Goal: Information Seeking & Learning: Learn about a topic

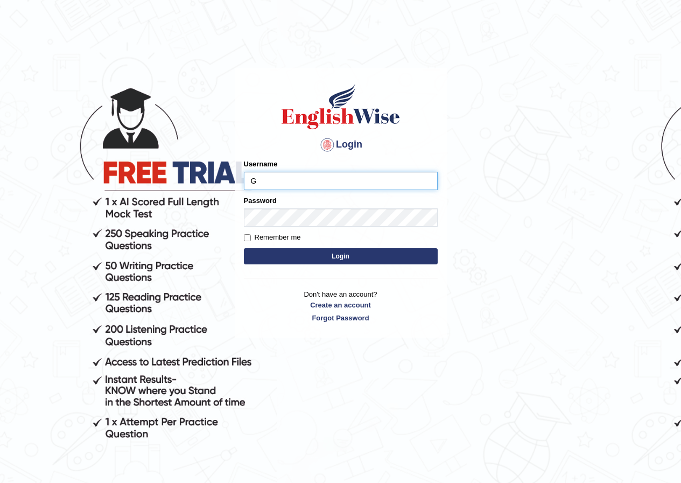
type input "GuzmanL"
click at [336, 256] on button "Login" at bounding box center [341, 256] width 194 height 16
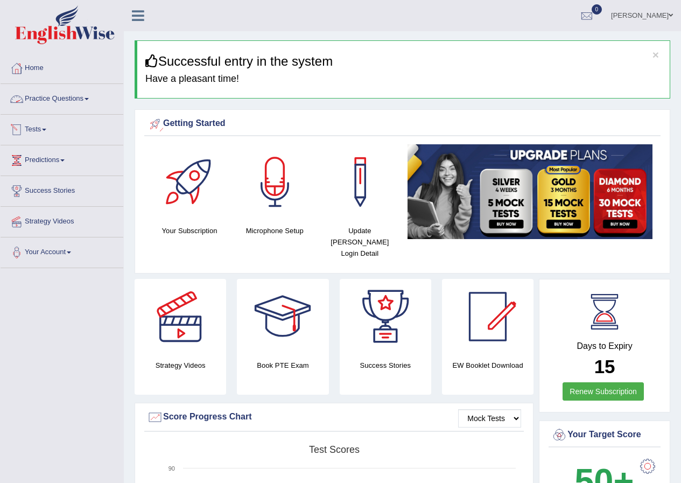
click at [54, 95] on link "Practice Questions" at bounding box center [62, 97] width 123 height 27
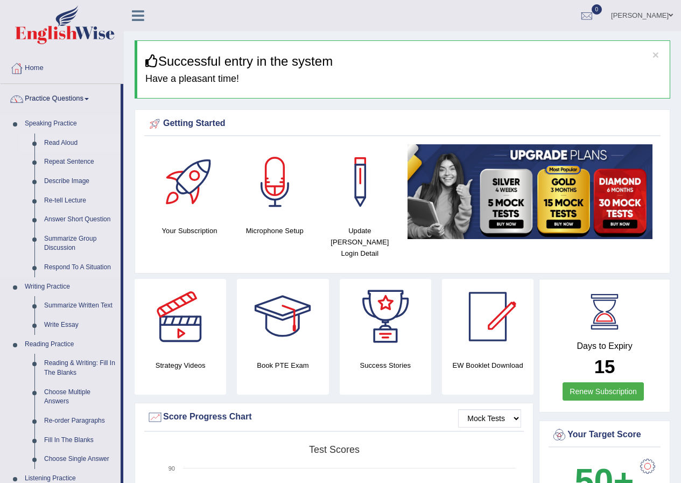
click at [67, 141] on link "Read Aloud" at bounding box center [79, 143] width 81 height 19
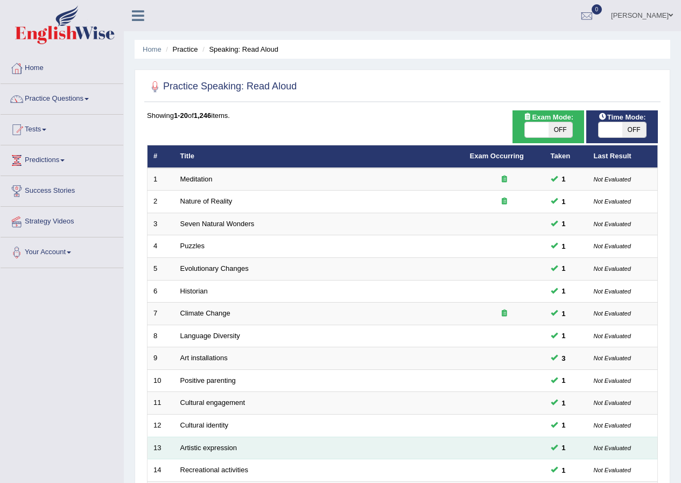
scroll to position [230, 0]
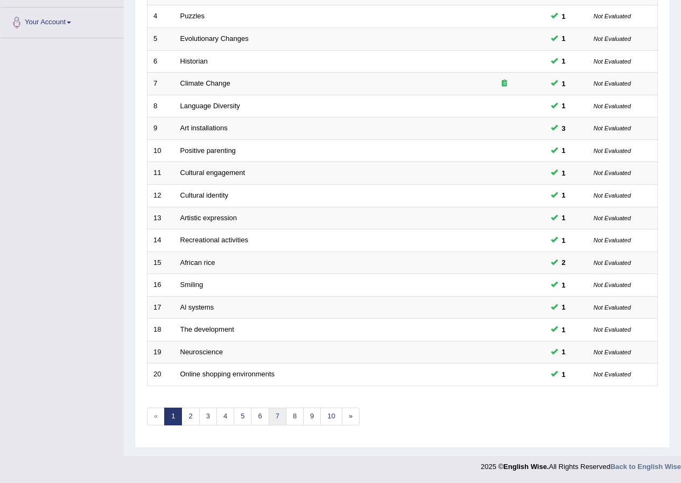
click at [275, 417] on link "7" at bounding box center [278, 417] width 18 height 18
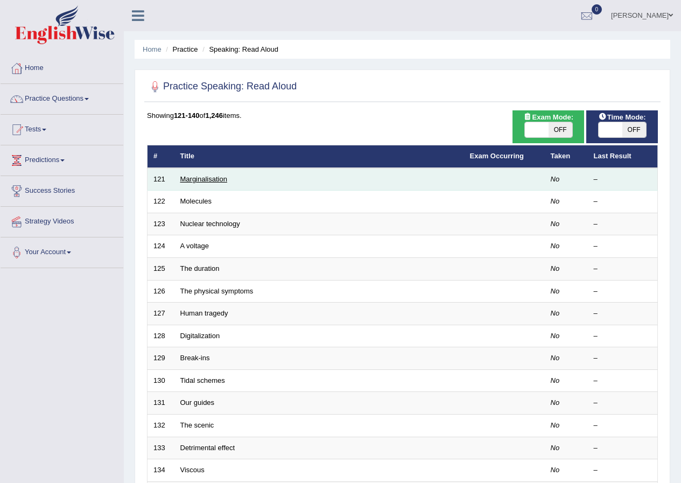
click at [206, 183] on link "Marginalisation" at bounding box center [203, 179] width 47 height 8
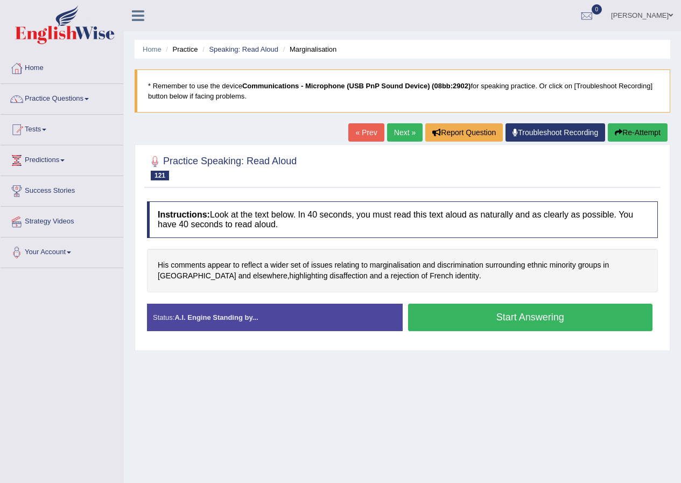
click at [510, 318] on button "Start Answering" at bounding box center [530, 317] width 245 height 27
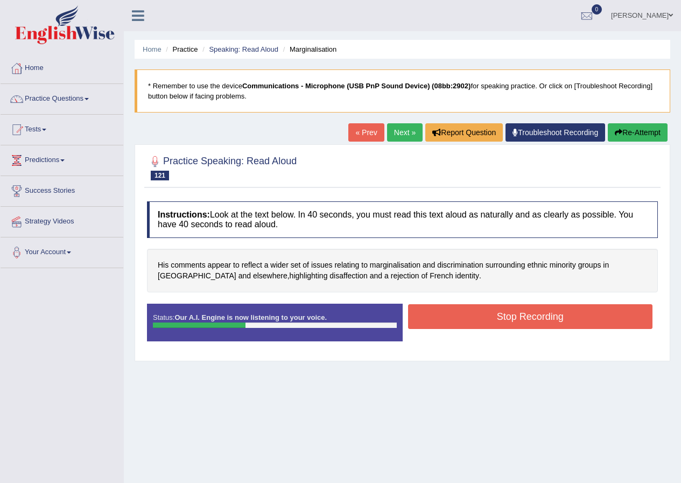
click at [475, 323] on button "Stop Recording" at bounding box center [530, 316] width 245 height 25
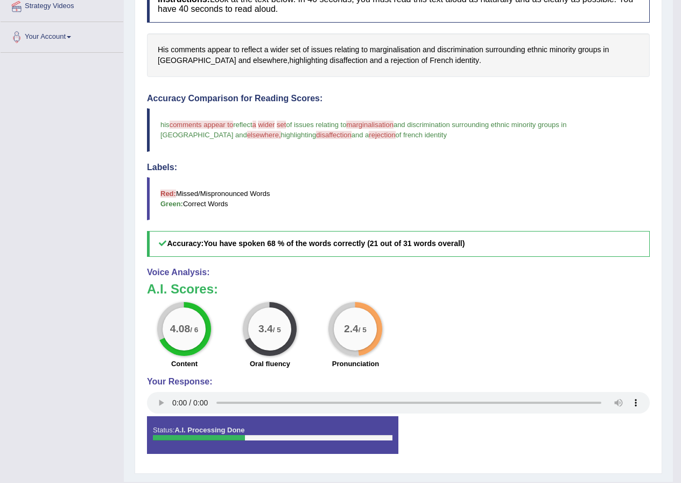
scroll to position [54, 0]
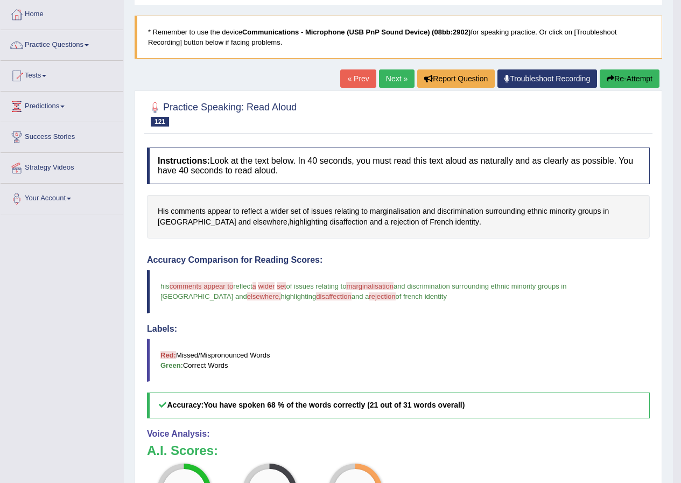
click at [390, 79] on link "Next »" at bounding box center [397, 78] width 36 height 18
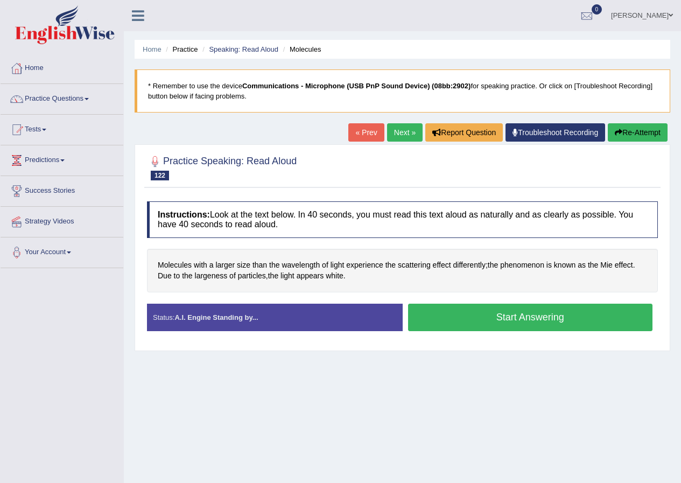
click at [508, 318] on button "Start Answering" at bounding box center [530, 317] width 245 height 27
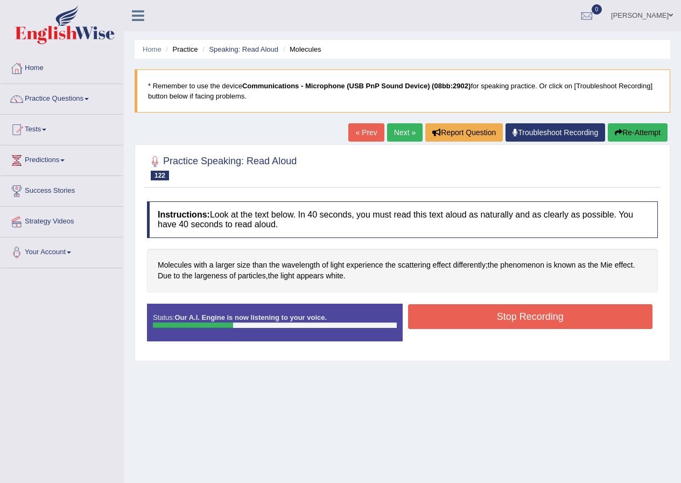
click at [439, 324] on button "Stop Recording" at bounding box center [530, 316] width 245 height 25
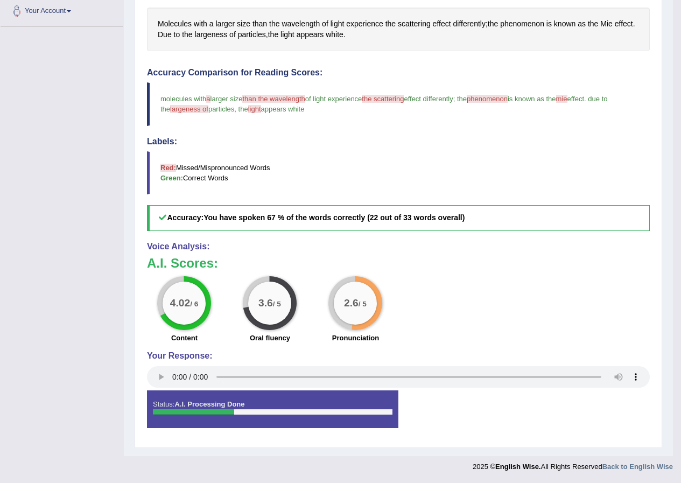
scroll to position [26, 0]
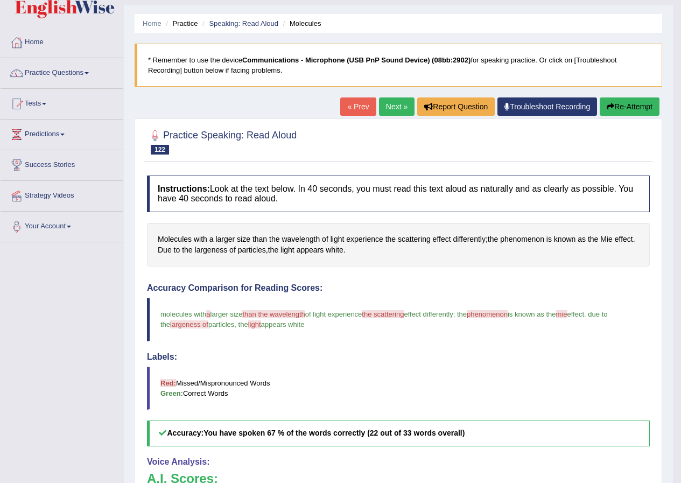
click at [399, 106] on link "Next »" at bounding box center [397, 106] width 36 height 18
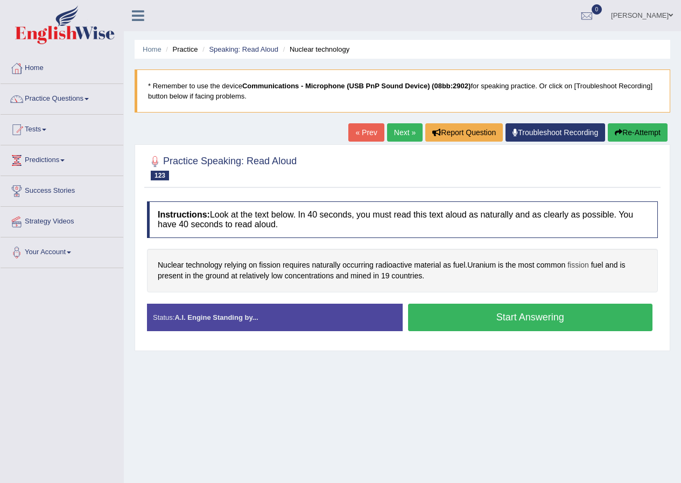
click at [586, 264] on span "fission" at bounding box center [579, 265] width 22 height 11
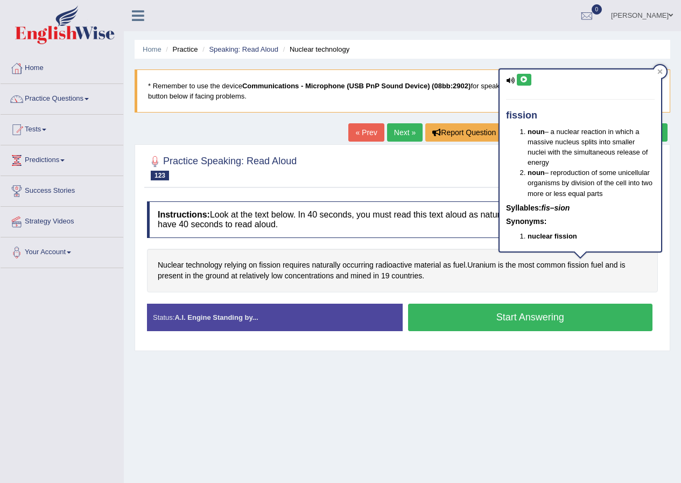
click at [520, 81] on icon at bounding box center [524, 79] width 8 height 6
click at [581, 318] on button "Start Answering" at bounding box center [530, 317] width 245 height 27
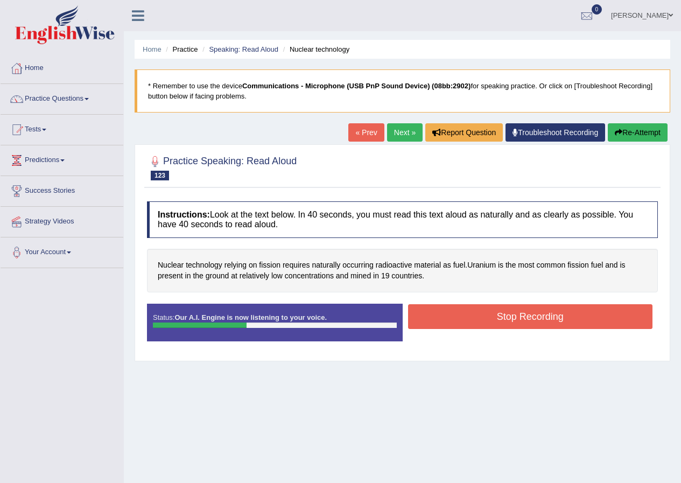
click at [581, 319] on button "Stop Recording" at bounding box center [530, 316] width 245 height 25
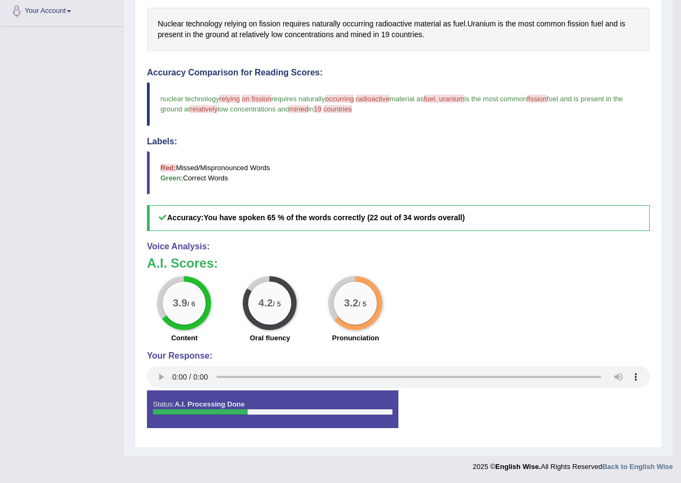
scroll to position [26, 0]
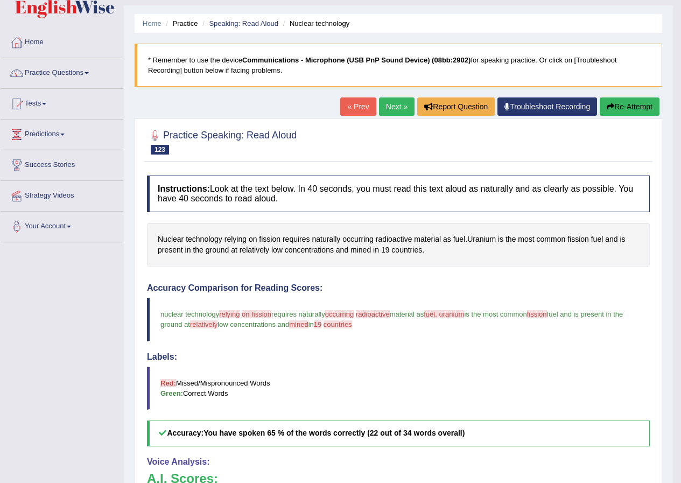
click at [383, 107] on link "Next »" at bounding box center [397, 106] width 36 height 18
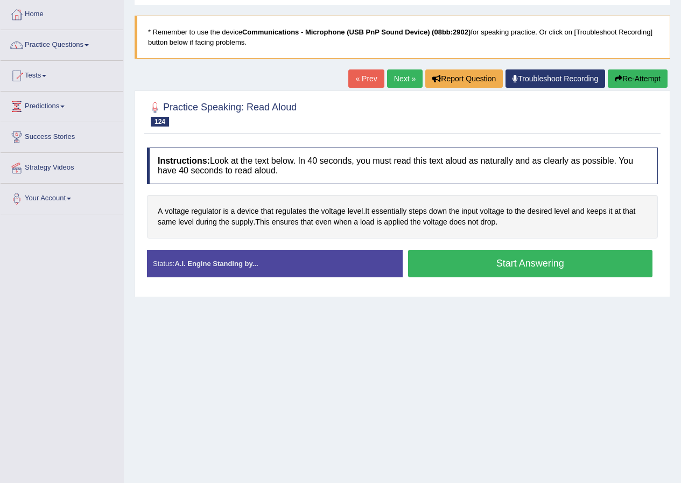
scroll to position [54, 0]
click at [485, 269] on button "Start Answering" at bounding box center [530, 263] width 245 height 27
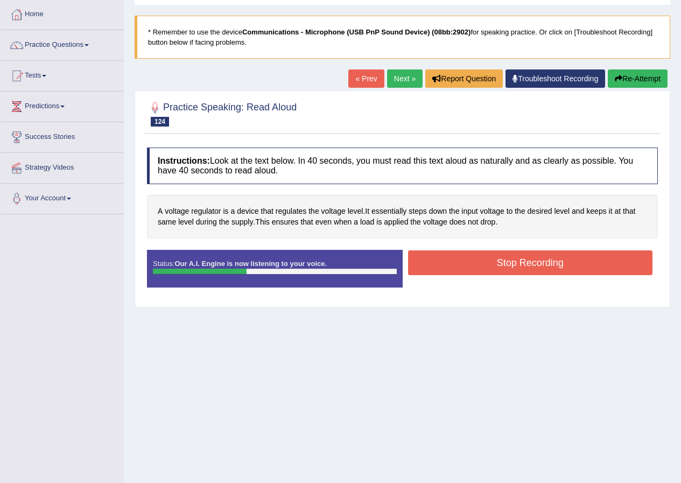
click at [451, 267] on button "Stop Recording" at bounding box center [530, 262] width 245 height 25
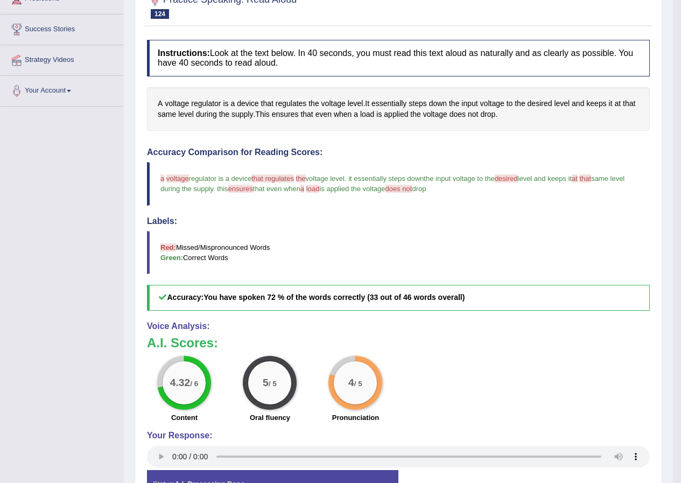
scroll to position [0, 0]
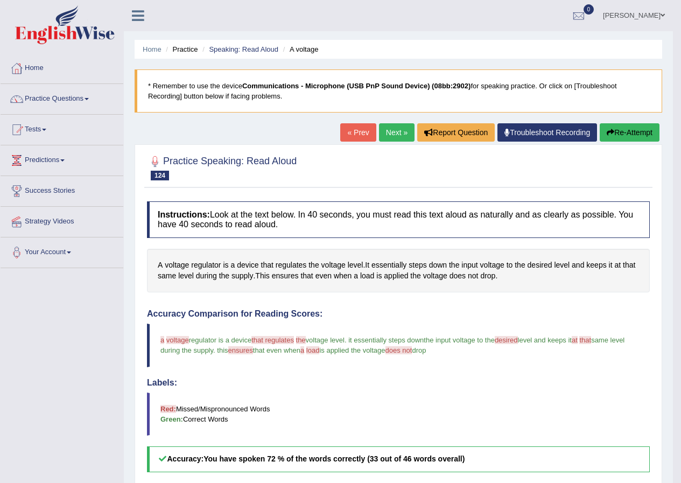
click at [389, 130] on link "Next »" at bounding box center [397, 132] width 36 height 18
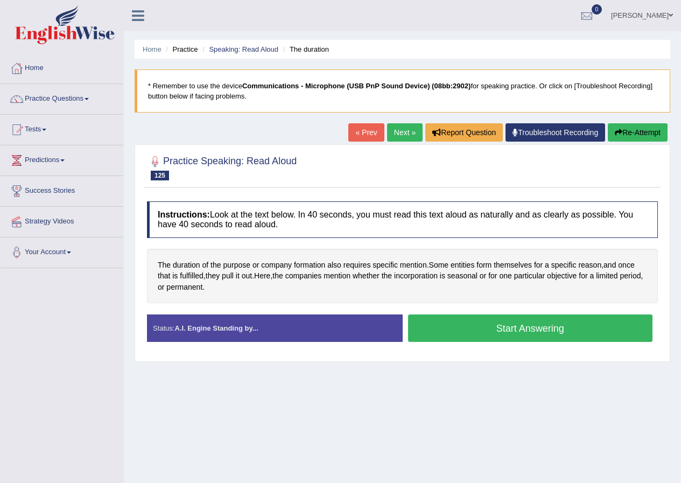
click at [466, 324] on button "Start Answering" at bounding box center [530, 328] width 245 height 27
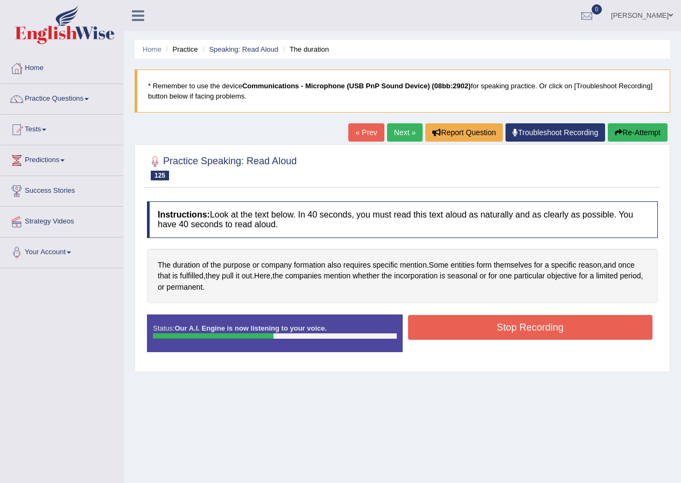
drag, startPoint x: 466, startPoint y: 324, endPoint x: 476, endPoint y: 330, distance: 11.4
click at [467, 324] on button "Stop Recording" at bounding box center [530, 327] width 245 height 25
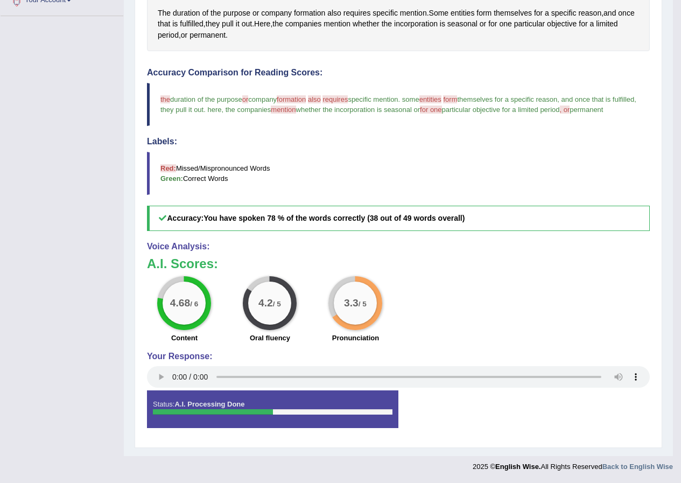
scroll to position [101, 0]
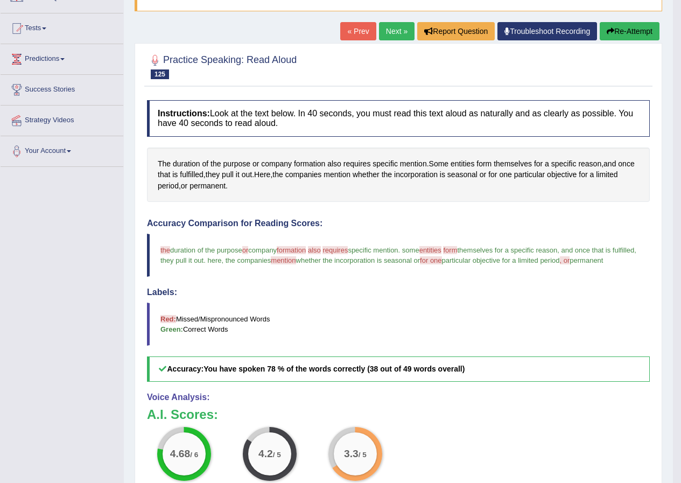
click at [399, 28] on link "Next »" at bounding box center [397, 31] width 36 height 18
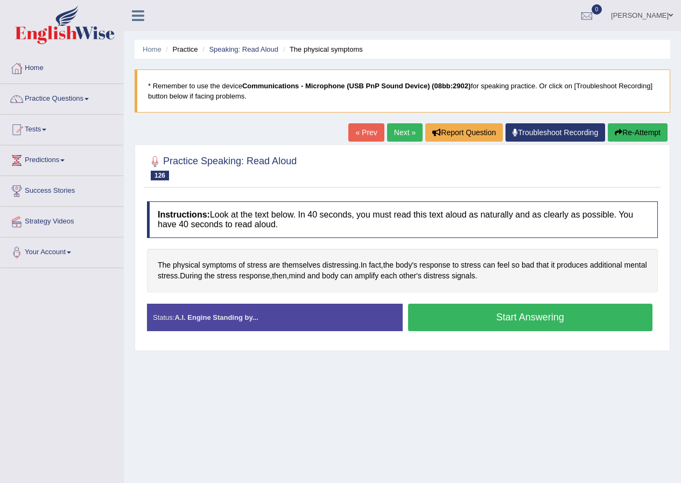
click at [460, 317] on button "Start Answering" at bounding box center [530, 317] width 245 height 27
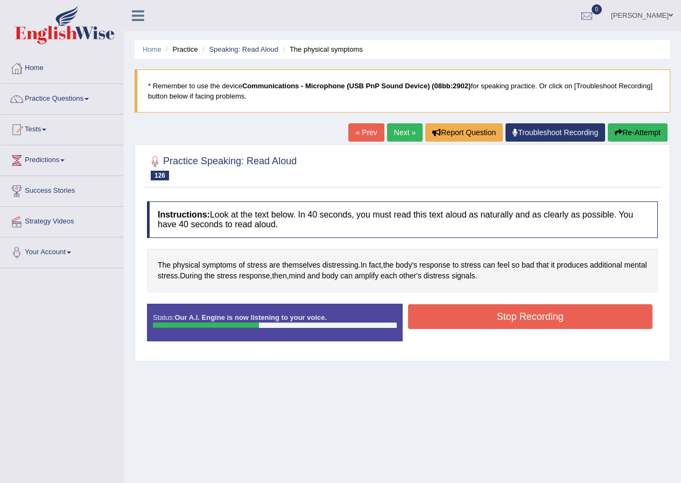
click at [546, 320] on button "Stop Recording" at bounding box center [530, 316] width 245 height 25
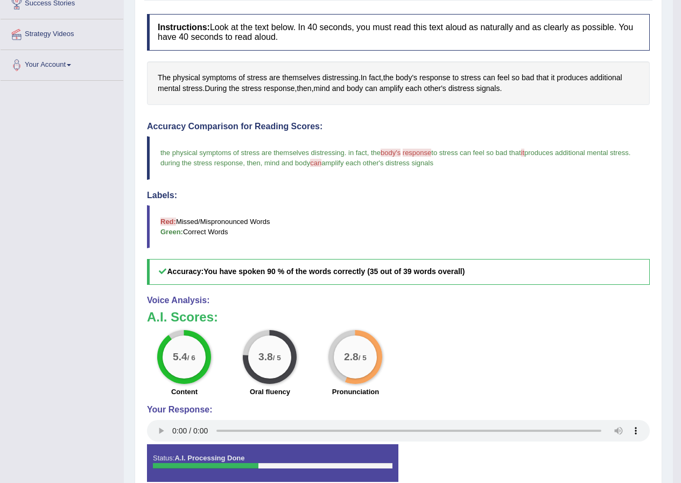
scroll to position [26, 0]
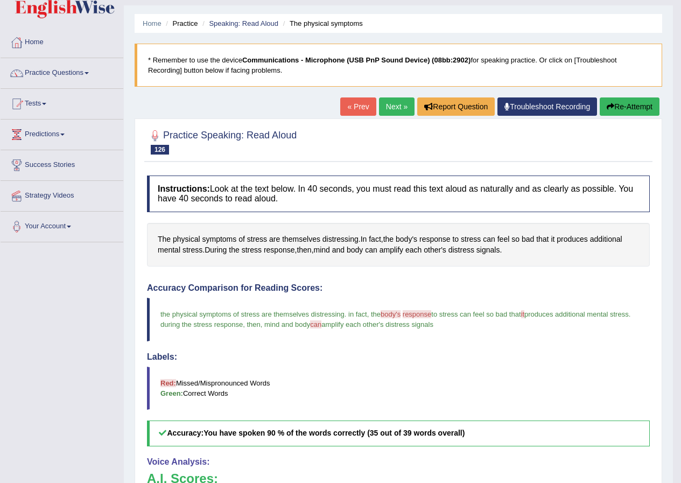
click at [389, 105] on link "Next »" at bounding box center [397, 106] width 36 height 18
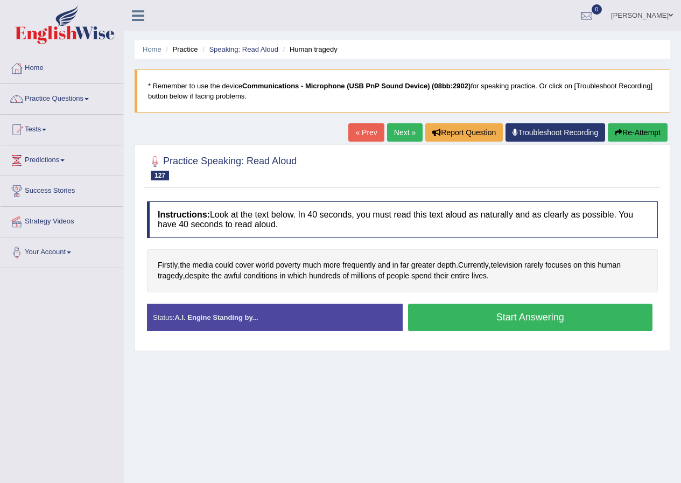
click at [459, 319] on button "Start Answering" at bounding box center [530, 317] width 245 height 27
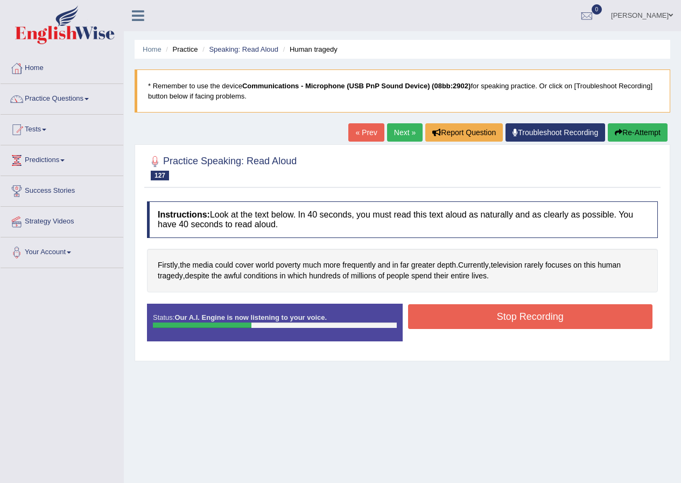
click at [459, 319] on button "Stop Recording" at bounding box center [530, 316] width 245 height 25
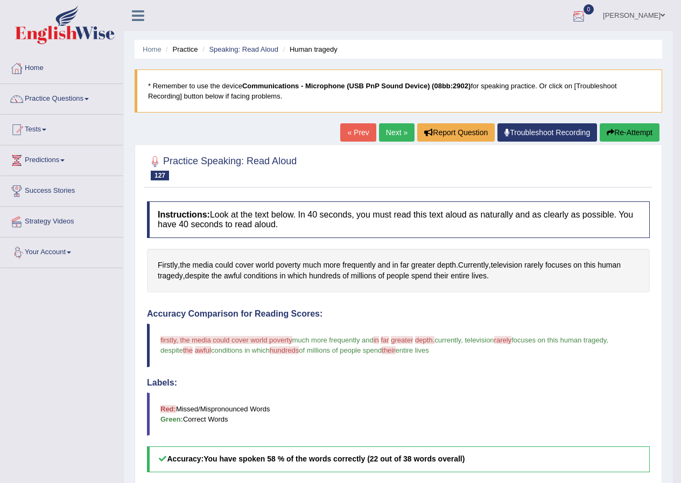
click at [387, 136] on link "Next »" at bounding box center [397, 132] width 36 height 18
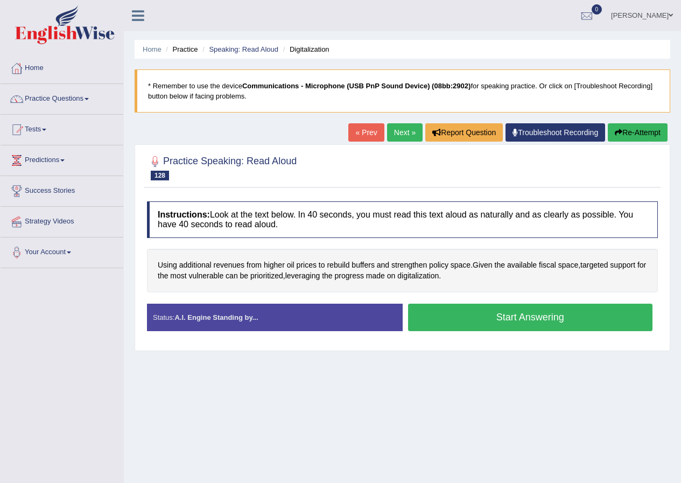
click at [490, 319] on button "Start Answering" at bounding box center [530, 317] width 245 height 27
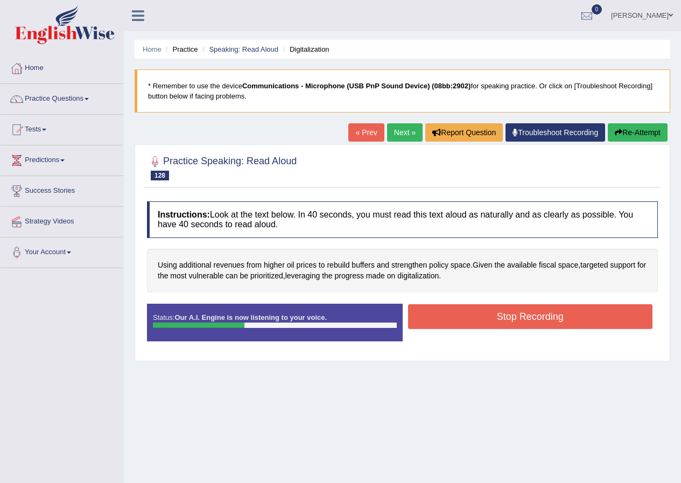
click at [517, 326] on button "Stop Recording" at bounding box center [530, 316] width 245 height 25
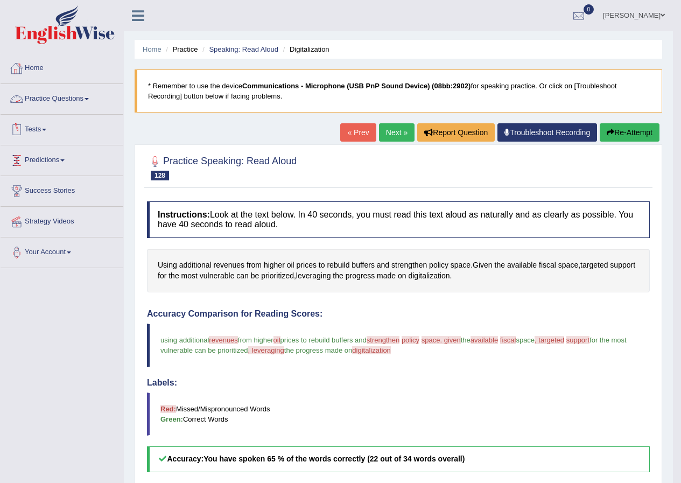
click at [62, 107] on link "Practice Questions" at bounding box center [62, 97] width 123 height 27
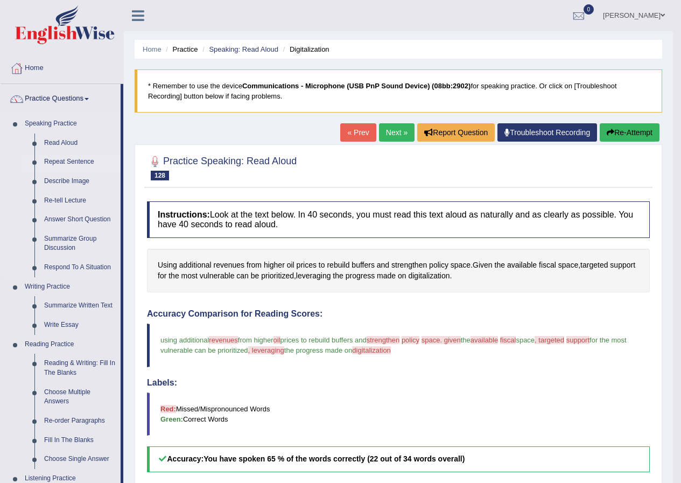
click at [88, 162] on link "Repeat Sentence" at bounding box center [79, 161] width 81 height 19
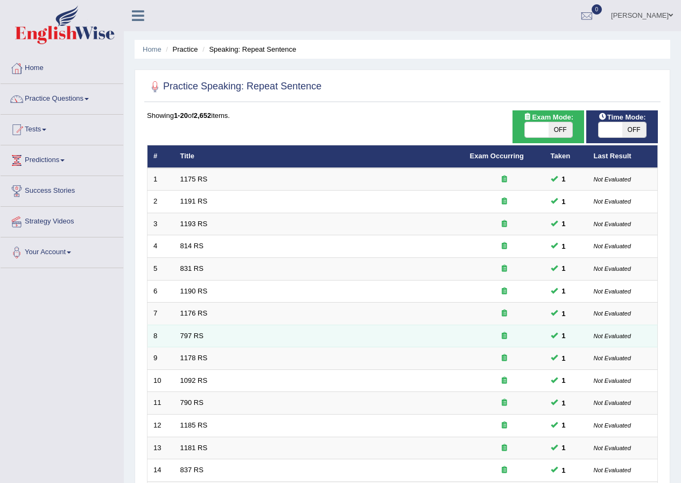
scroll to position [230, 0]
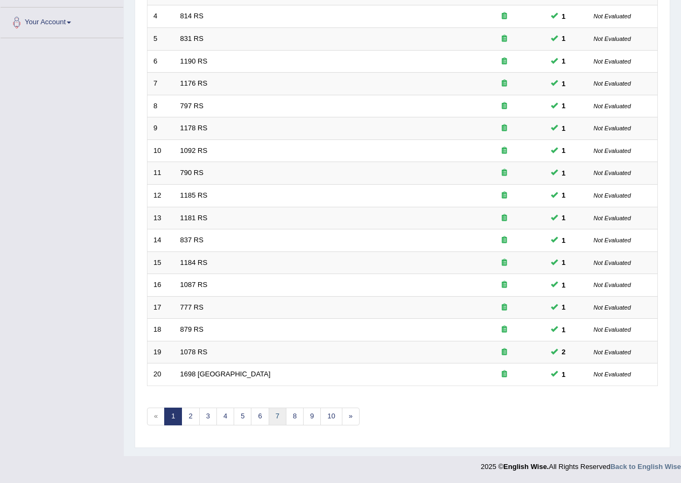
click at [285, 419] on link "7" at bounding box center [278, 417] width 18 height 18
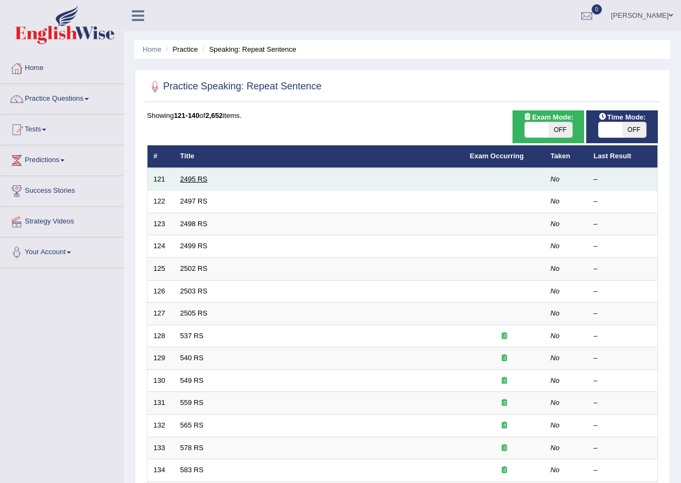
click at [194, 181] on link "2495 RS" at bounding box center [193, 179] width 27 height 8
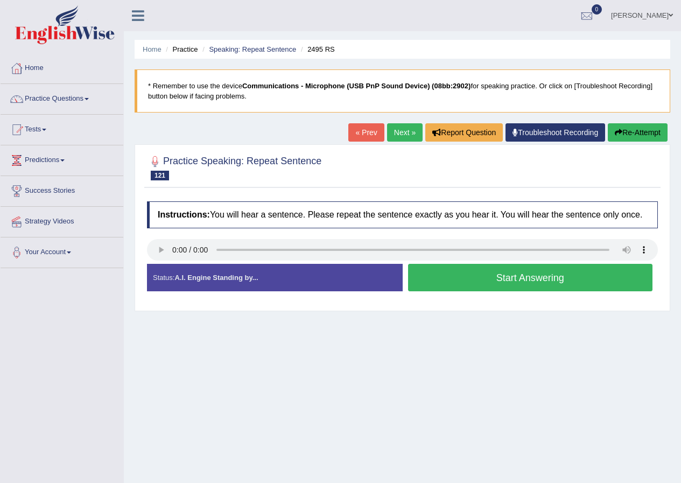
click at [533, 274] on button "Start Answering" at bounding box center [530, 277] width 245 height 27
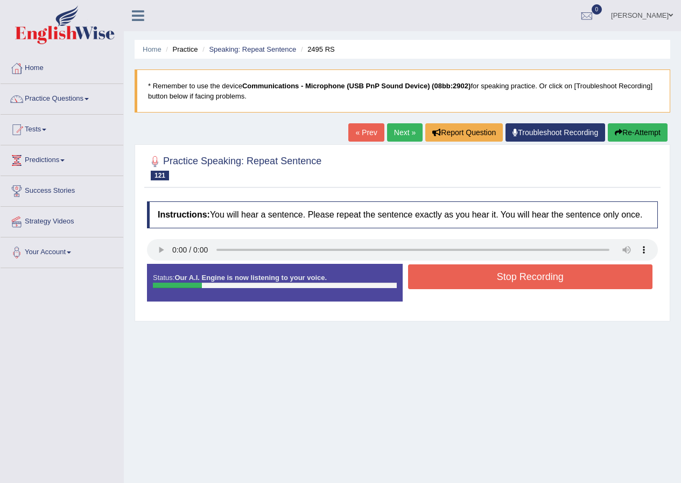
click at [533, 274] on button "Stop Recording" at bounding box center [530, 276] width 245 height 25
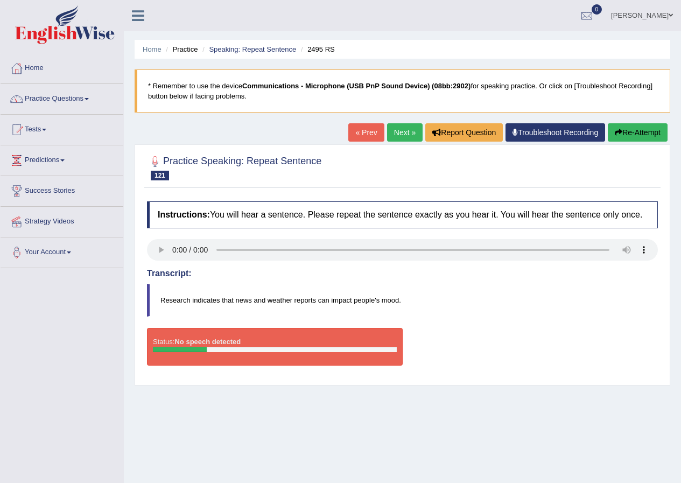
click at [642, 141] on button "Re-Attempt" at bounding box center [638, 132] width 60 height 18
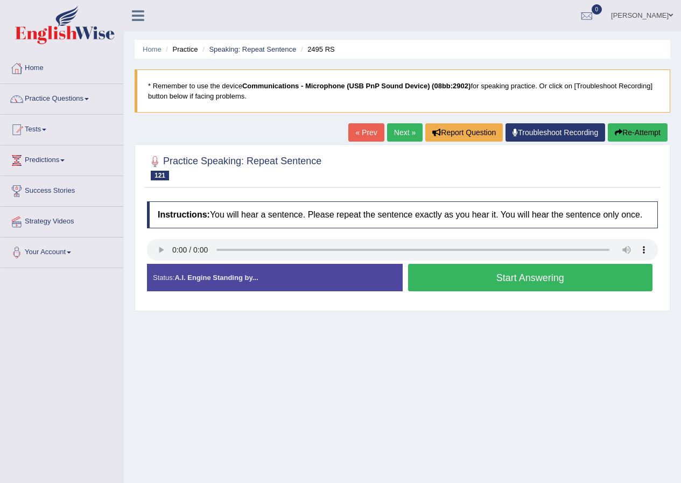
click at [462, 280] on button "Start Answering" at bounding box center [530, 277] width 245 height 27
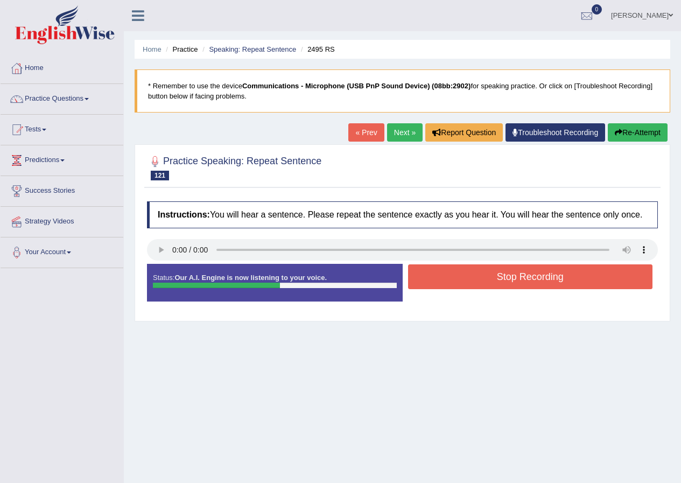
click at [475, 282] on button "Stop Recording" at bounding box center [530, 276] width 245 height 25
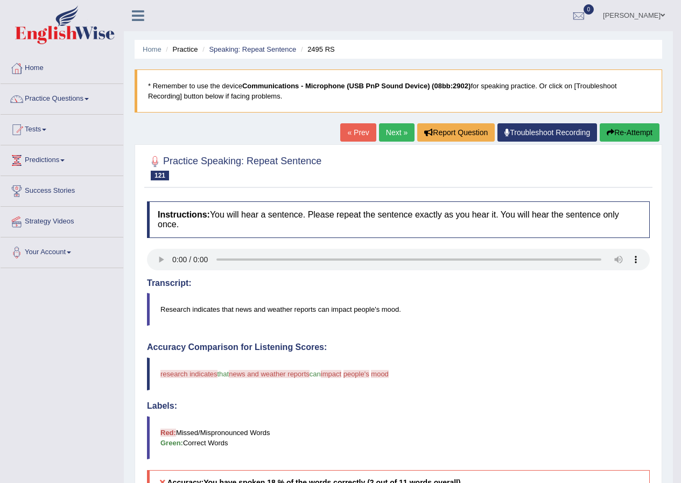
click at [389, 138] on link "Next »" at bounding box center [397, 132] width 36 height 18
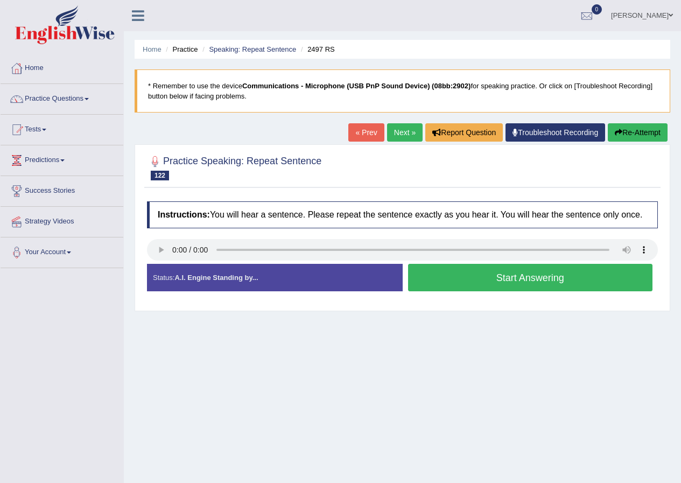
click at [489, 278] on button "Start Answering" at bounding box center [530, 277] width 245 height 27
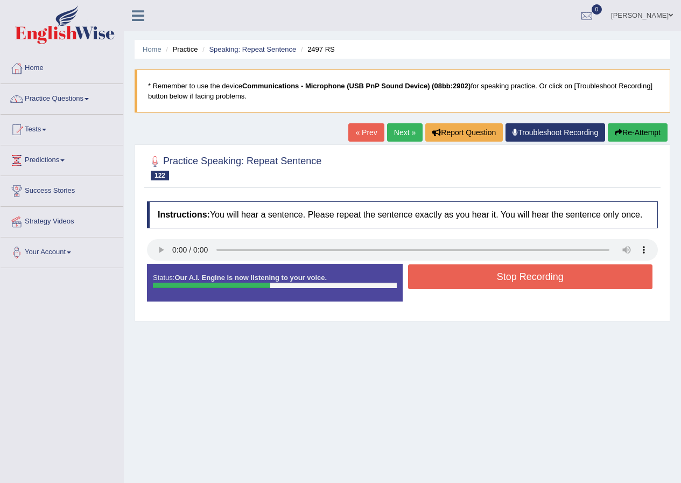
click at [495, 284] on button "Stop Recording" at bounding box center [530, 276] width 245 height 25
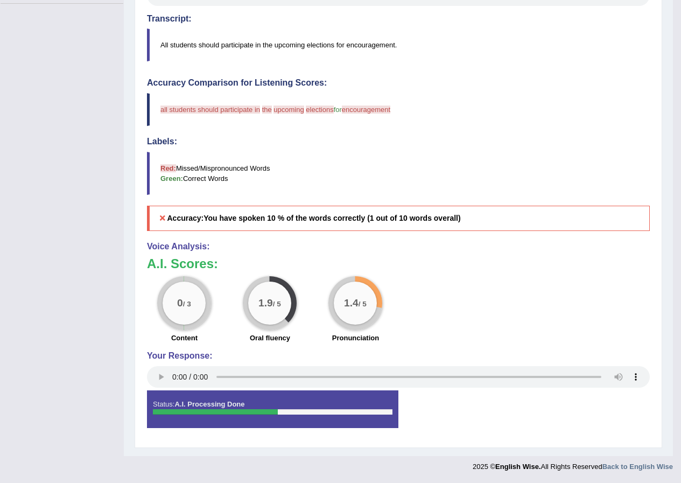
scroll to position [103, 0]
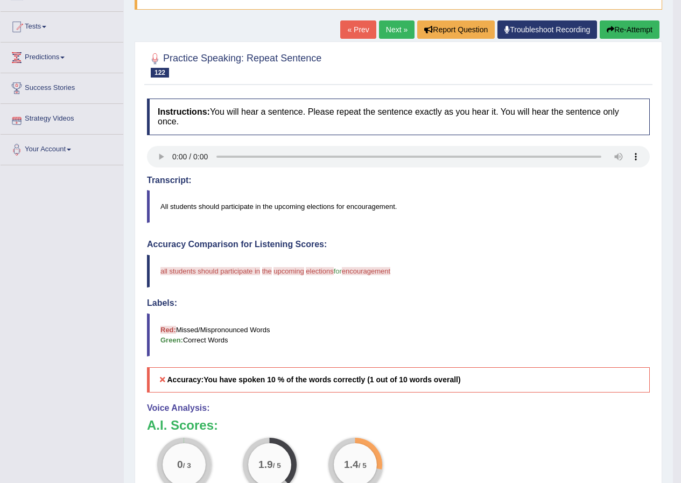
click at [397, 30] on link "Next »" at bounding box center [397, 29] width 36 height 18
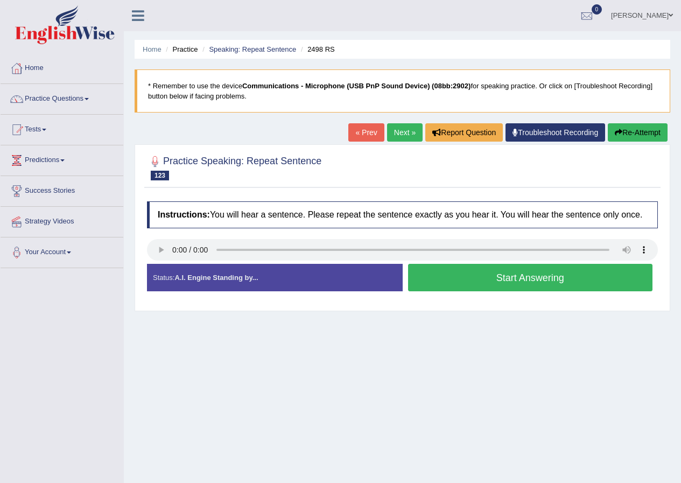
click at [503, 277] on button "Start Answering" at bounding box center [530, 277] width 245 height 27
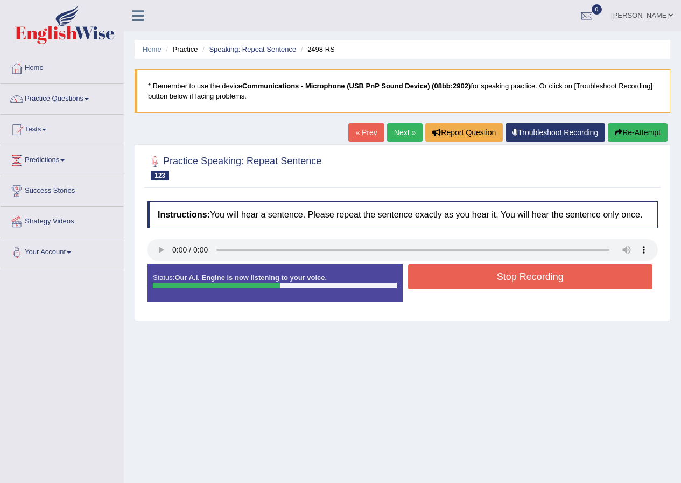
click at [503, 277] on button "Stop Recording" at bounding box center [530, 276] width 245 height 25
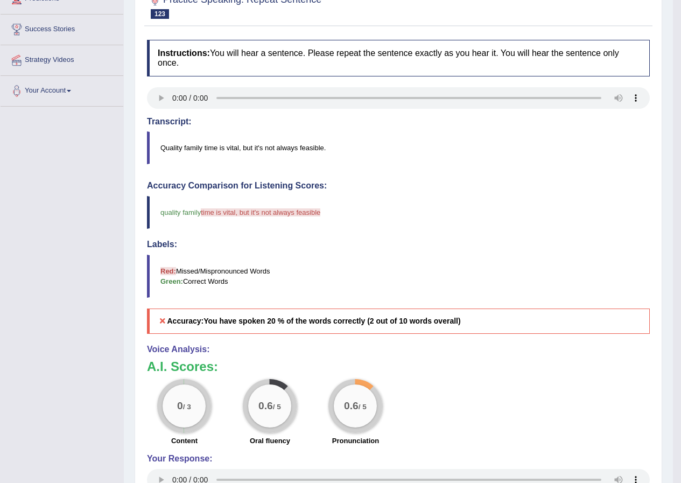
scroll to position [54, 0]
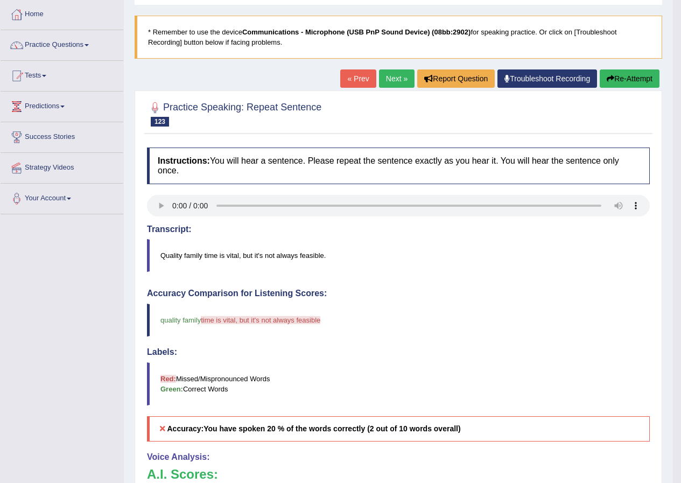
click at [382, 74] on link "Next »" at bounding box center [397, 78] width 36 height 18
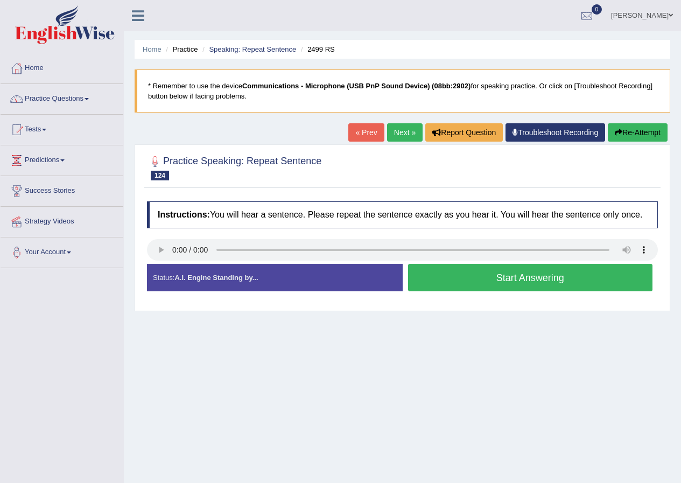
click at [485, 279] on button "Start Answering" at bounding box center [530, 277] width 245 height 27
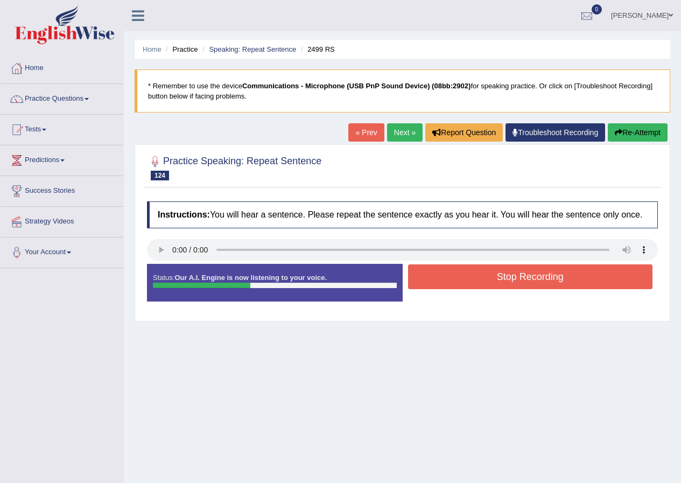
click at [485, 281] on button "Stop Recording" at bounding box center [530, 276] width 245 height 25
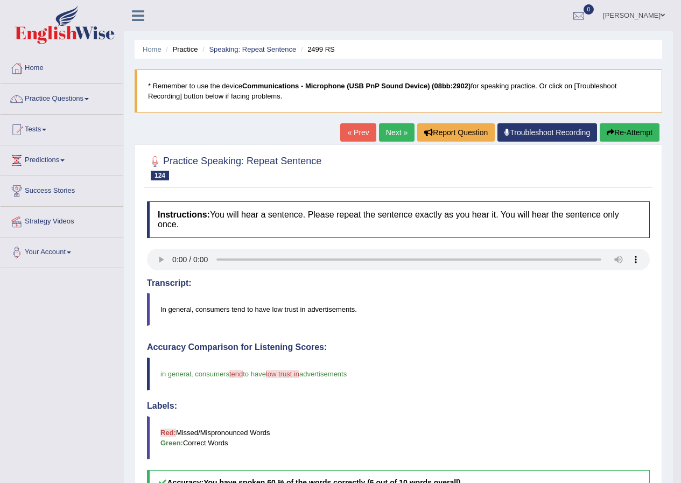
click at [399, 131] on link "Next »" at bounding box center [397, 132] width 36 height 18
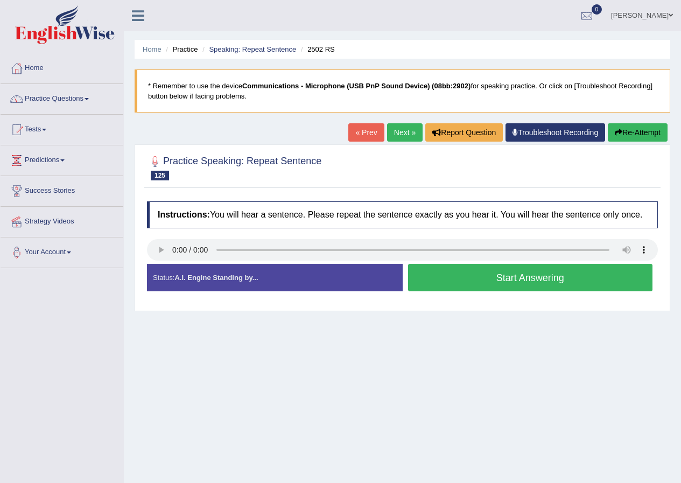
click at [505, 274] on button "Start Answering" at bounding box center [530, 277] width 245 height 27
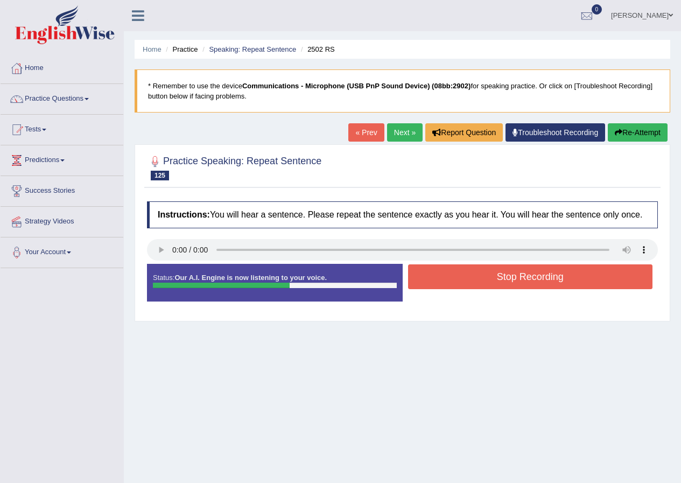
click at [460, 280] on button "Stop Recording" at bounding box center [530, 276] width 245 height 25
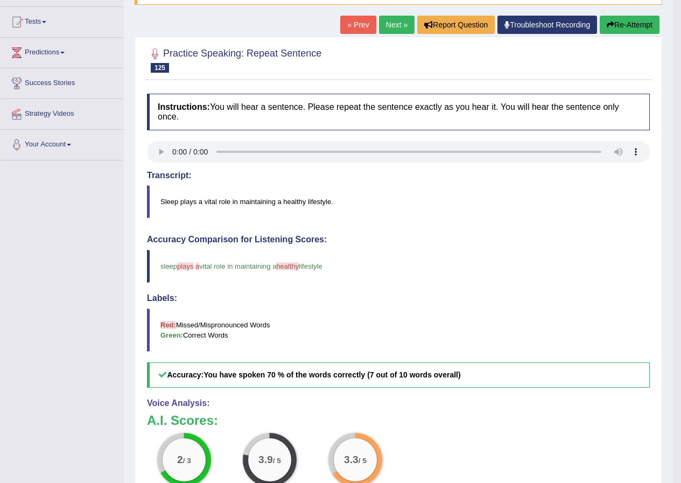
scroll to position [54, 0]
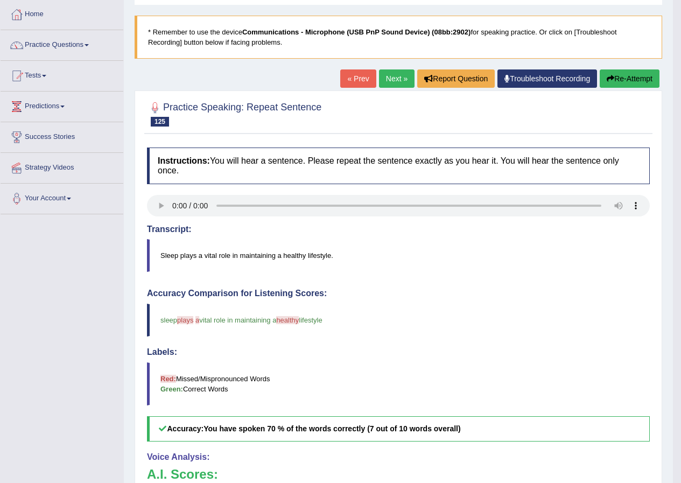
click at [395, 81] on link "Next »" at bounding box center [397, 78] width 36 height 18
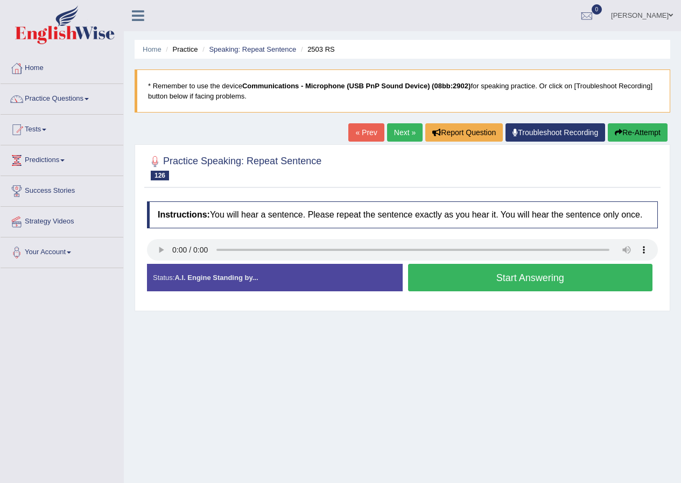
click at [472, 283] on button "Start Answering" at bounding box center [530, 277] width 245 height 27
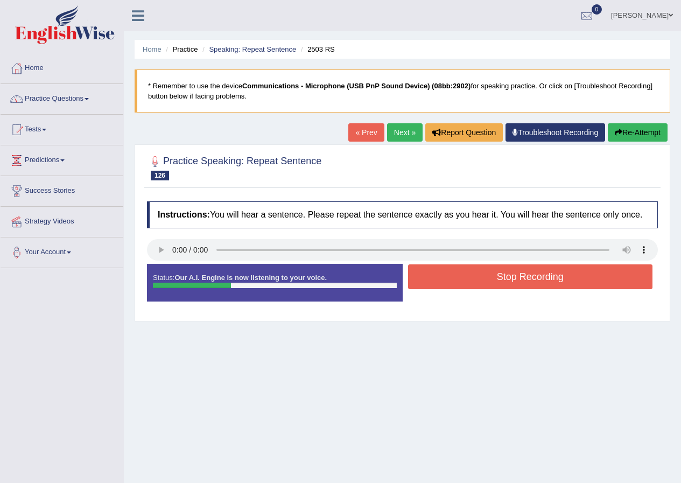
click at [445, 274] on button "Stop Recording" at bounding box center [530, 276] width 245 height 25
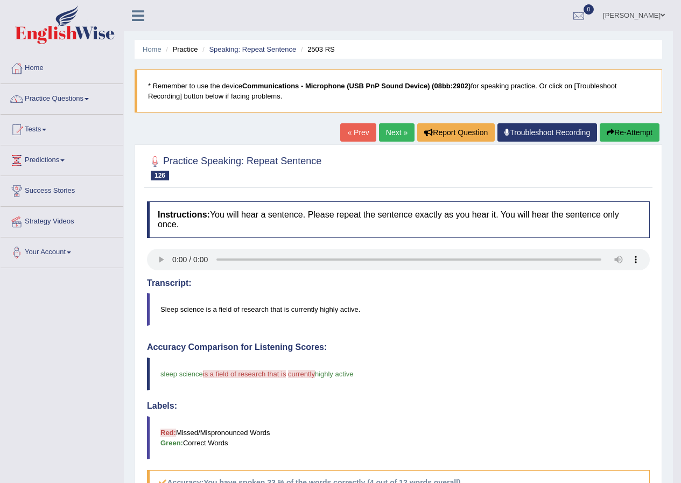
click at [379, 129] on link "Next »" at bounding box center [397, 132] width 36 height 18
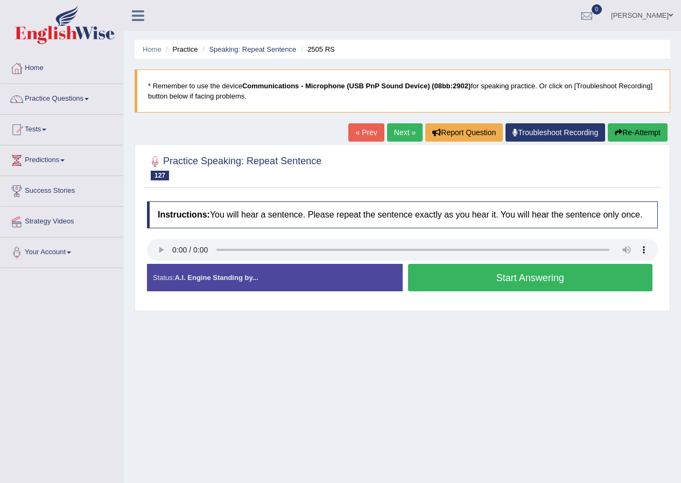
click at [531, 280] on button "Start Answering" at bounding box center [530, 277] width 245 height 27
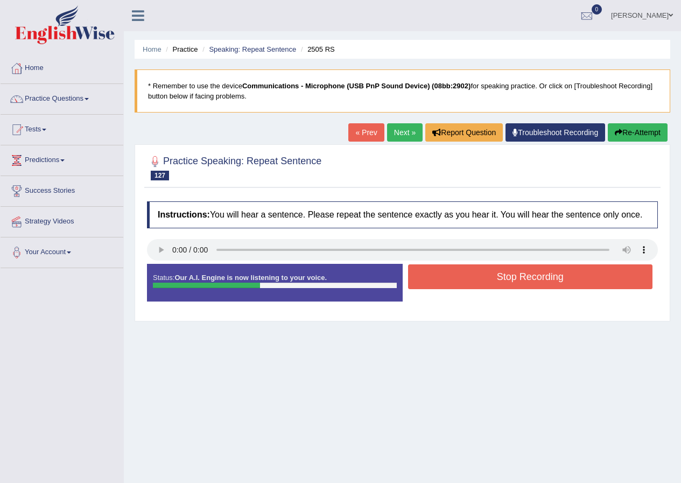
click at [444, 274] on button "Stop Recording" at bounding box center [530, 276] width 245 height 25
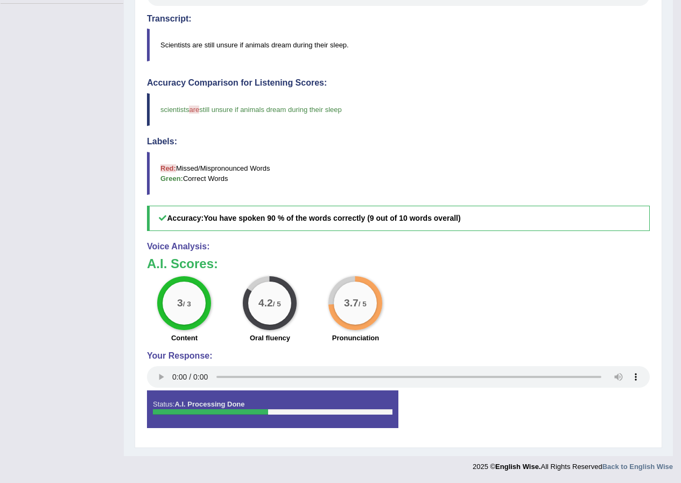
scroll to position [103, 0]
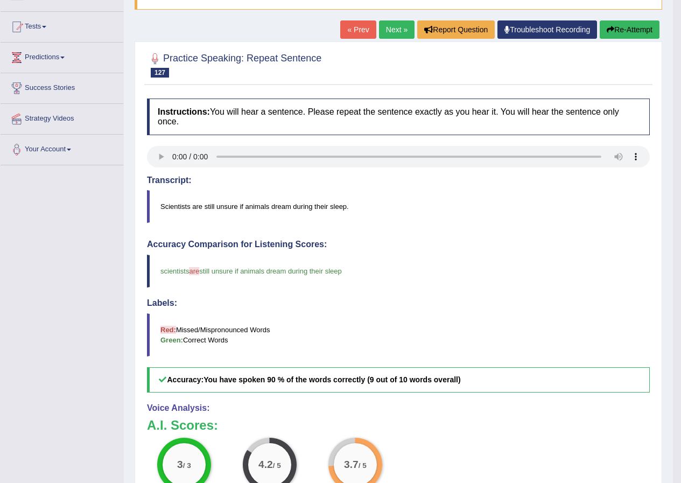
click at [383, 26] on link "Next »" at bounding box center [397, 29] width 36 height 18
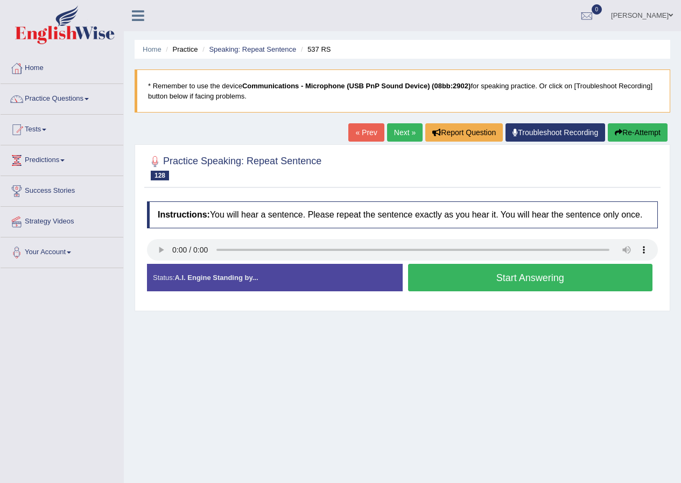
click at [477, 277] on button "Start Answering" at bounding box center [530, 277] width 245 height 27
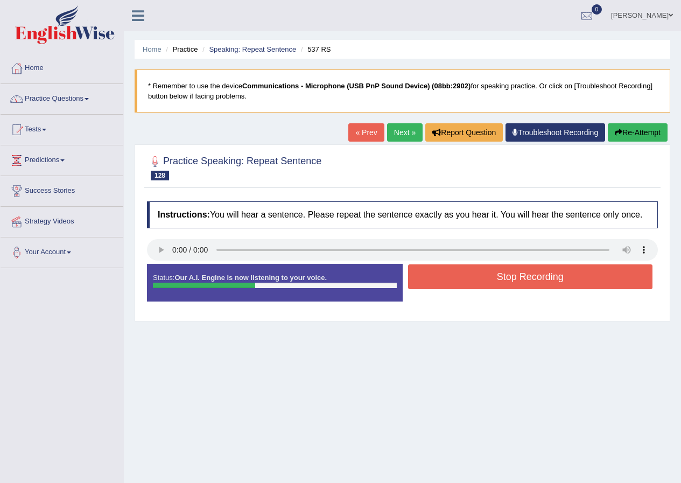
click at [541, 278] on button "Stop Recording" at bounding box center [530, 276] width 245 height 25
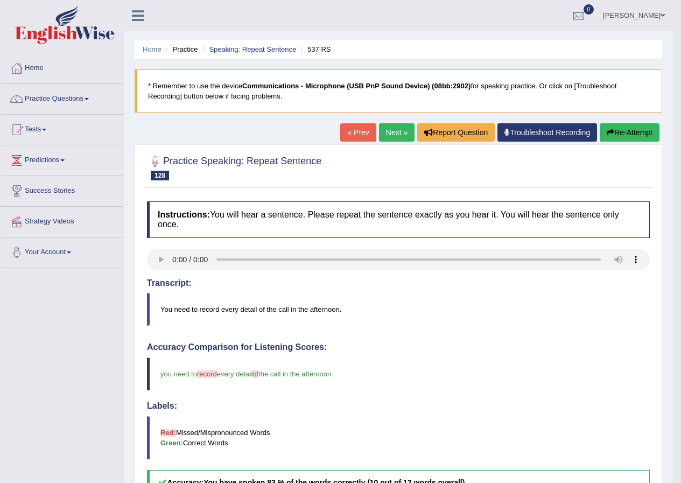
click at [394, 127] on link "Next »" at bounding box center [397, 132] width 36 height 18
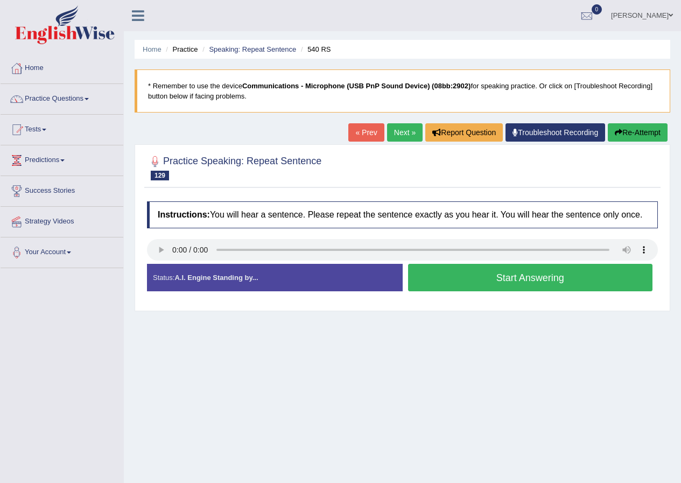
click at [493, 280] on button "Start Answering" at bounding box center [530, 277] width 245 height 27
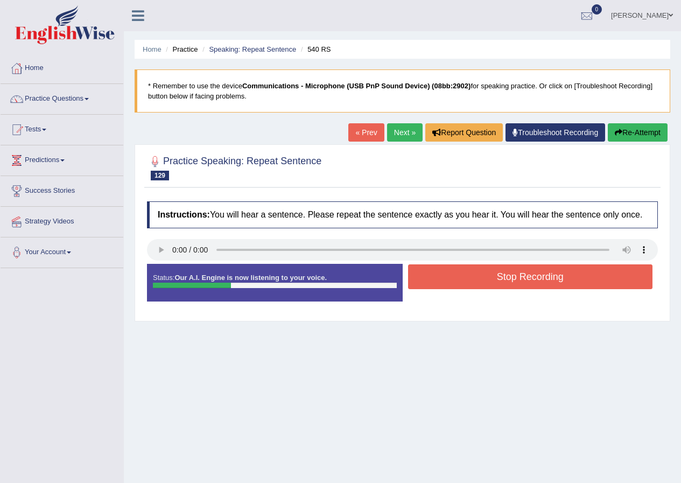
click at [493, 280] on button "Stop Recording" at bounding box center [530, 276] width 245 height 25
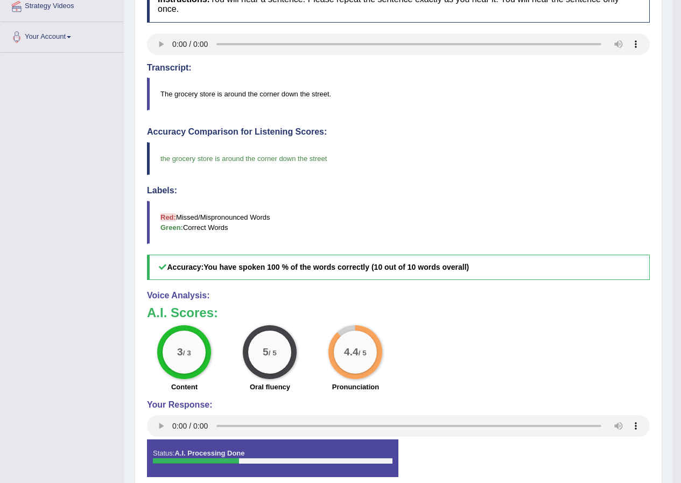
scroll to position [54, 0]
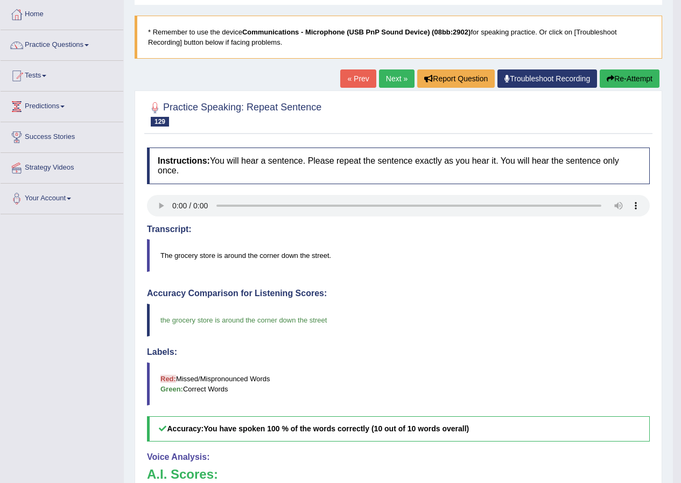
click at [396, 79] on link "Next »" at bounding box center [397, 78] width 36 height 18
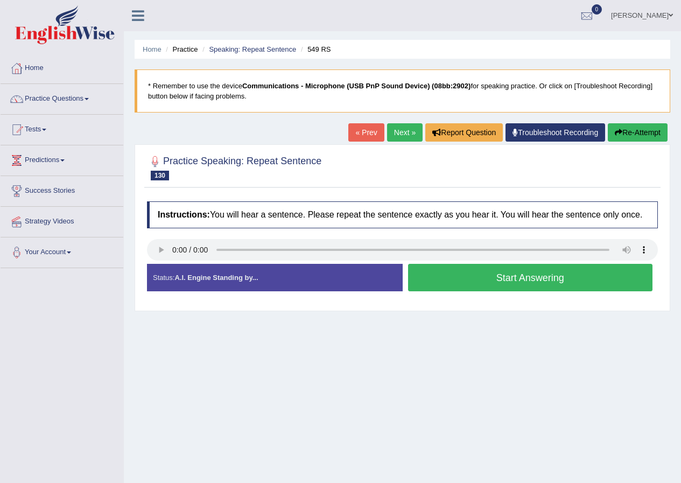
click at [548, 278] on button "Start Answering" at bounding box center [530, 277] width 245 height 27
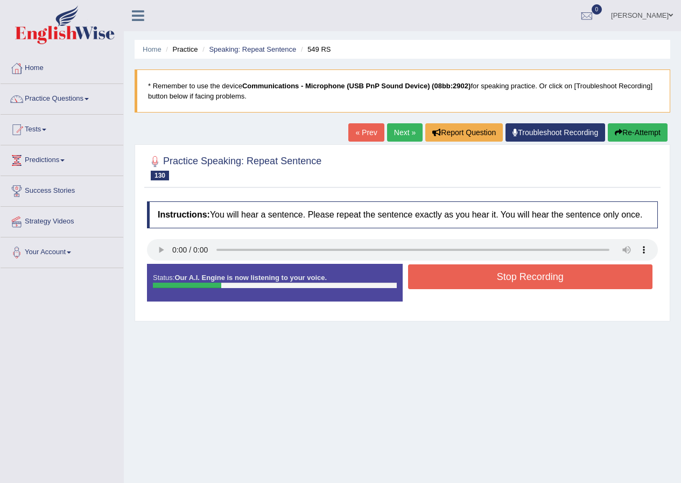
click at [546, 278] on button "Stop Recording" at bounding box center [530, 276] width 245 height 25
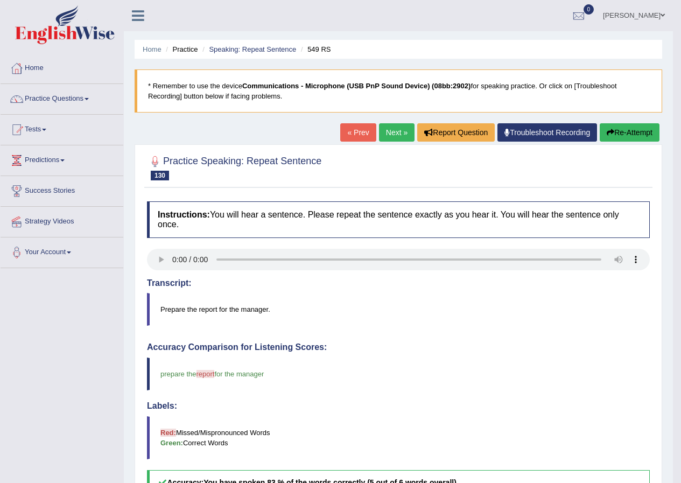
click at [385, 134] on link "Next »" at bounding box center [397, 132] width 36 height 18
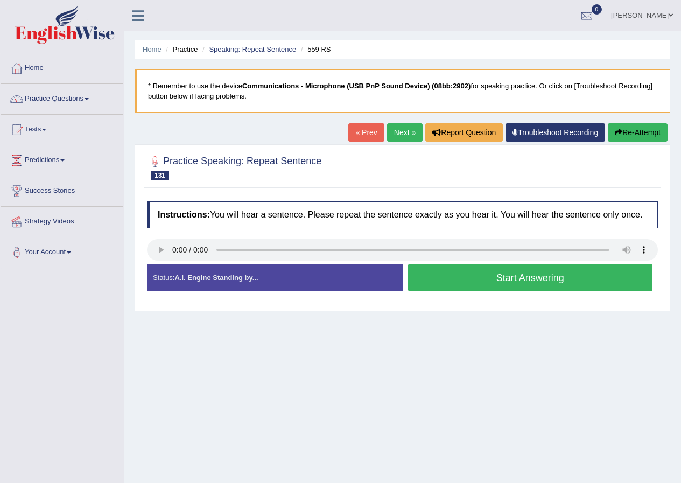
click at [543, 278] on button "Start Answering" at bounding box center [530, 277] width 245 height 27
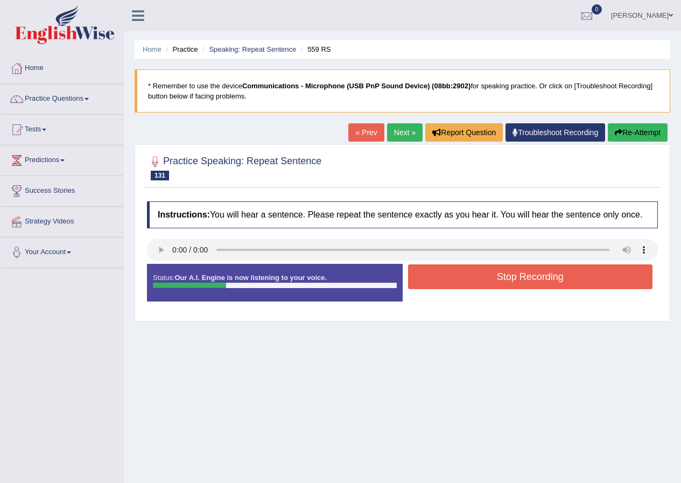
click at [543, 278] on button "Stop Recording" at bounding box center [530, 276] width 245 height 25
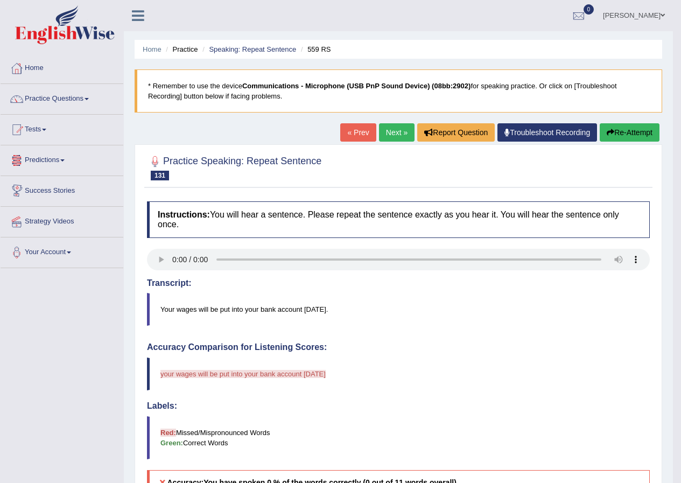
click at [393, 134] on link "Next »" at bounding box center [397, 132] width 36 height 18
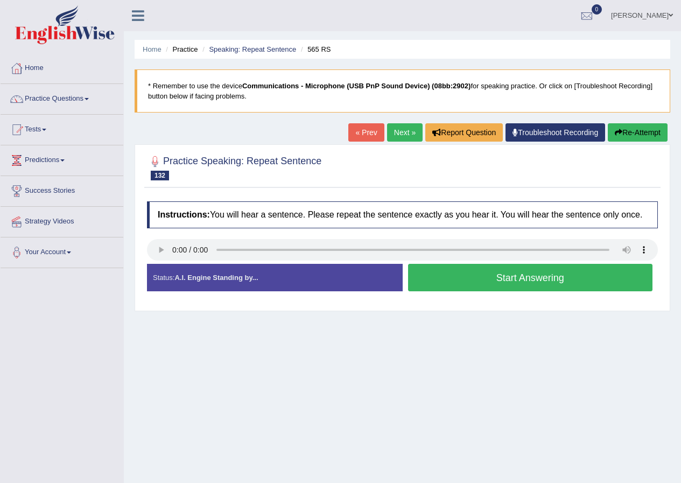
click at [484, 281] on button "Start Answering" at bounding box center [530, 277] width 245 height 27
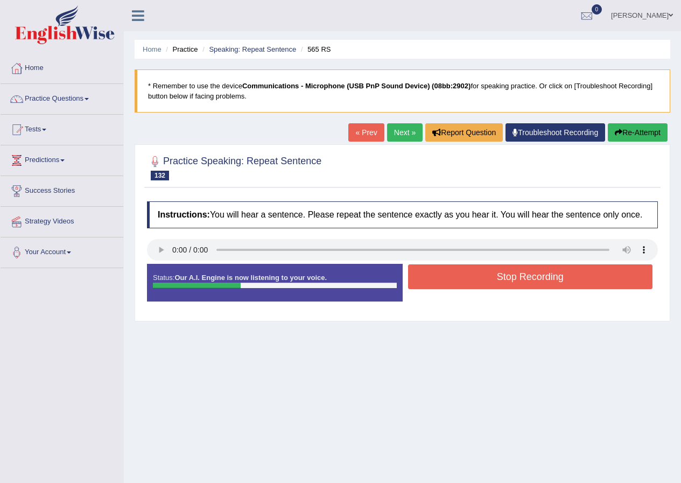
click at [470, 278] on button "Stop Recording" at bounding box center [530, 276] width 245 height 25
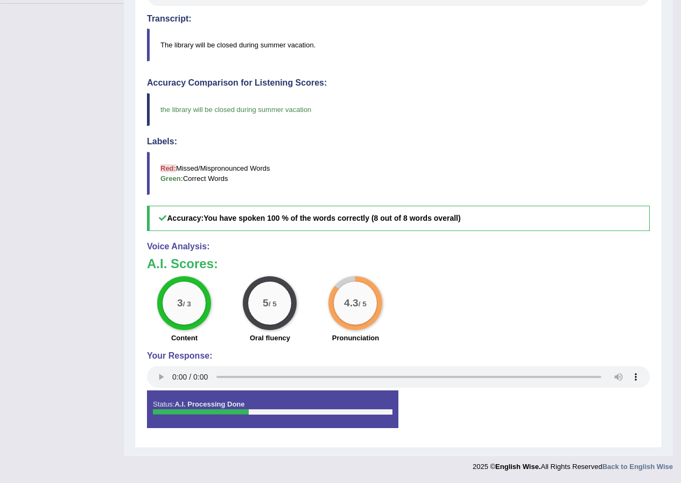
scroll to position [103, 0]
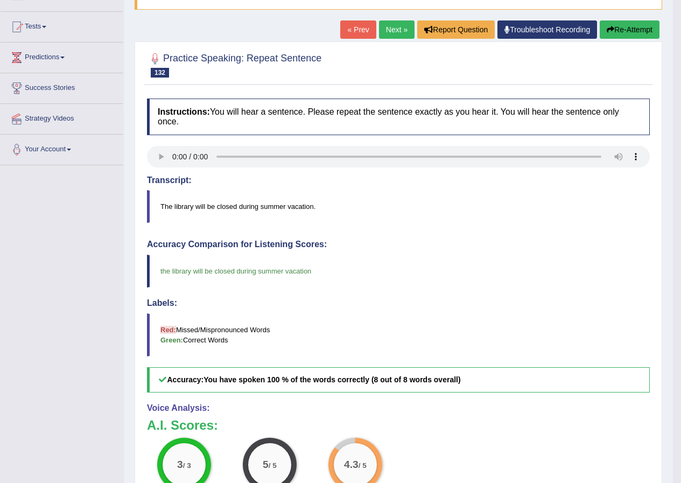
click at [397, 32] on link "Next »" at bounding box center [397, 29] width 36 height 18
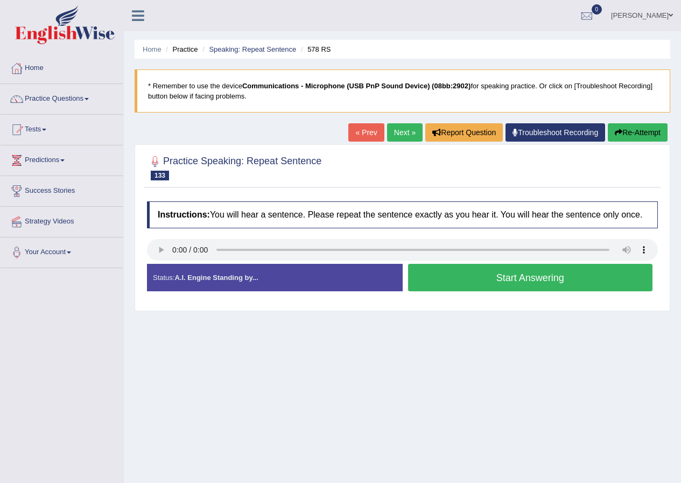
click at [509, 275] on button "Start Answering" at bounding box center [530, 277] width 245 height 27
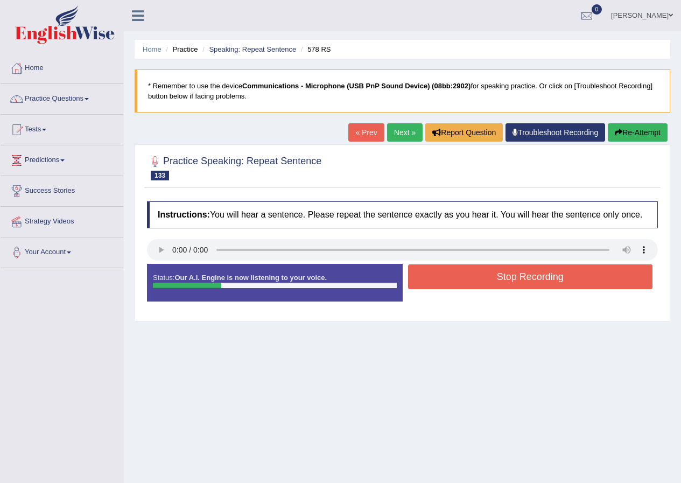
click at [571, 289] on button "Stop Recording" at bounding box center [530, 276] width 245 height 25
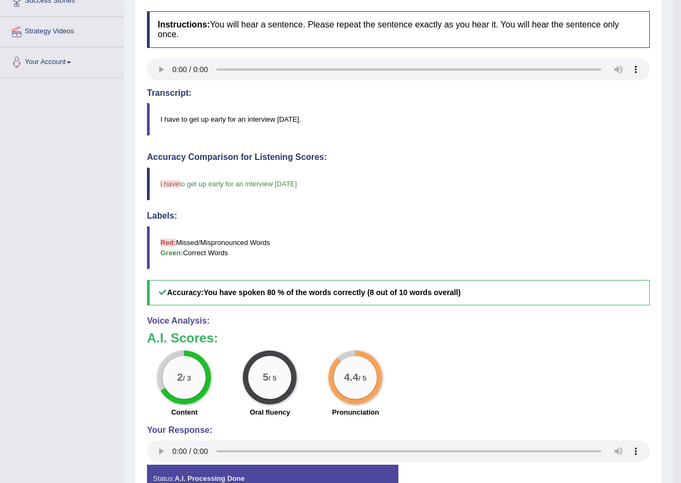
scroll to position [82, 0]
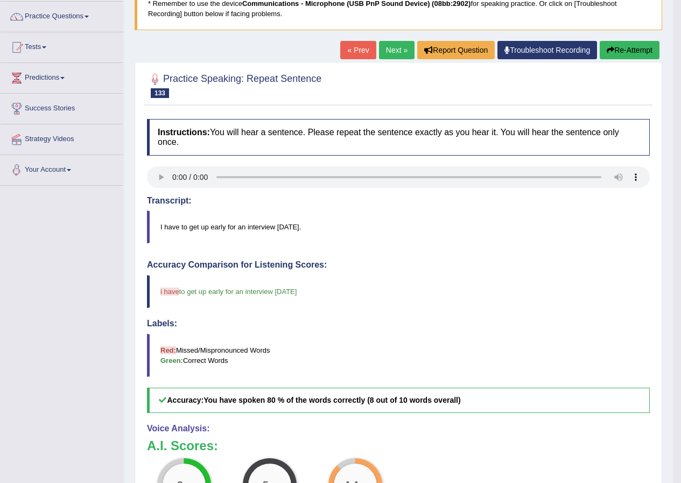
click at [394, 47] on link "Next »" at bounding box center [397, 50] width 36 height 18
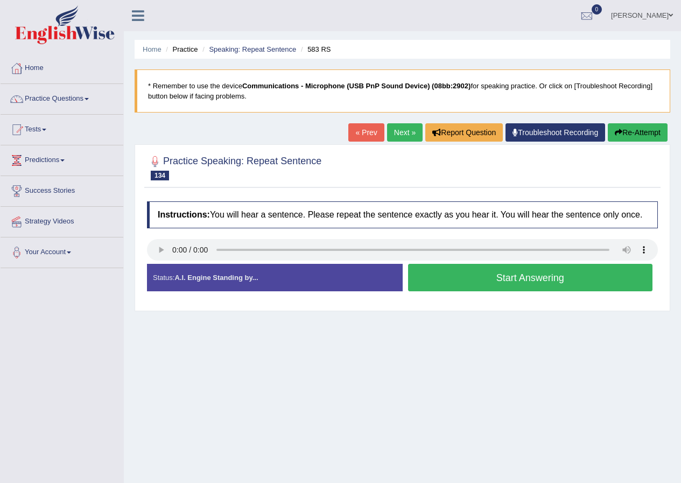
click at [495, 282] on button "Start Answering" at bounding box center [530, 277] width 245 height 27
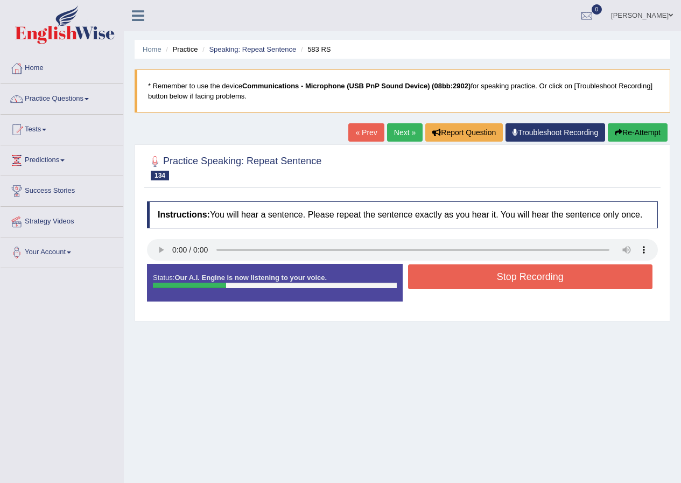
click at [509, 276] on button "Stop Recording" at bounding box center [530, 276] width 245 height 25
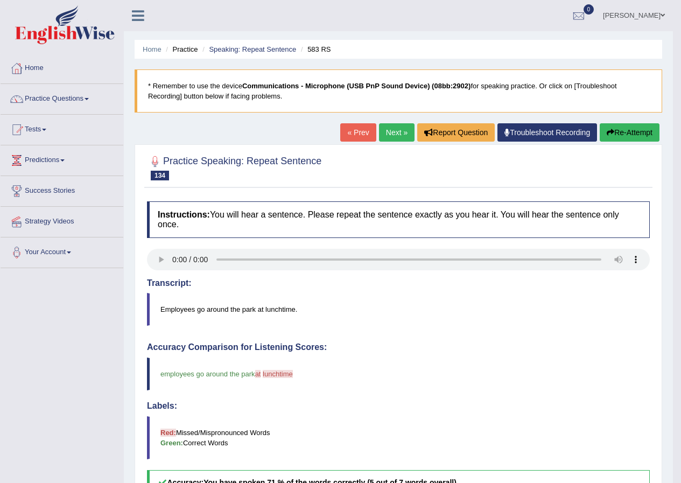
click at [404, 134] on link "Next »" at bounding box center [397, 132] width 36 height 18
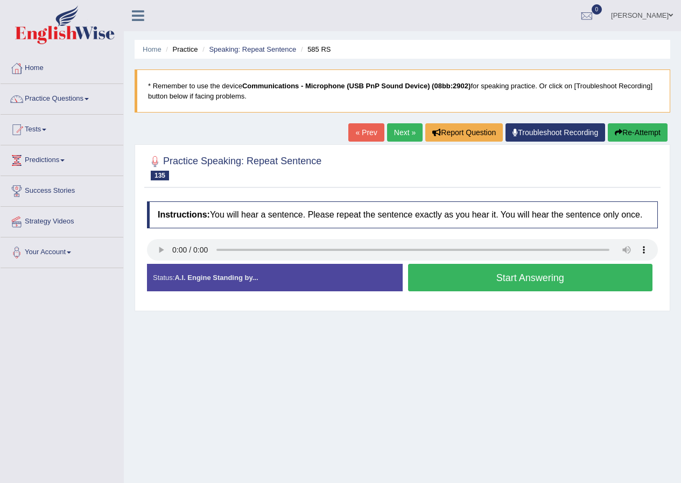
click at [499, 279] on button "Start Answering" at bounding box center [530, 277] width 245 height 27
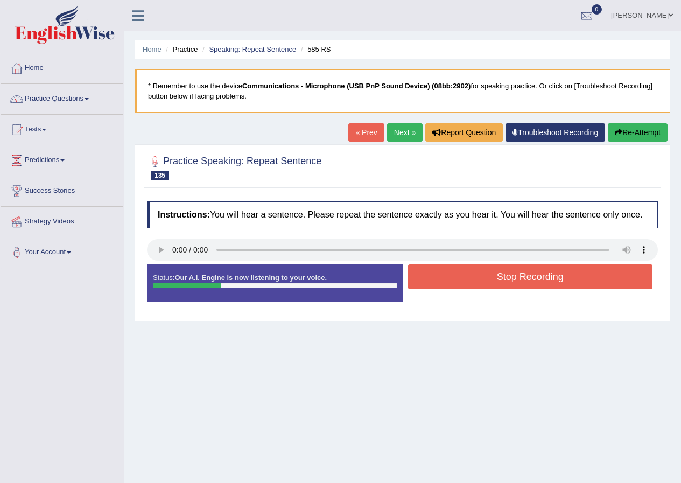
click at [483, 278] on button "Stop Recording" at bounding box center [530, 276] width 245 height 25
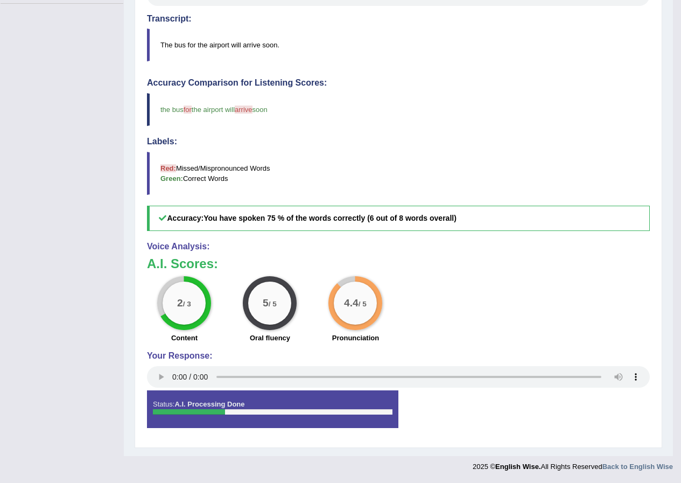
scroll to position [103, 0]
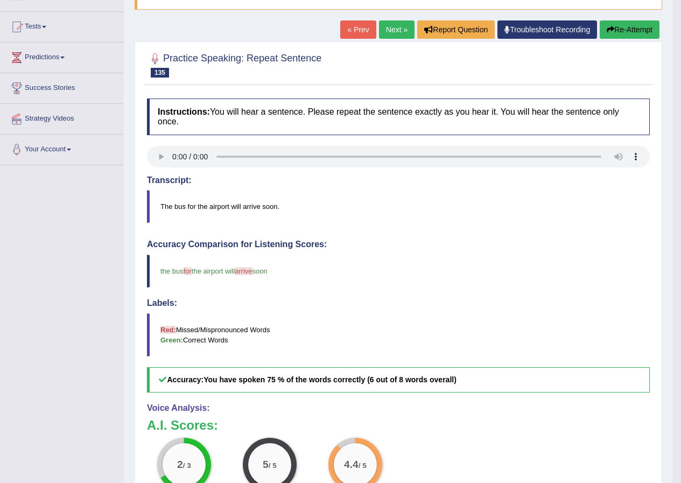
click at [382, 27] on link "Next »" at bounding box center [397, 29] width 36 height 18
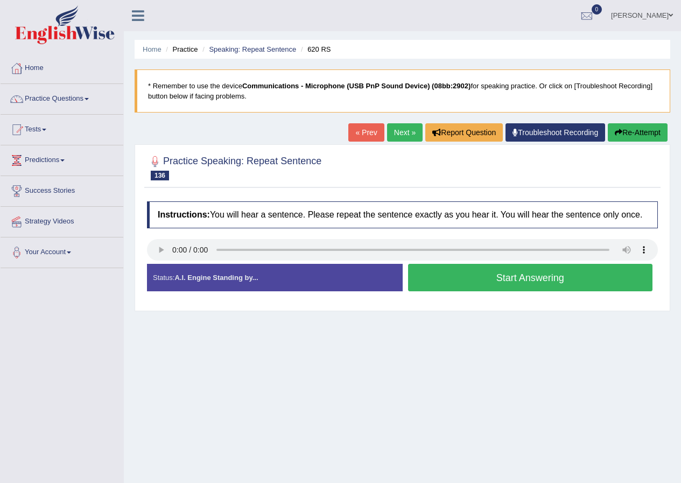
click at [518, 276] on button "Start Answering" at bounding box center [530, 277] width 245 height 27
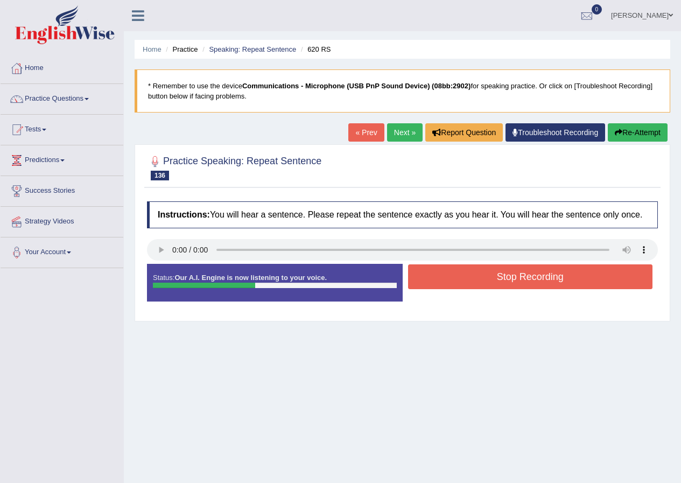
click at [518, 276] on button "Stop Recording" at bounding box center [530, 276] width 245 height 25
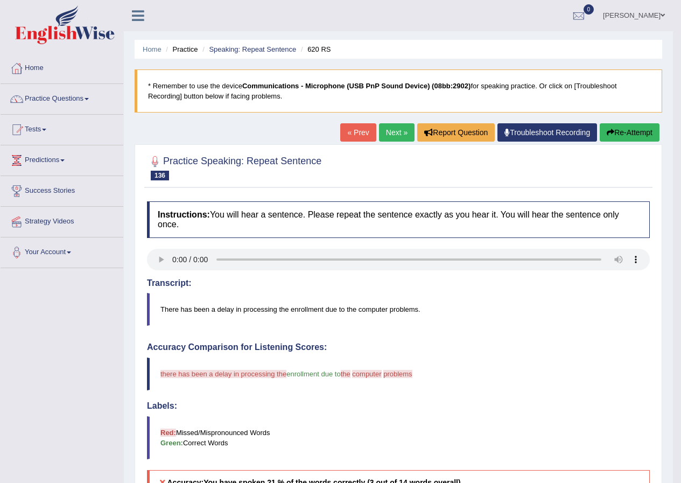
click at [640, 133] on button "Re-Attempt" at bounding box center [630, 132] width 60 height 18
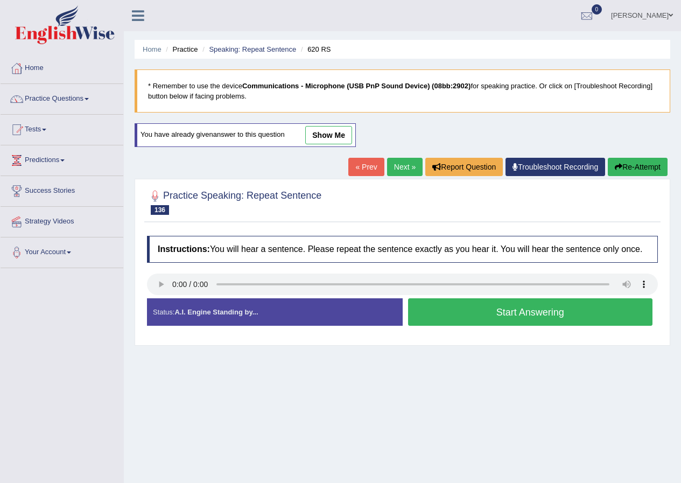
click at [451, 315] on button "Start Answering" at bounding box center [530, 311] width 245 height 27
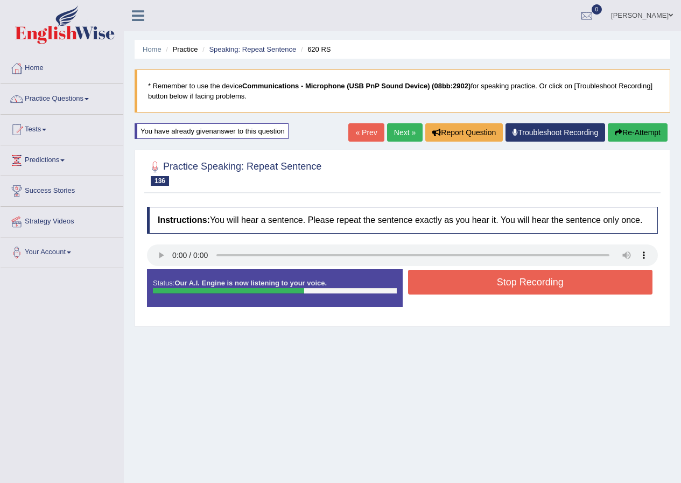
click at [470, 286] on button "Stop Recording" at bounding box center [530, 282] width 245 height 25
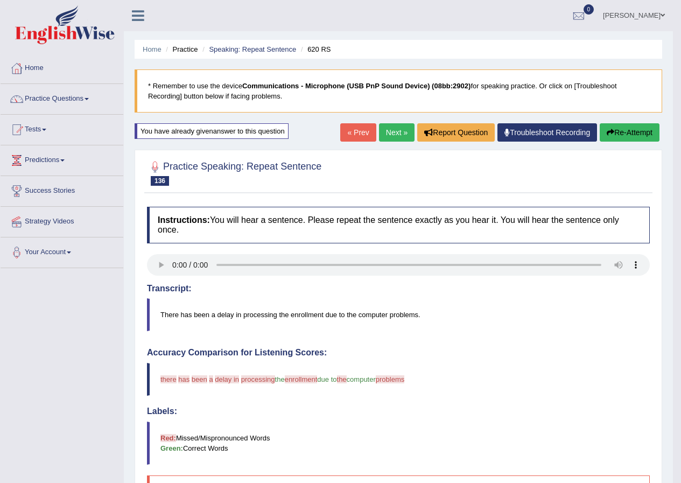
click at [395, 128] on link "Next »" at bounding box center [397, 132] width 36 height 18
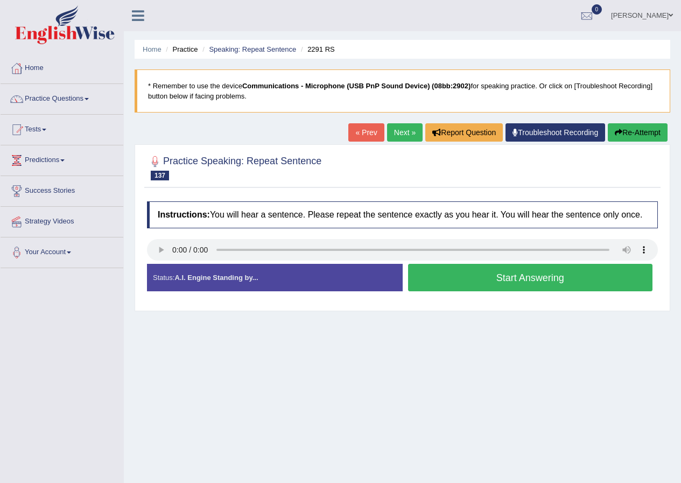
click at [471, 276] on button "Start Answering" at bounding box center [530, 277] width 245 height 27
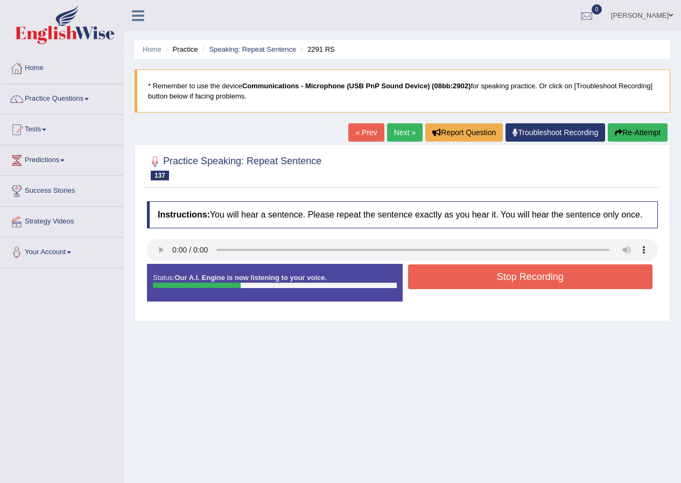
click at [500, 276] on button "Stop Recording" at bounding box center [530, 276] width 245 height 25
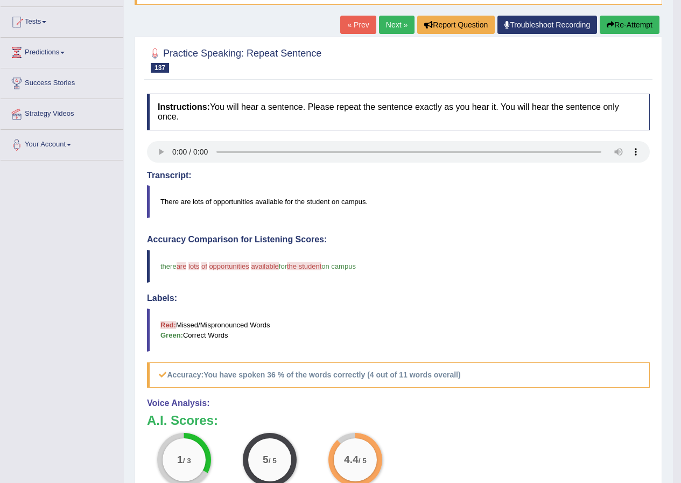
scroll to position [162, 0]
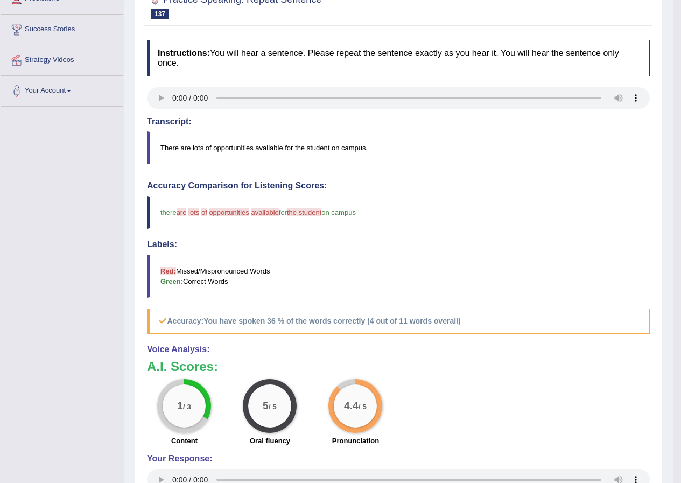
click at [376, 358] on div "Voice Analysis: A.I. Scores: 1 / 3 Content 5 / 5 Oral fluency 4.4 / 5 Pronuncia…" at bounding box center [398, 419] width 503 height 149
click at [466, 165] on div "Instructions: You will hear a sentence. Please repeat the sentence exactly as y…" at bounding box center [398, 289] width 508 height 511
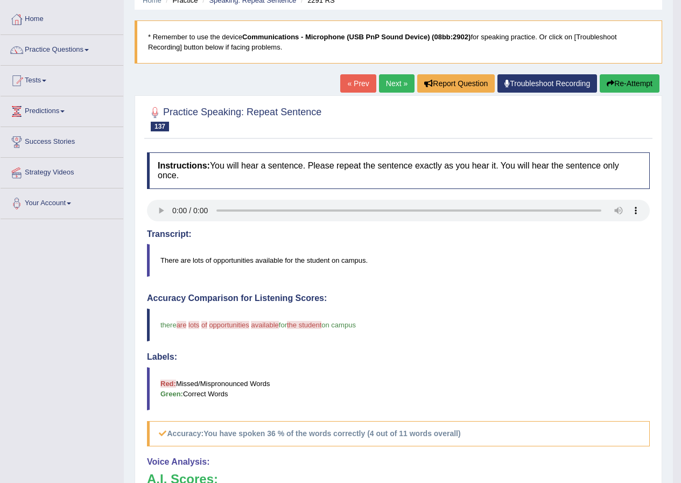
scroll to position [0, 0]
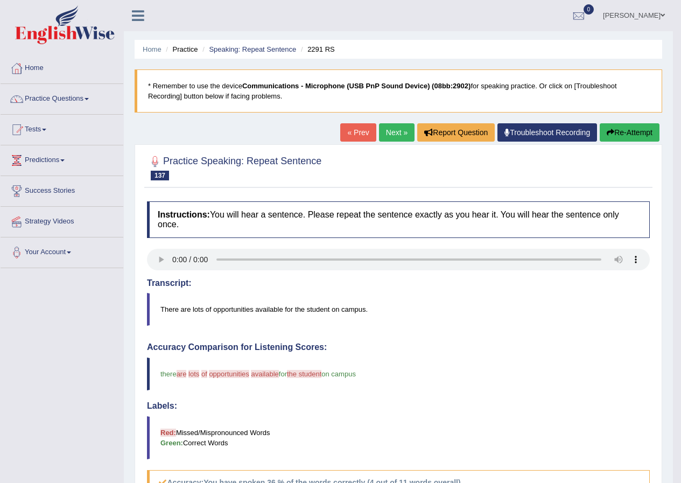
click at [399, 134] on link "Next »" at bounding box center [397, 132] width 36 height 18
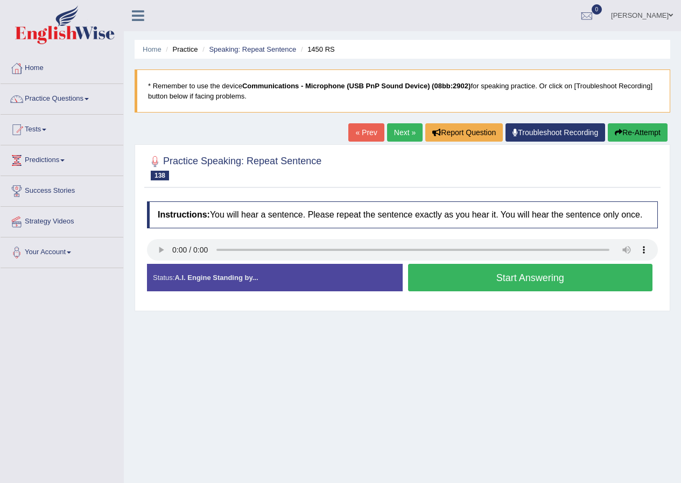
click at [515, 277] on button "Start Answering" at bounding box center [530, 277] width 245 height 27
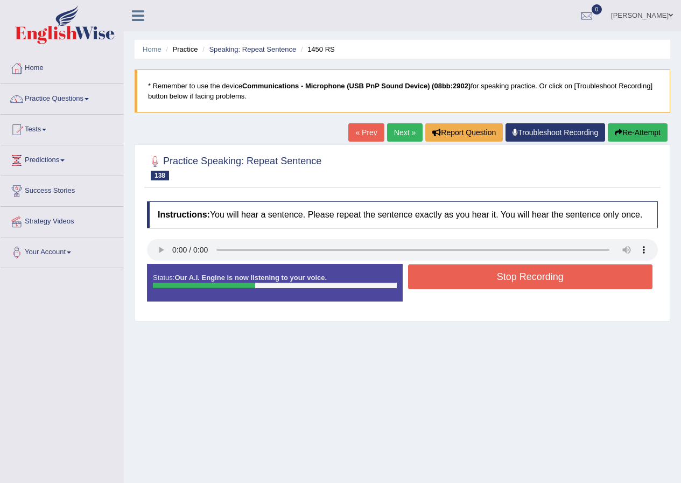
click at [515, 277] on button "Stop Recording" at bounding box center [530, 276] width 245 height 25
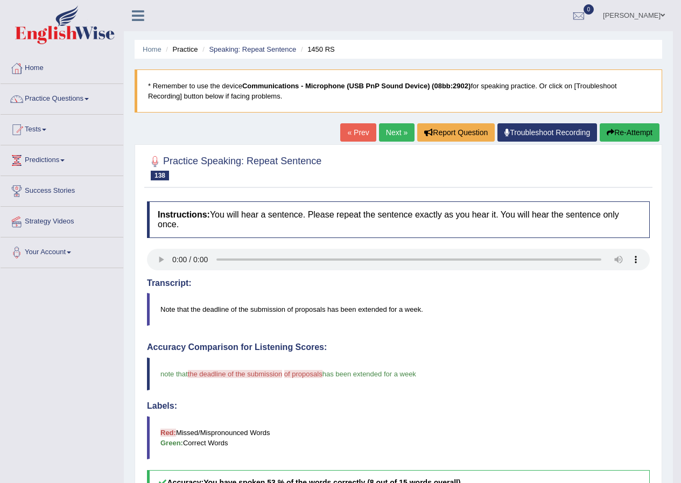
click at [396, 129] on link "Next »" at bounding box center [397, 132] width 36 height 18
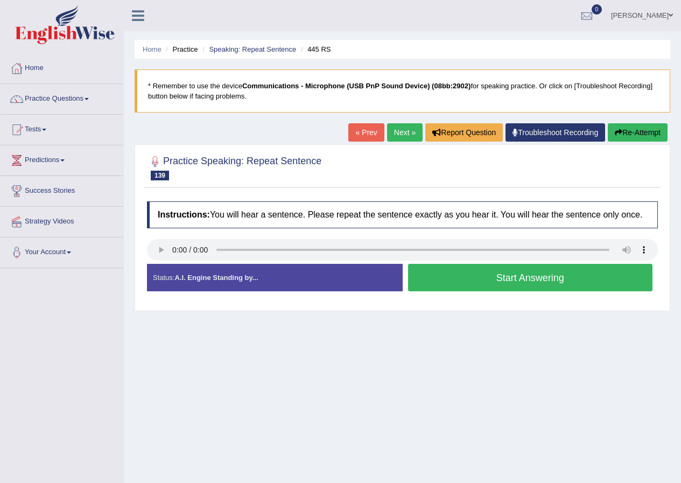
click at [535, 280] on button "Start Answering" at bounding box center [530, 277] width 245 height 27
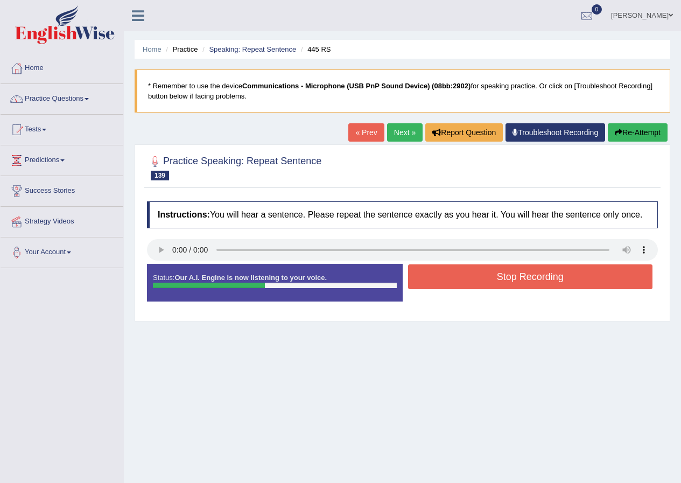
click at [535, 280] on button "Stop Recording" at bounding box center [530, 276] width 245 height 25
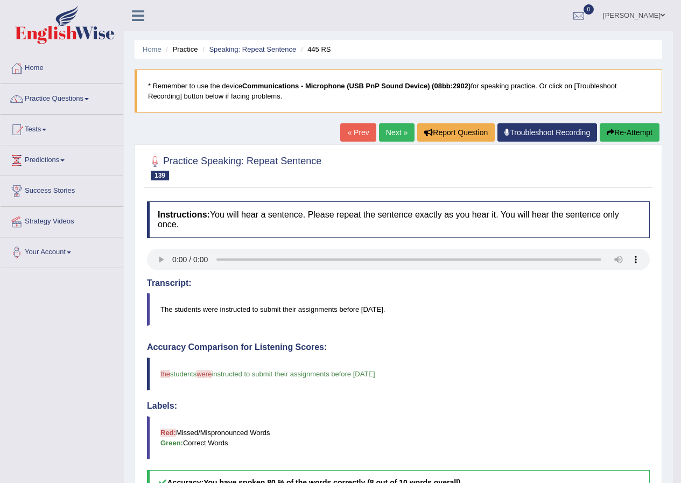
click at [400, 128] on link "Next »" at bounding box center [397, 132] width 36 height 18
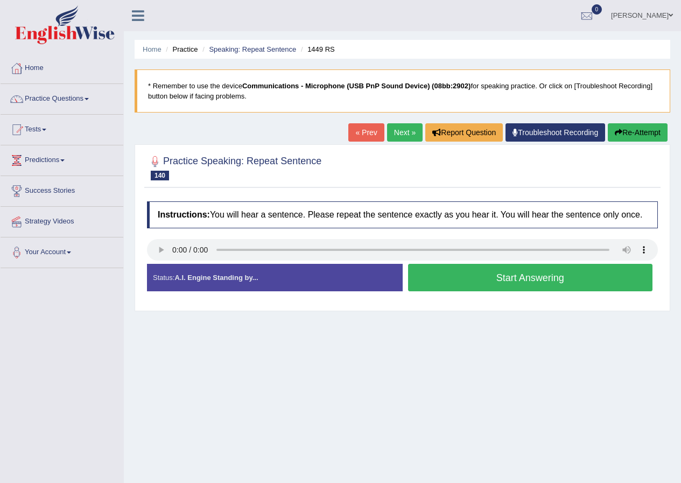
click at [535, 282] on button "Start Answering" at bounding box center [530, 277] width 245 height 27
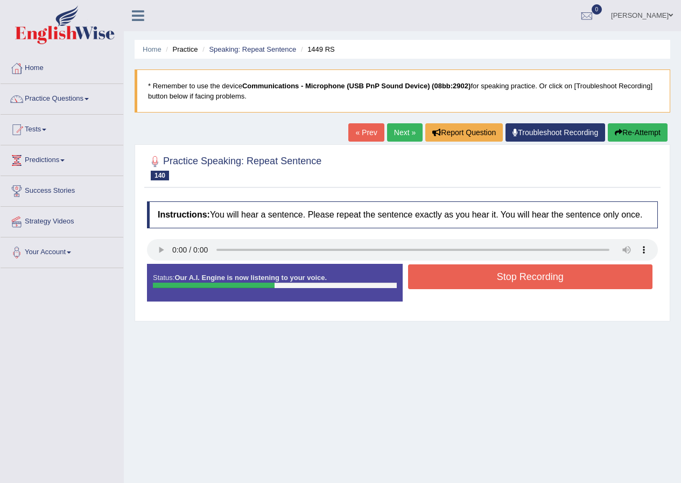
click at [518, 279] on button "Stop Recording" at bounding box center [530, 276] width 245 height 25
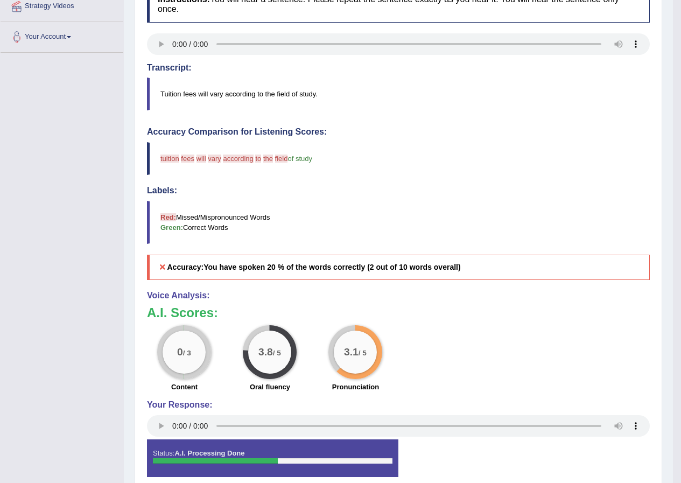
scroll to position [108, 0]
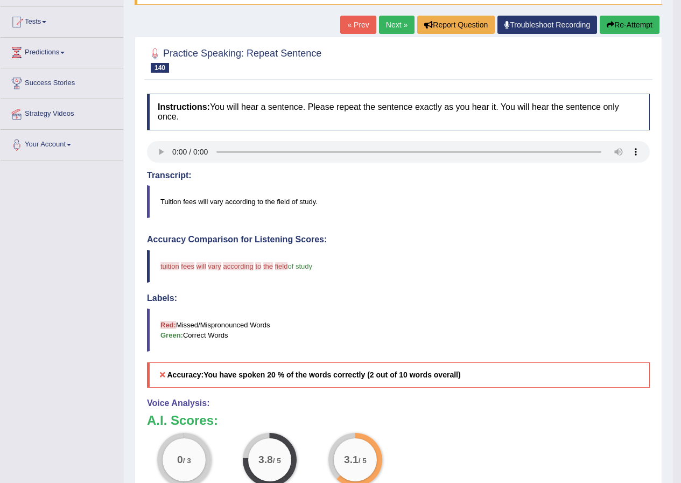
click at [395, 27] on link "Next »" at bounding box center [397, 25] width 36 height 18
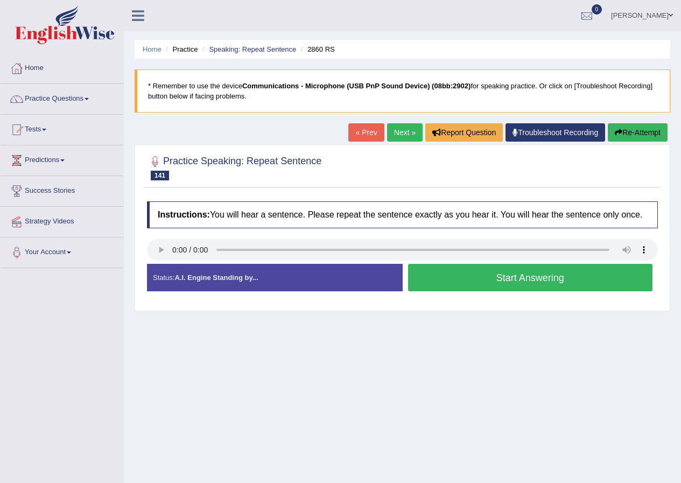
click at [501, 275] on button "Start Answering" at bounding box center [530, 277] width 245 height 27
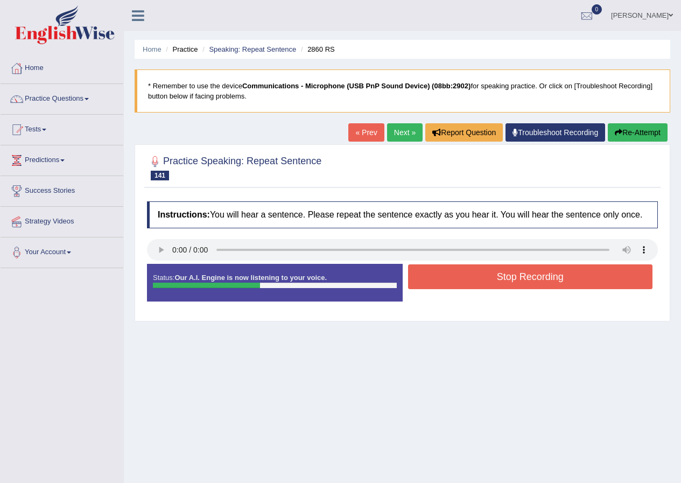
click at [482, 276] on button "Stop Recording" at bounding box center [530, 276] width 245 height 25
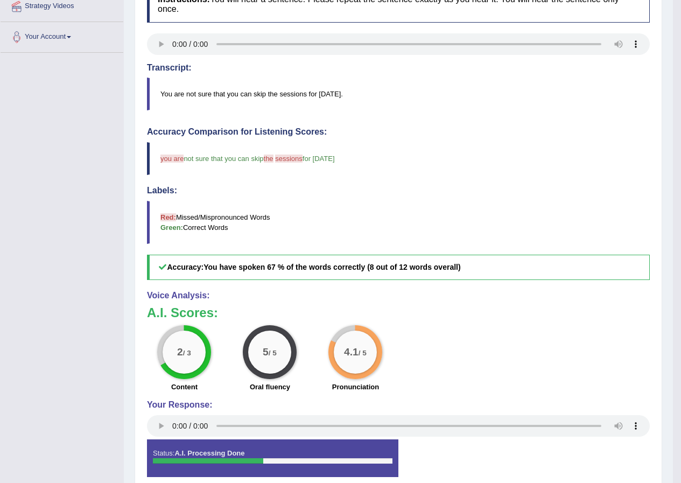
scroll to position [108, 0]
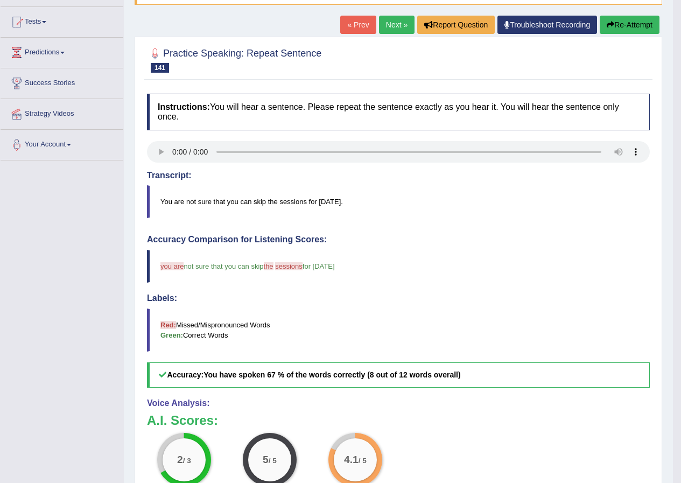
click at [394, 23] on link "Next »" at bounding box center [397, 25] width 36 height 18
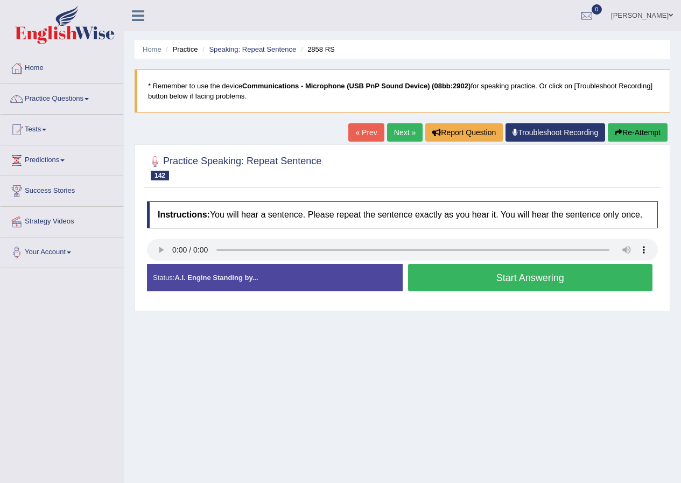
click at [510, 281] on button "Start Answering" at bounding box center [530, 277] width 245 height 27
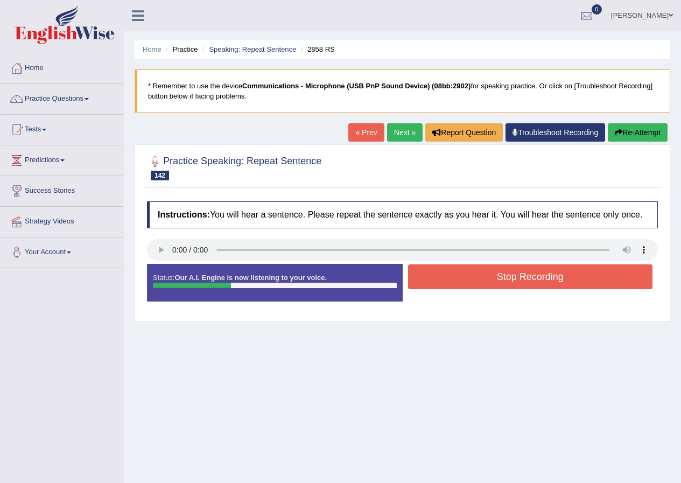
click at [462, 272] on button "Stop Recording" at bounding box center [530, 276] width 245 height 25
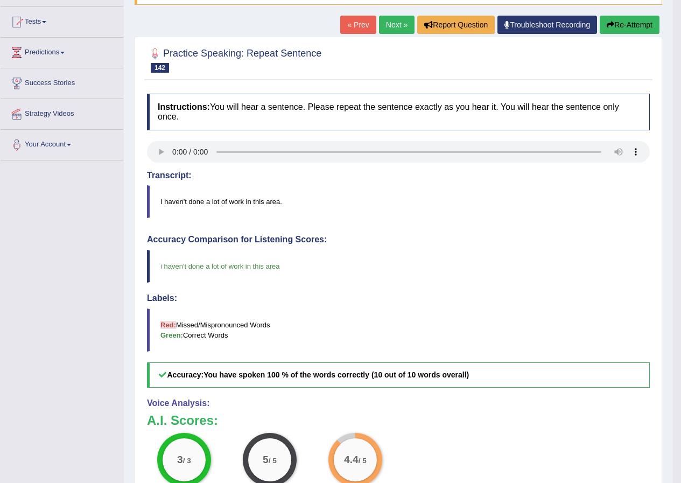
scroll to position [54, 0]
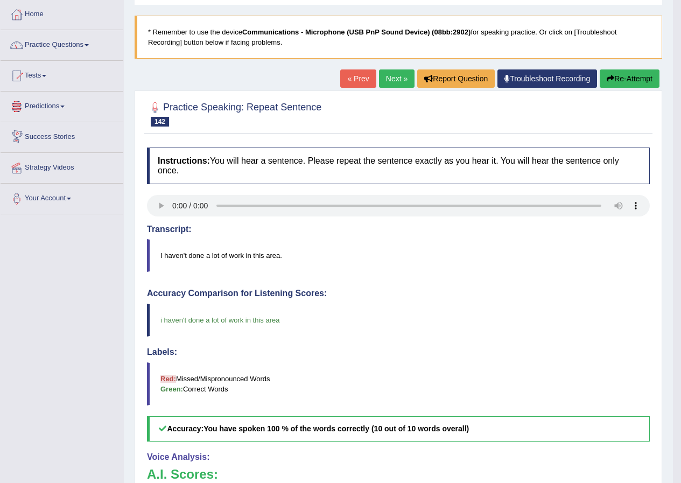
click at [388, 81] on link "Next »" at bounding box center [397, 78] width 36 height 18
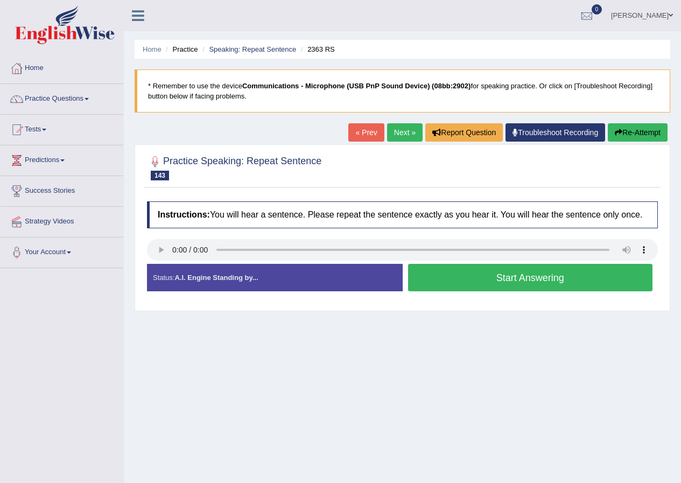
click at [424, 284] on button "Start Answering" at bounding box center [530, 277] width 245 height 27
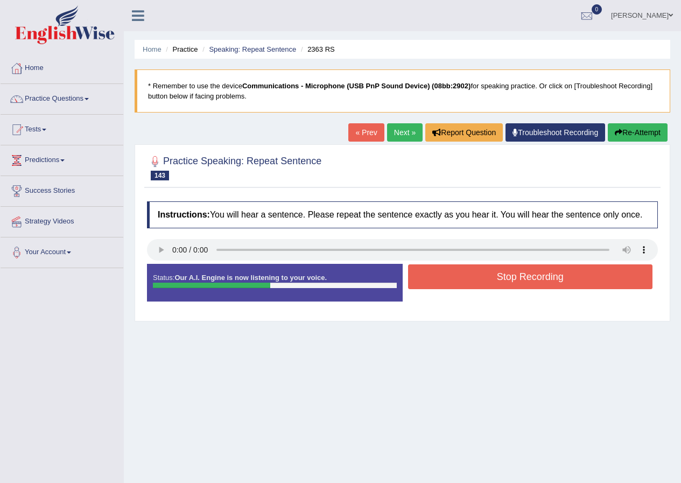
click at [500, 278] on button "Stop Recording" at bounding box center [530, 276] width 245 height 25
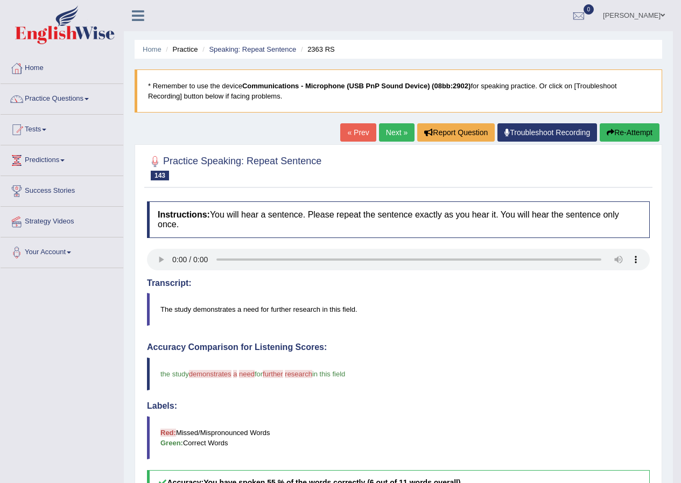
click at [388, 135] on link "Next »" at bounding box center [397, 132] width 36 height 18
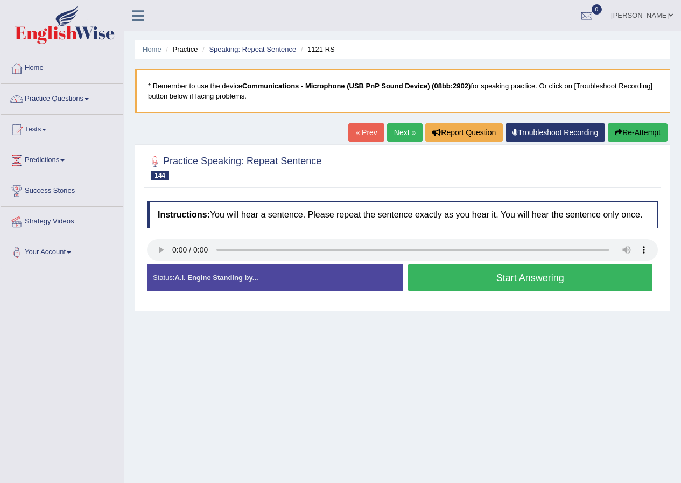
click at [487, 281] on button "Start Answering" at bounding box center [530, 277] width 245 height 27
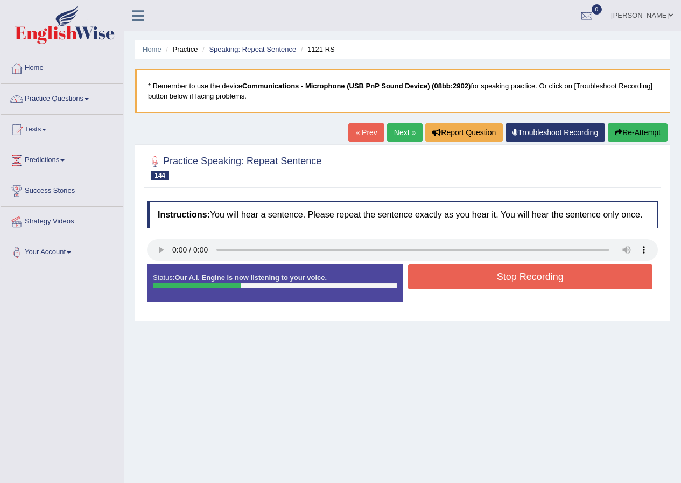
click at [511, 275] on button "Stop Recording" at bounding box center [530, 276] width 245 height 25
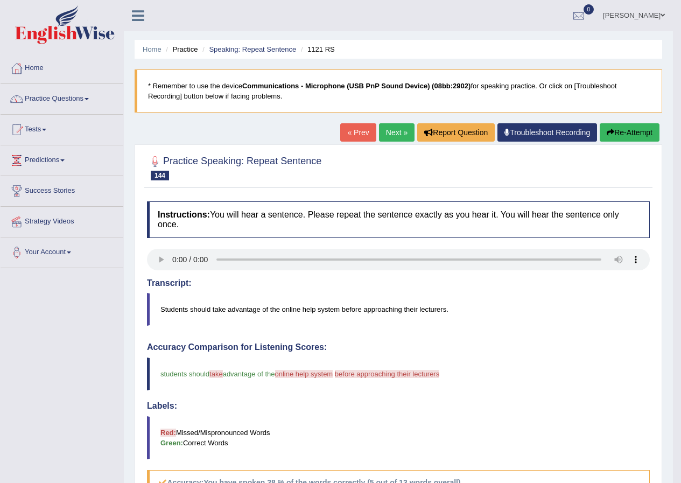
click at [395, 131] on link "Next »" at bounding box center [397, 132] width 36 height 18
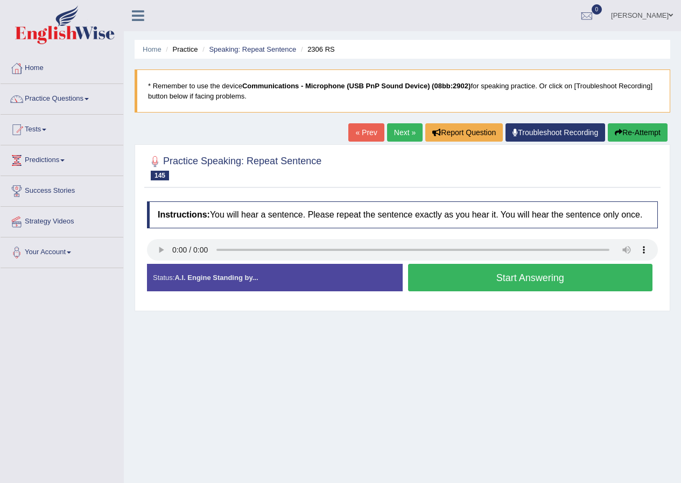
click at [526, 275] on button "Start Answering" at bounding box center [530, 277] width 245 height 27
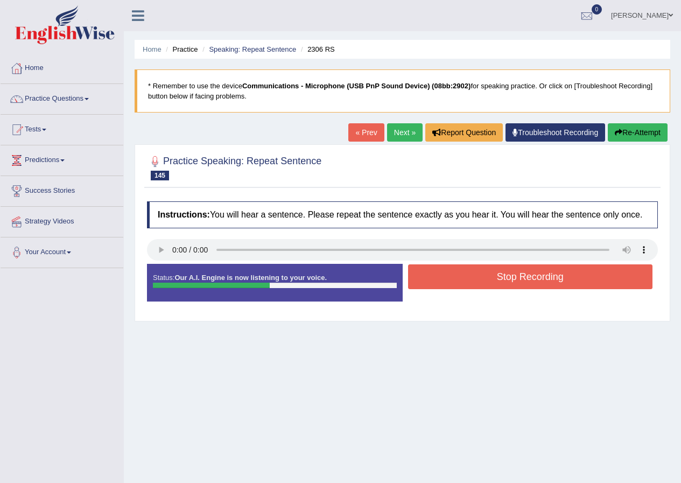
click at [485, 276] on button "Stop Recording" at bounding box center [530, 276] width 245 height 25
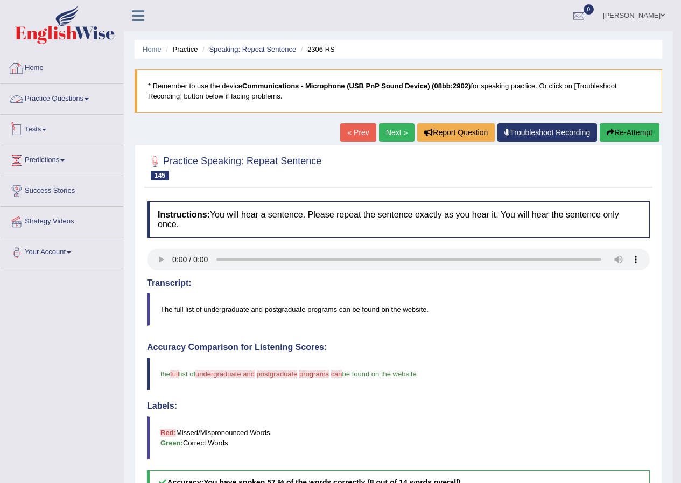
click at [87, 101] on link "Practice Questions" at bounding box center [62, 97] width 123 height 27
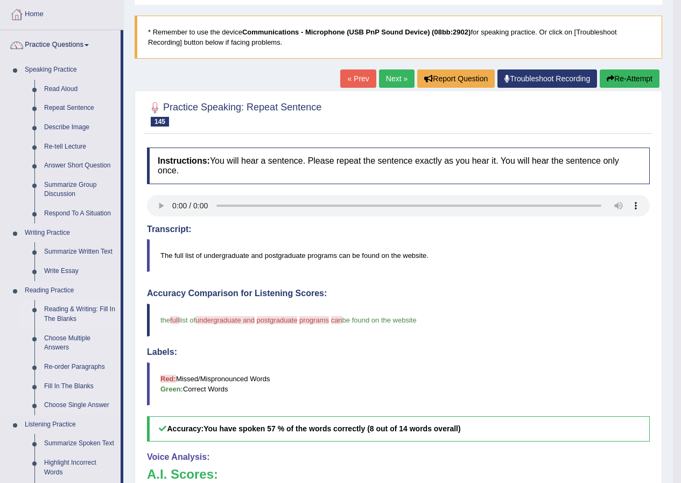
scroll to position [108, 0]
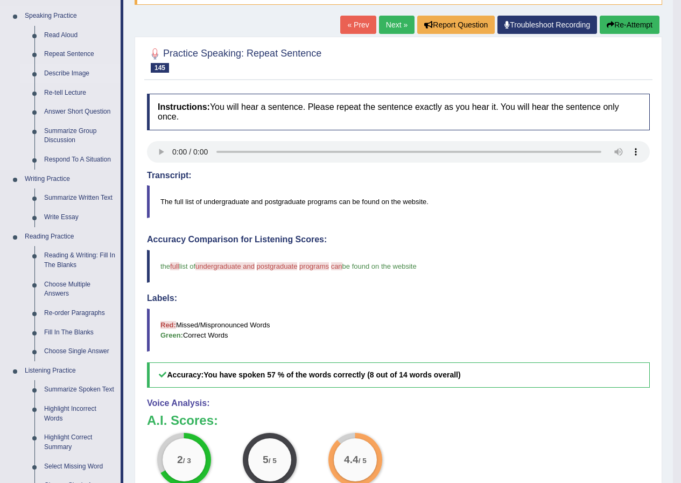
click at [62, 70] on link "Describe Image" at bounding box center [79, 73] width 81 height 19
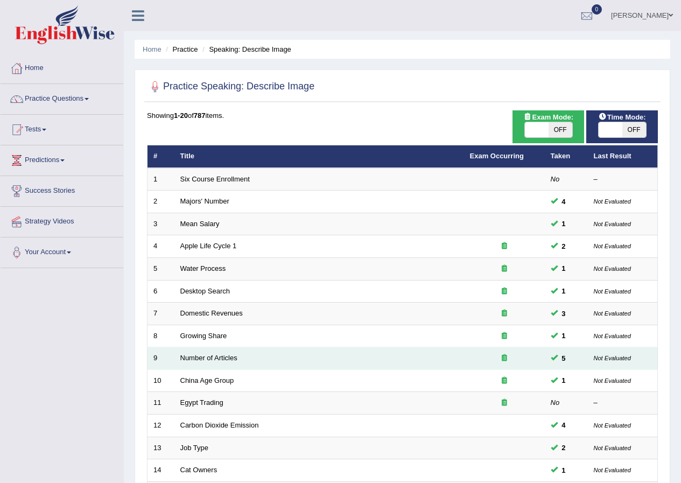
scroll to position [230, 0]
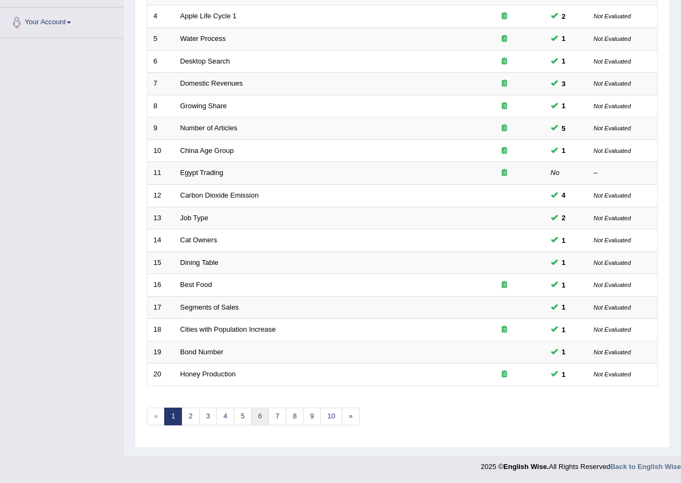
click at [263, 415] on link "6" at bounding box center [260, 417] width 18 height 18
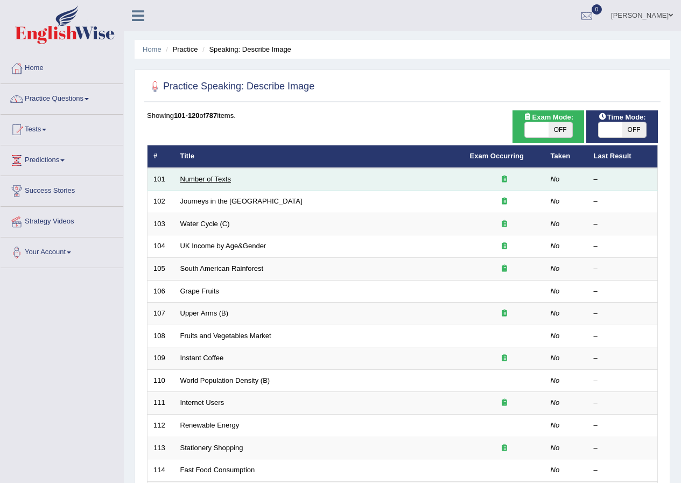
click at [197, 179] on link "Number of Texts" at bounding box center [205, 179] width 51 height 8
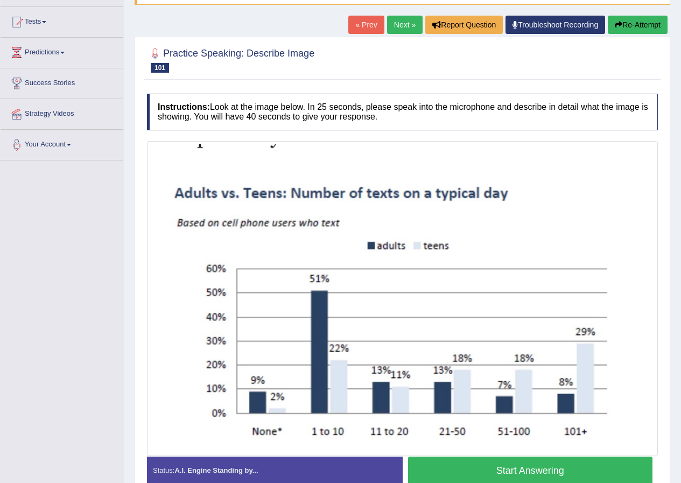
scroll to position [162, 0]
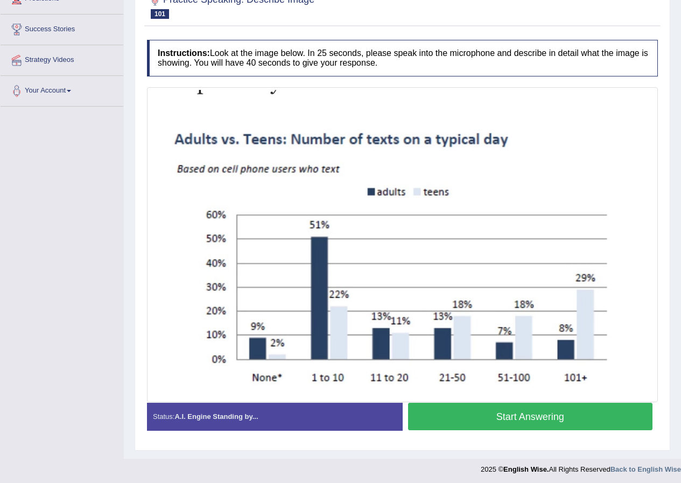
click at [499, 420] on button "Start Answering" at bounding box center [530, 416] width 245 height 27
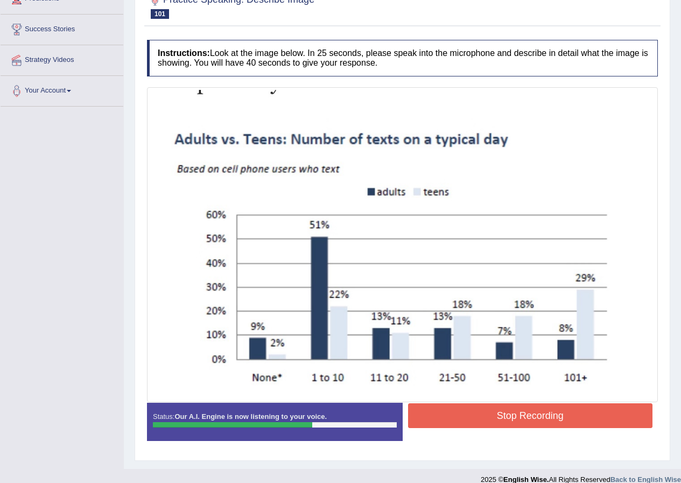
click at [573, 416] on button "Stop Recording" at bounding box center [530, 415] width 245 height 25
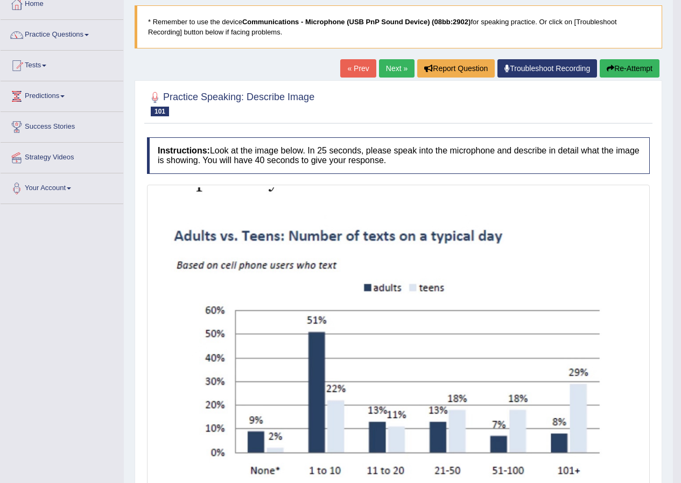
scroll to position [0, 0]
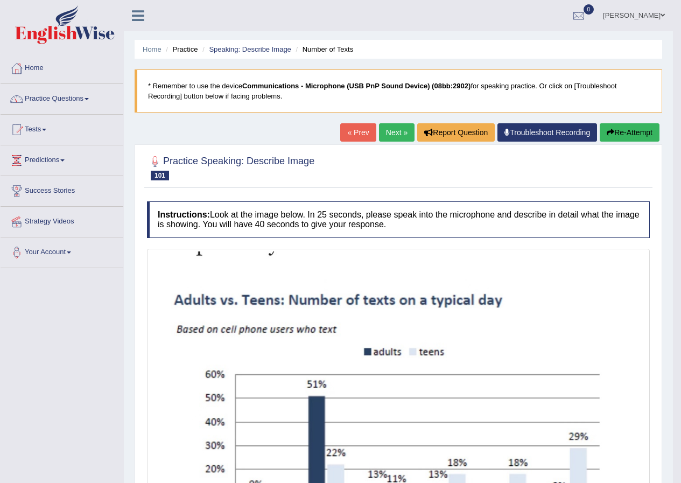
click at [382, 130] on link "Next »" at bounding box center [397, 132] width 36 height 18
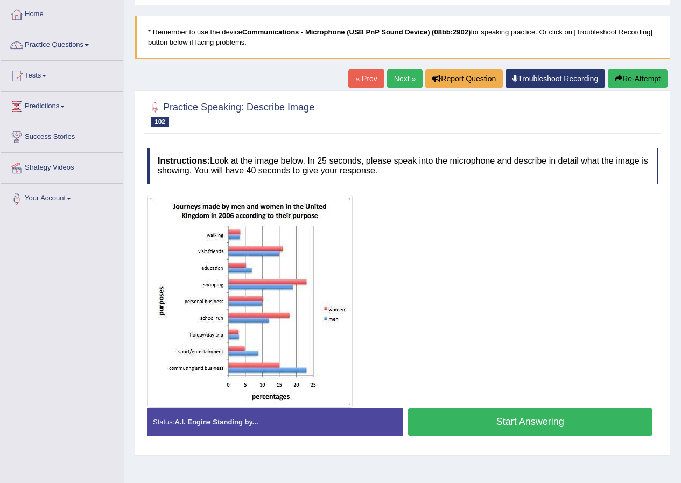
scroll to position [82, 0]
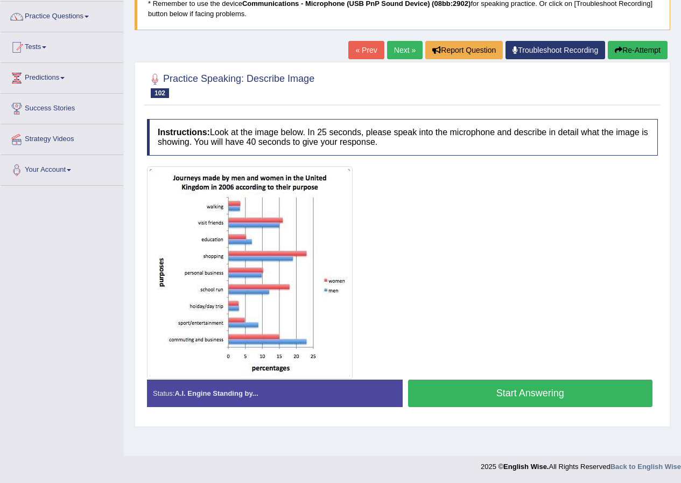
click at [538, 398] on button "Start Answering" at bounding box center [530, 393] width 245 height 27
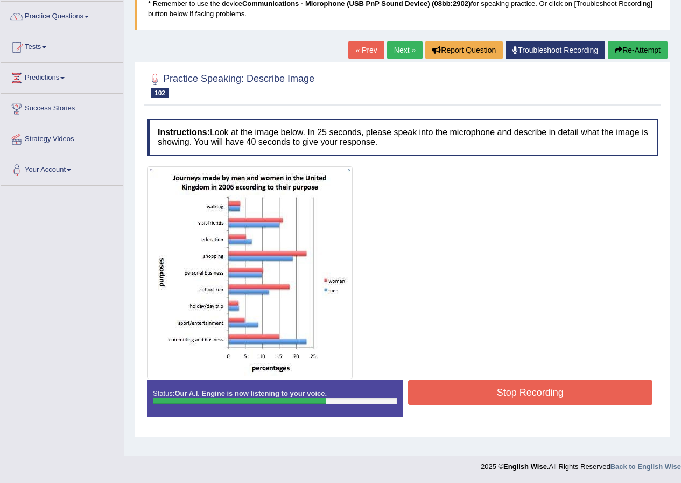
click at [538, 398] on button "Stop Recording" at bounding box center [530, 392] width 245 height 25
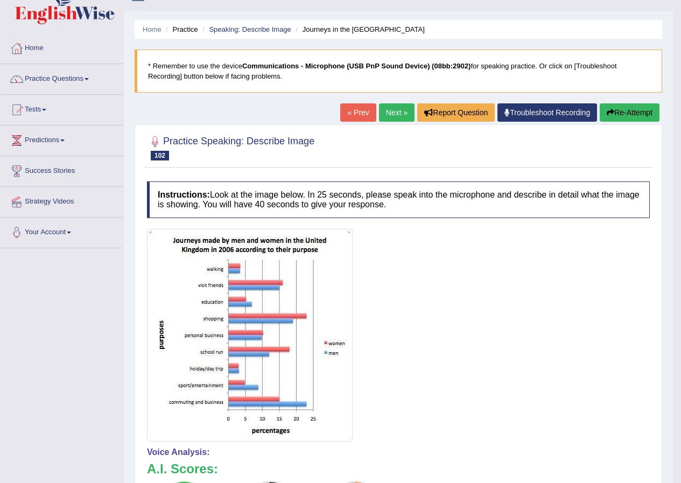
scroll to position [0, 0]
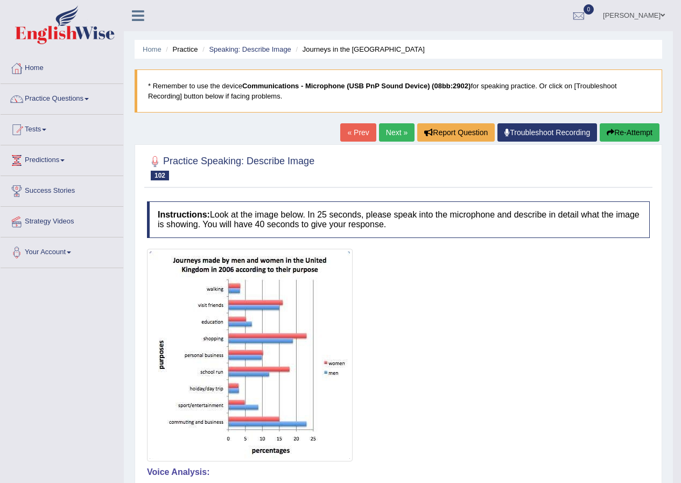
click at [401, 133] on link "Next »" at bounding box center [397, 132] width 36 height 18
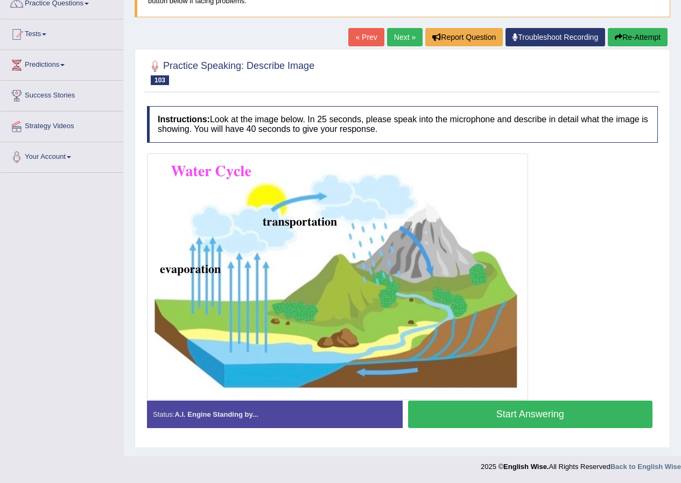
click at [493, 414] on button "Start Answering" at bounding box center [530, 414] width 245 height 27
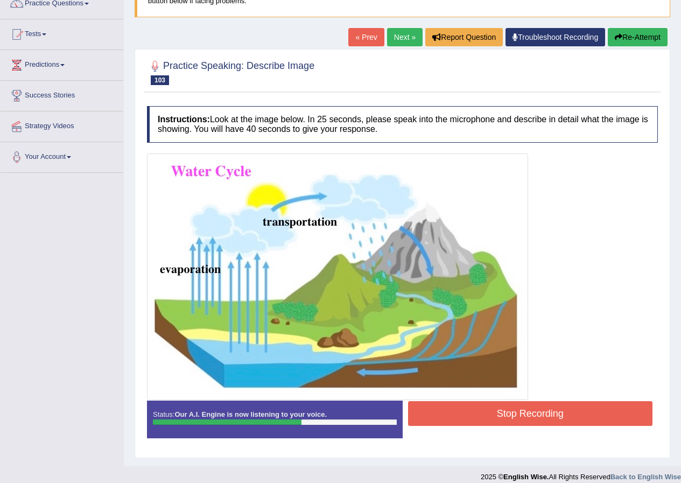
click at [502, 410] on button "Stop Recording" at bounding box center [530, 413] width 245 height 25
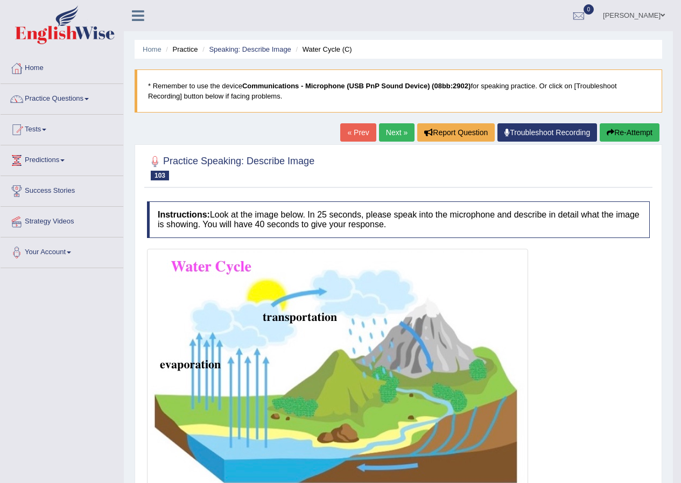
click at [387, 129] on link "Next »" at bounding box center [397, 132] width 36 height 18
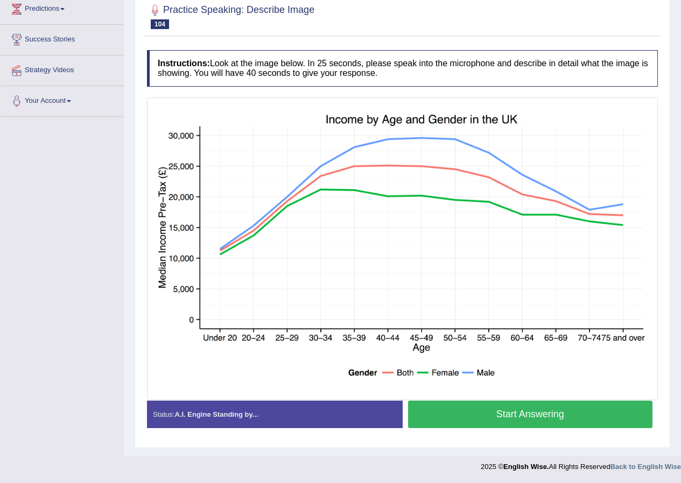
click at [564, 418] on button "Start Answering" at bounding box center [530, 414] width 245 height 27
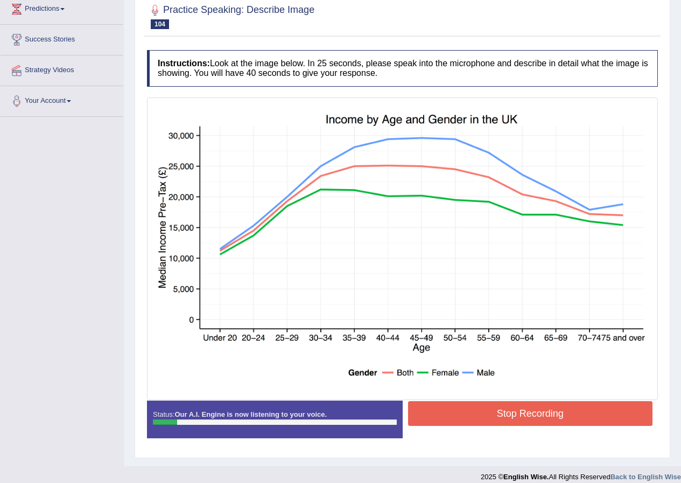
click at [564, 418] on button "Stop Recording" at bounding box center [530, 413] width 245 height 25
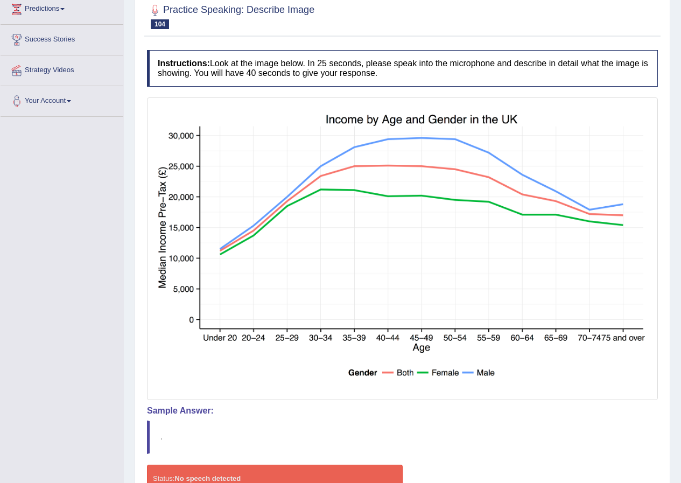
scroll to position [44, 0]
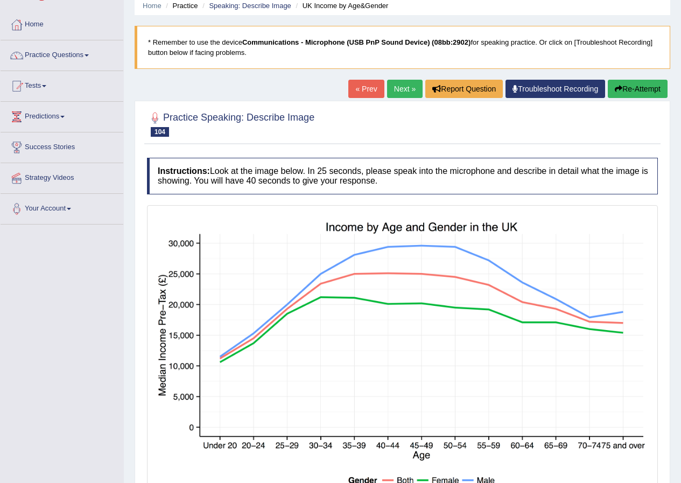
click at [644, 81] on button "Re-Attempt" at bounding box center [638, 89] width 60 height 18
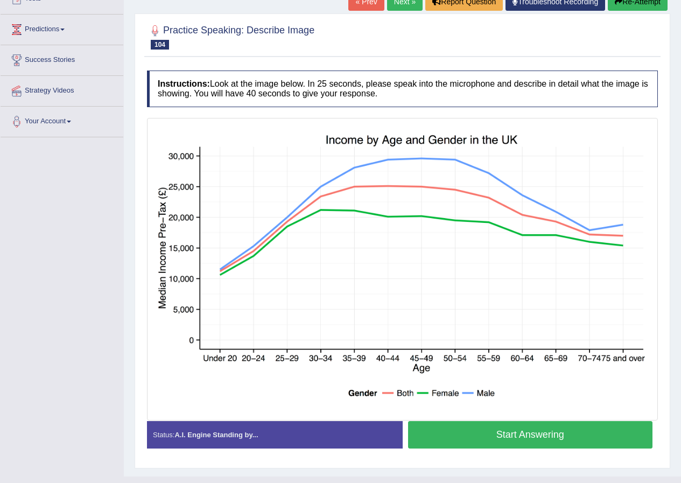
scroll to position [151, 0]
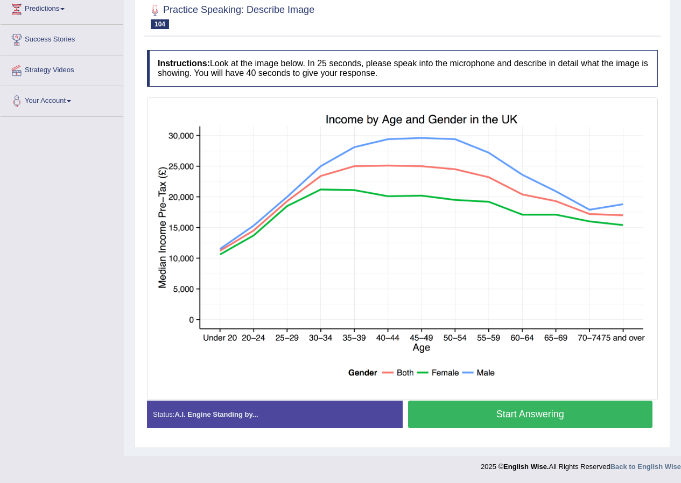
click at [494, 412] on button "Start Answering" at bounding box center [530, 414] width 245 height 27
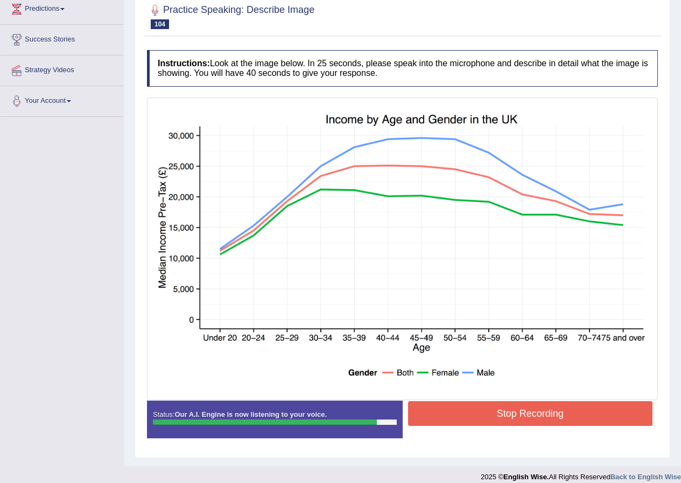
click at [494, 412] on button "Stop Recording" at bounding box center [530, 413] width 245 height 25
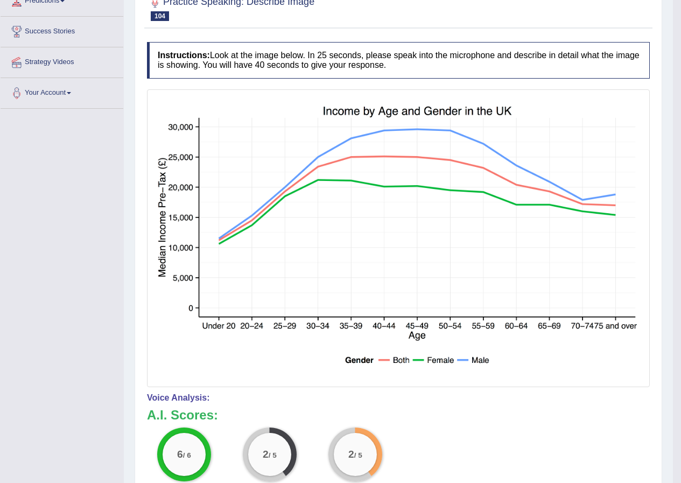
scroll to position [0, 0]
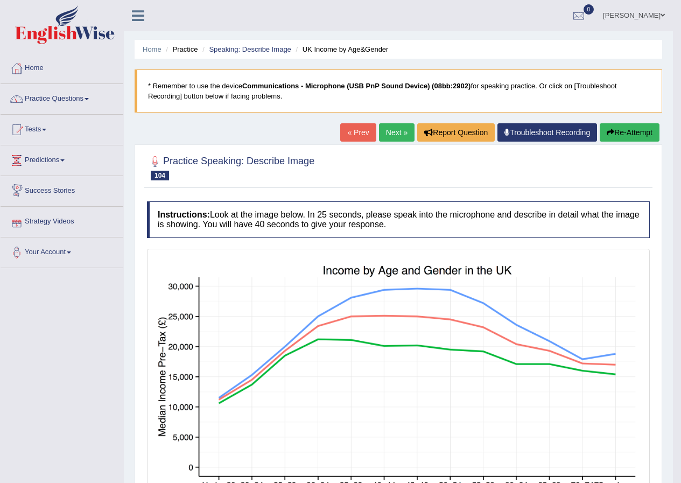
click at [395, 133] on link "Next »" at bounding box center [397, 132] width 36 height 18
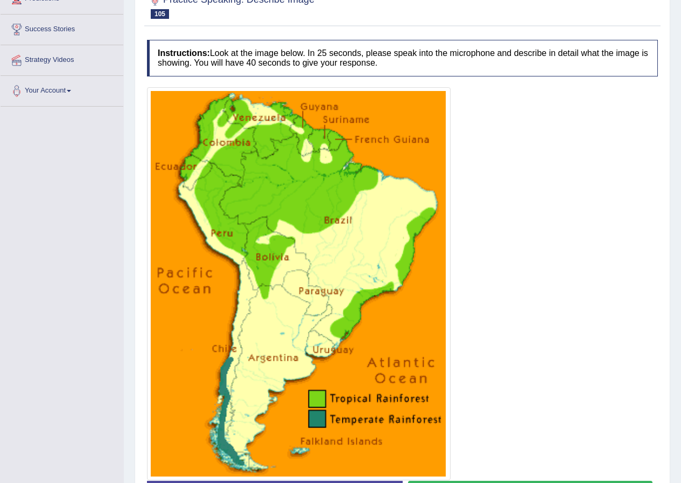
scroll to position [215, 0]
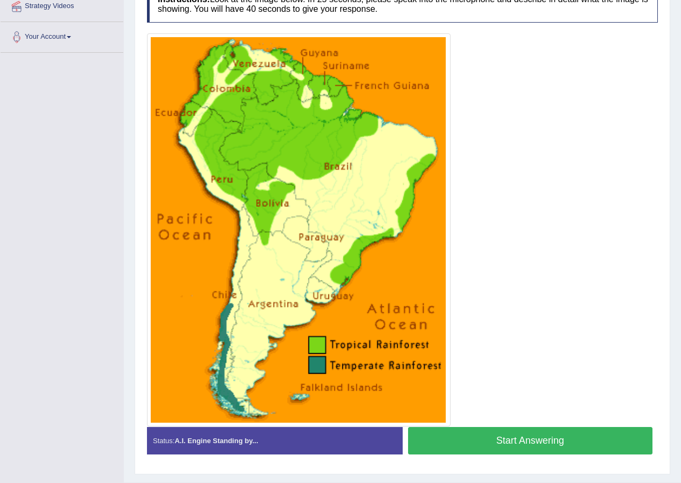
click at [495, 441] on button "Start Answering" at bounding box center [530, 440] width 245 height 27
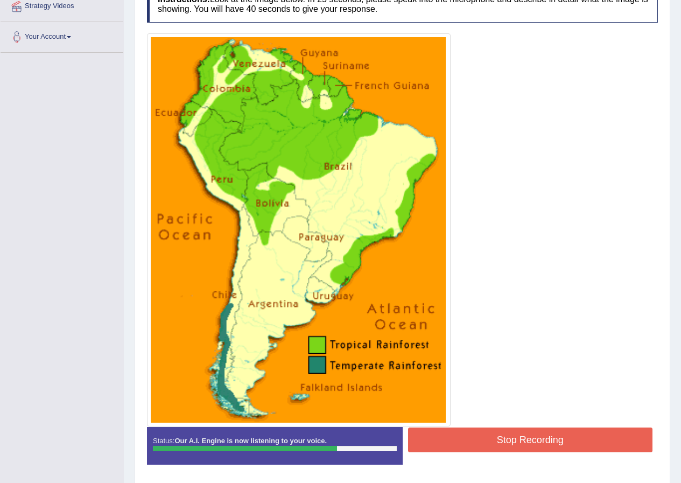
click at [495, 441] on button "Stop Recording" at bounding box center [530, 440] width 245 height 25
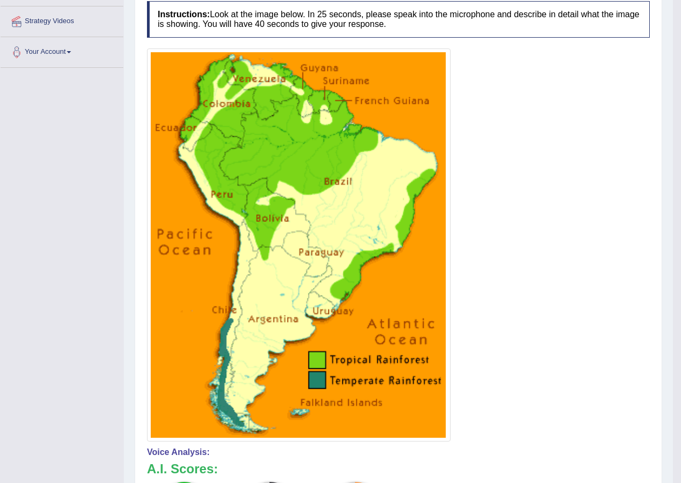
scroll to position [0, 0]
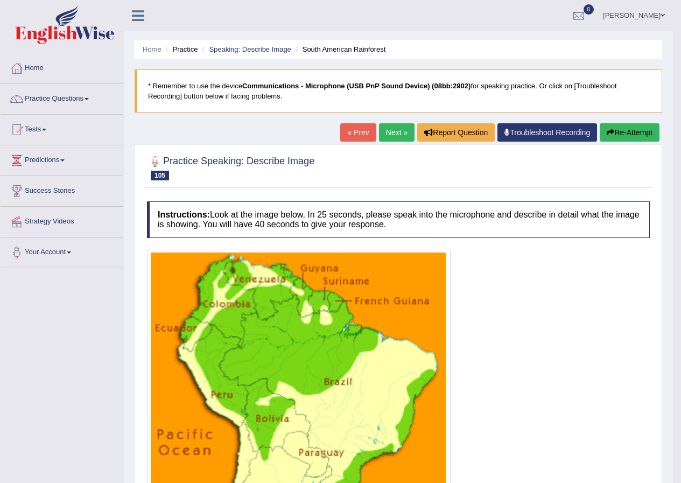
click at [395, 135] on link "Next »" at bounding box center [397, 132] width 36 height 18
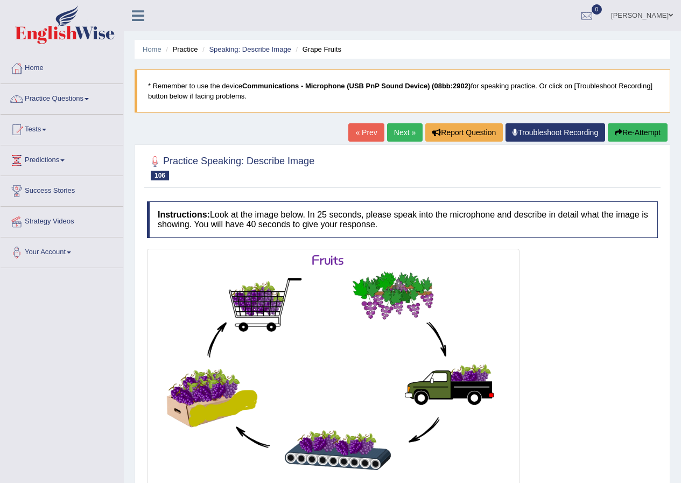
scroll to position [88, 0]
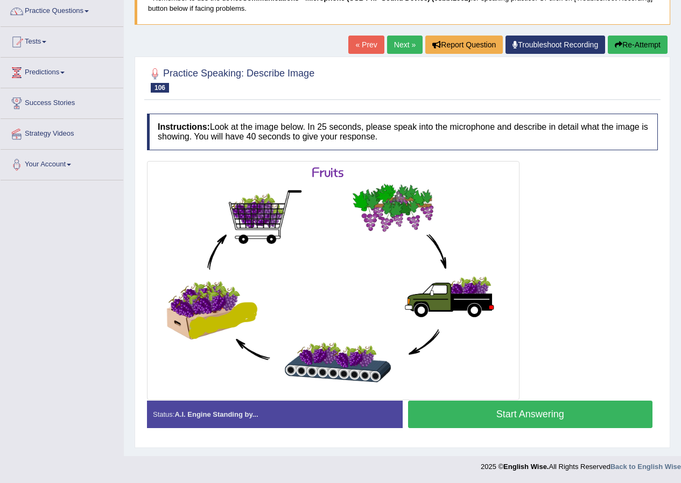
click at [572, 420] on button "Start Answering" at bounding box center [530, 414] width 245 height 27
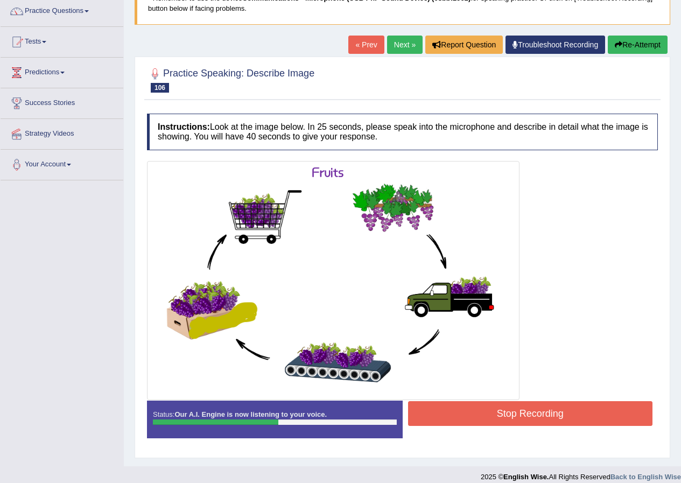
click at [572, 420] on button "Stop Recording" at bounding box center [530, 413] width 245 height 25
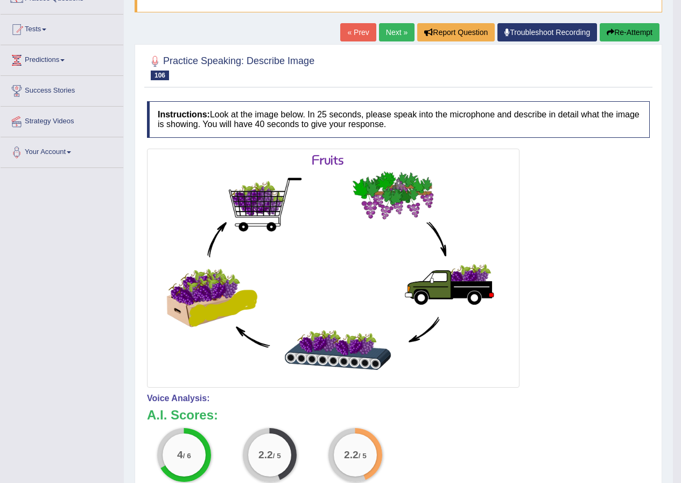
scroll to position [0, 0]
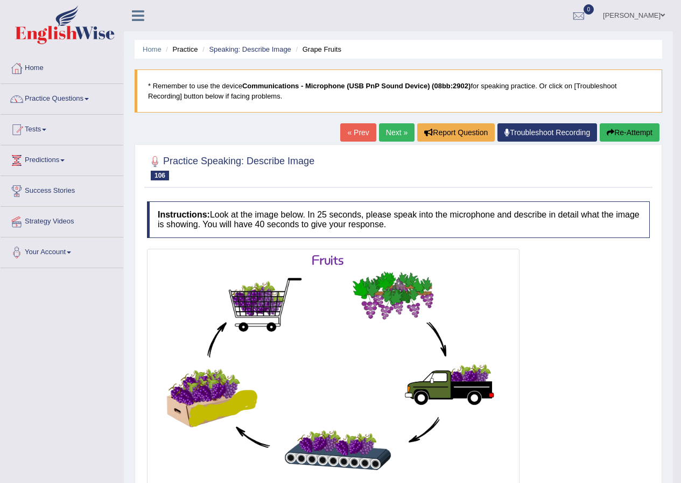
click at [383, 131] on link "Next »" at bounding box center [397, 132] width 36 height 18
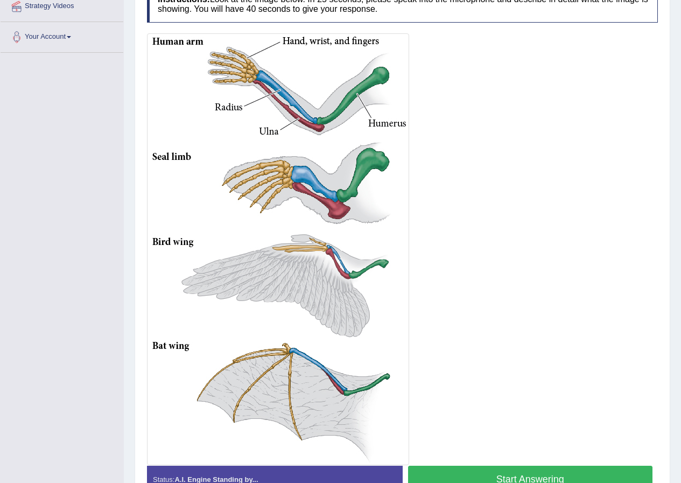
scroll to position [269, 0]
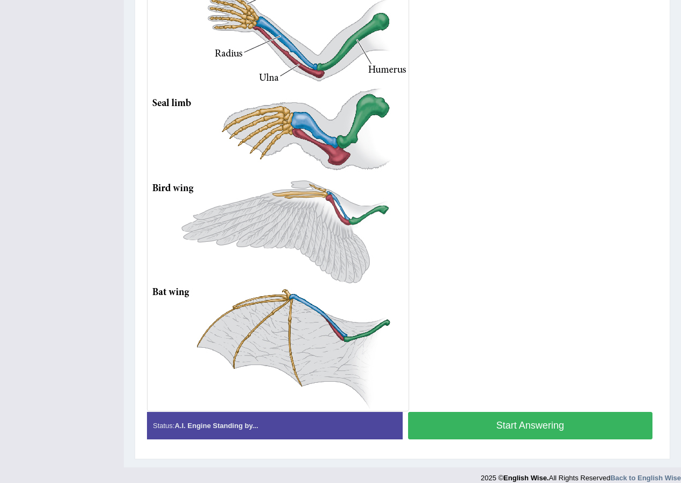
click at [470, 427] on button "Start Answering" at bounding box center [530, 425] width 245 height 27
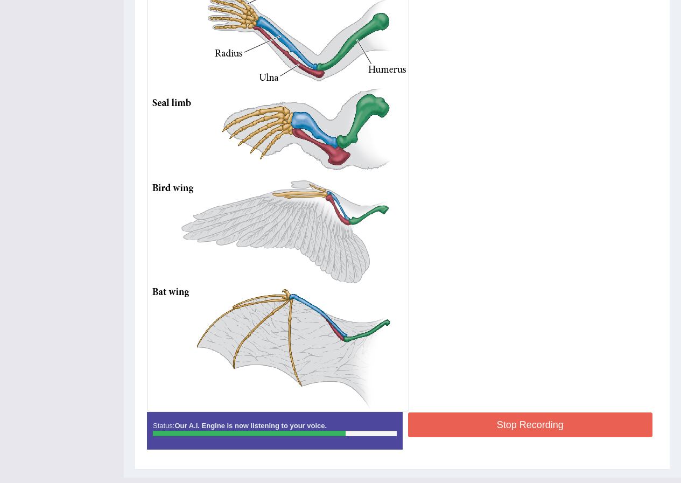
click at [568, 428] on button "Stop Recording" at bounding box center [530, 425] width 245 height 25
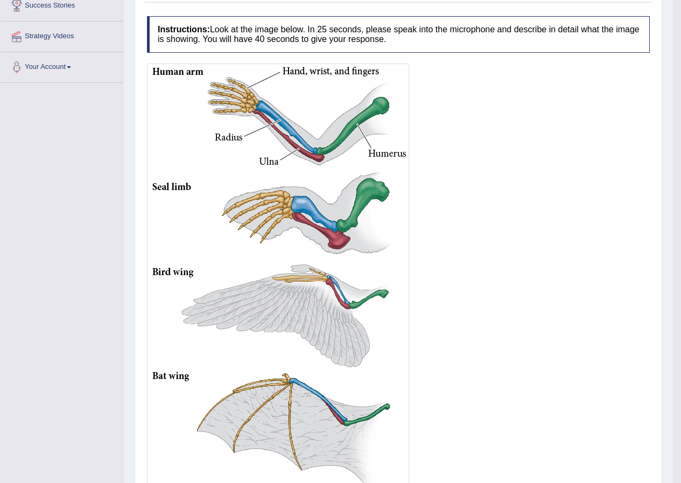
scroll to position [78, 0]
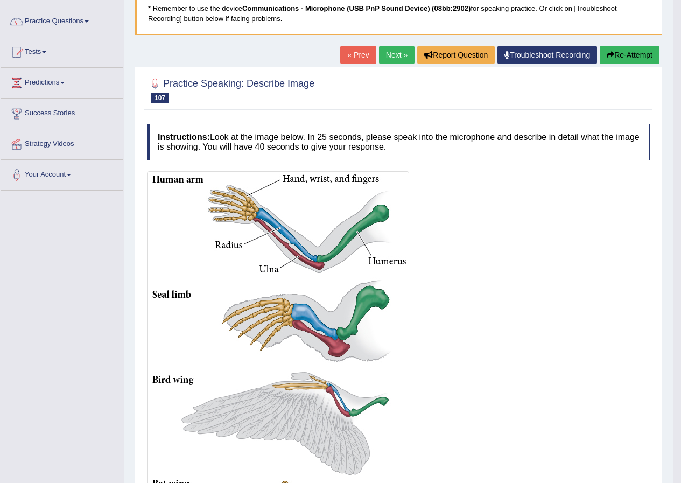
click at [620, 58] on button "Re-Attempt" at bounding box center [630, 55] width 60 height 18
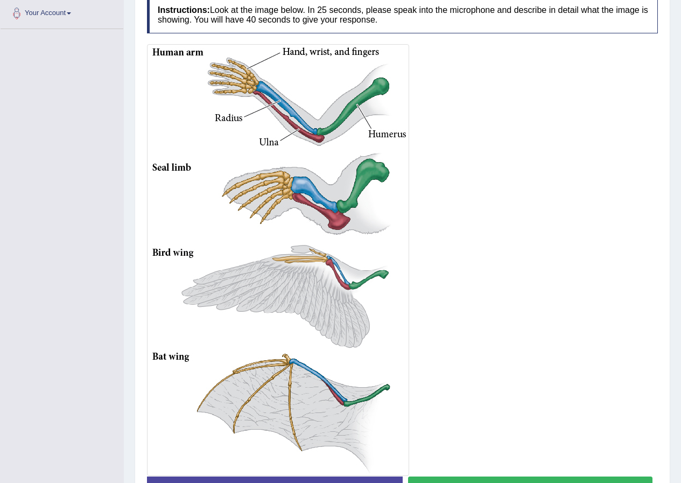
scroll to position [315, 0]
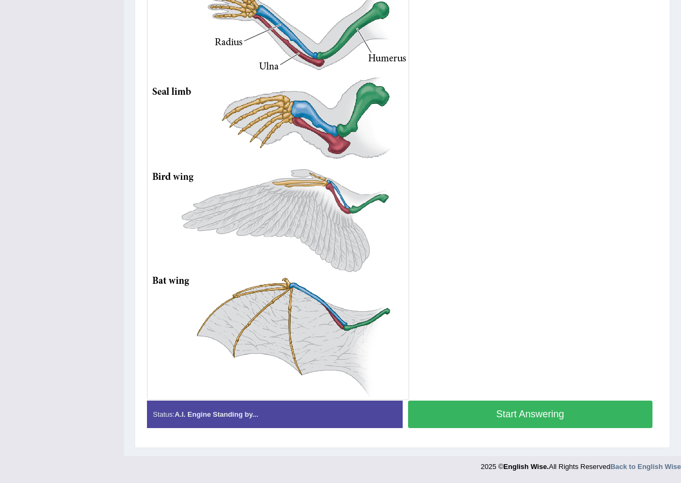
click at [517, 409] on button "Start Answering" at bounding box center [530, 414] width 245 height 27
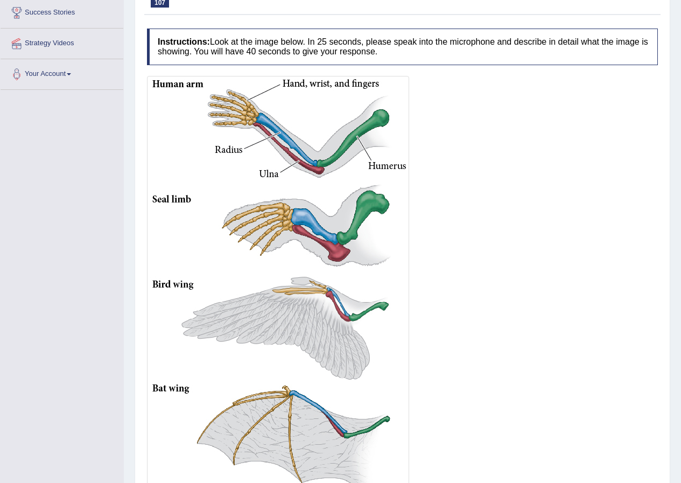
scroll to position [286, 0]
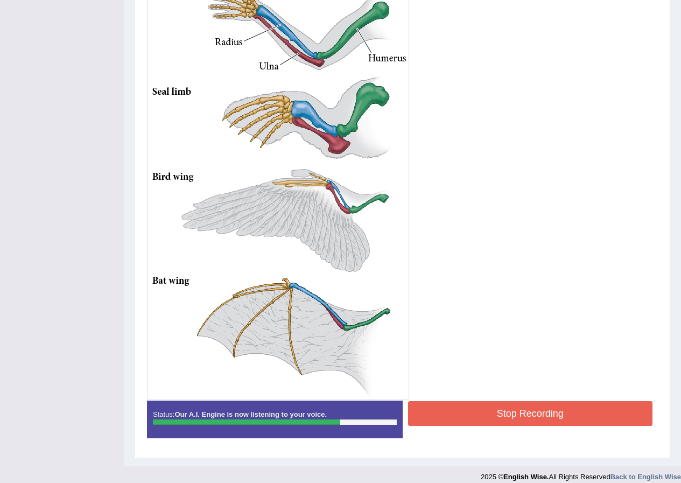
click at [526, 413] on button "Stop Recording" at bounding box center [530, 413] width 245 height 25
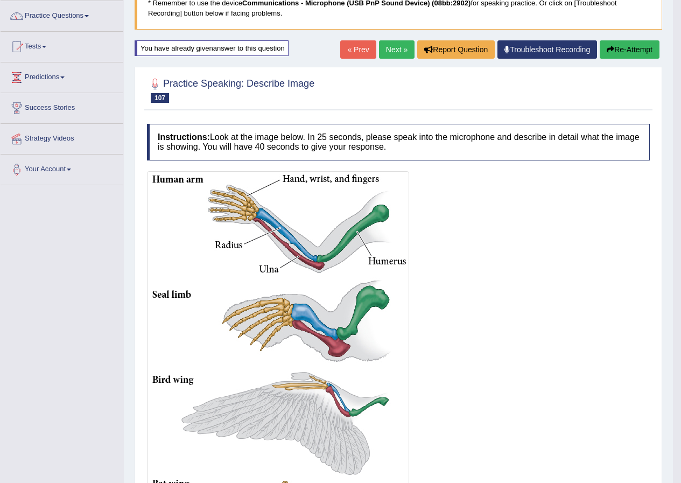
scroll to position [29, 0]
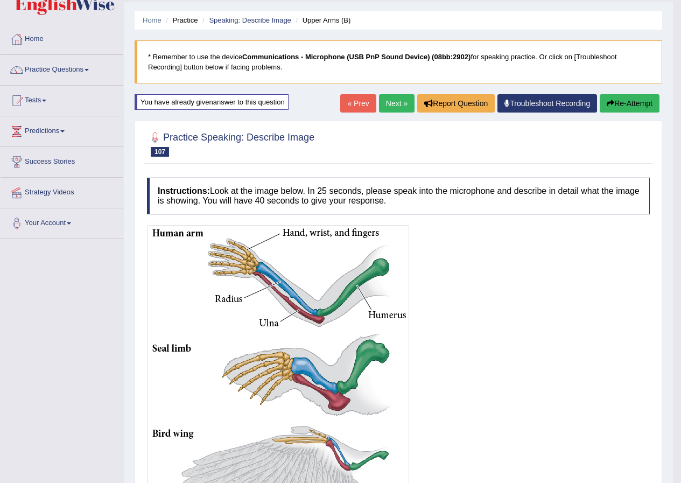
click at [397, 103] on link "Next »" at bounding box center [397, 103] width 36 height 18
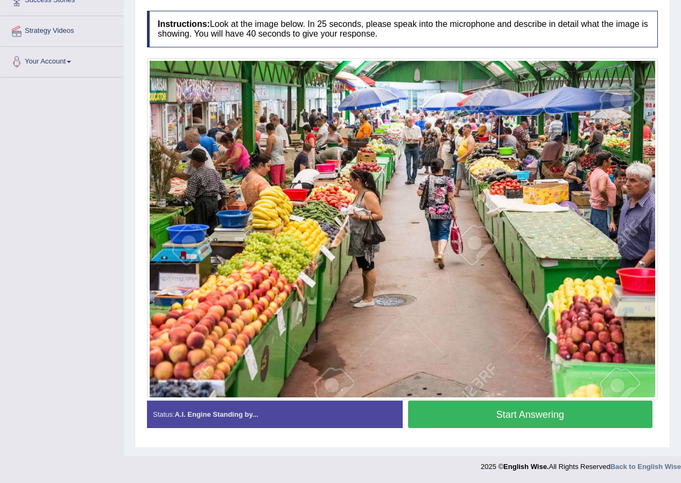
scroll to position [137, 0]
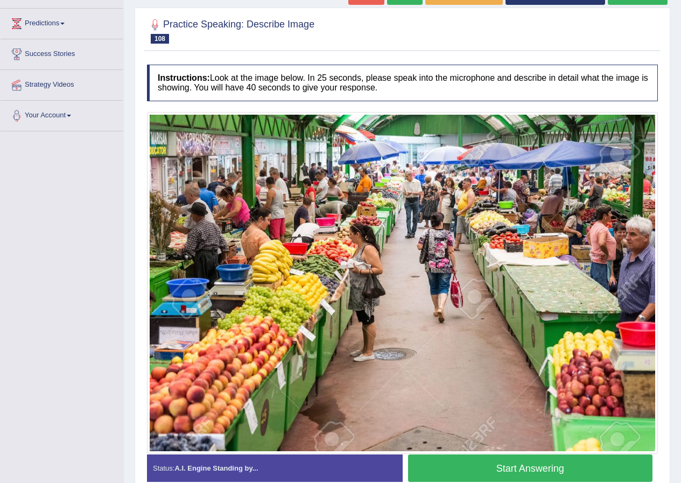
click at [521, 462] on button "Start Answering" at bounding box center [530, 468] width 245 height 27
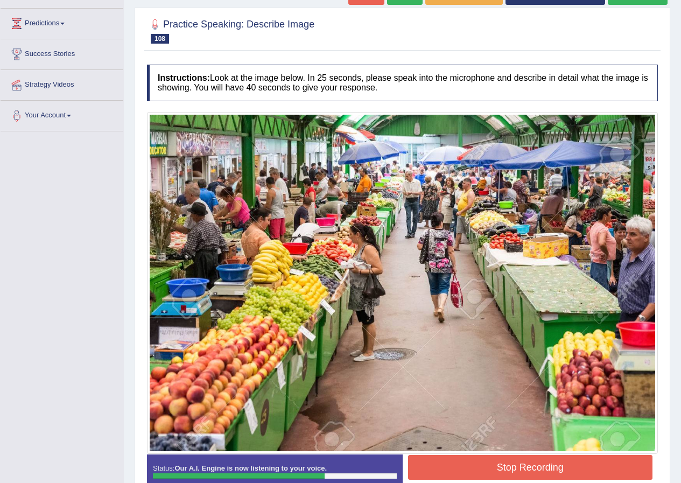
scroll to position [191, 0]
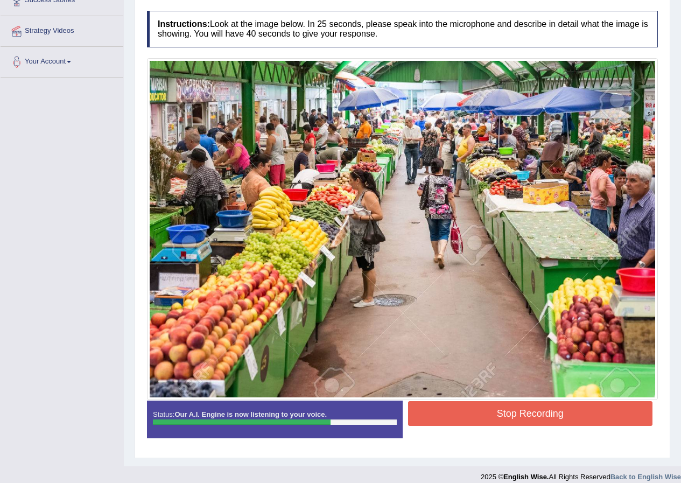
click at [527, 408] on button "Stop Recording" at bounding box center [530, 413] width 245 height 25
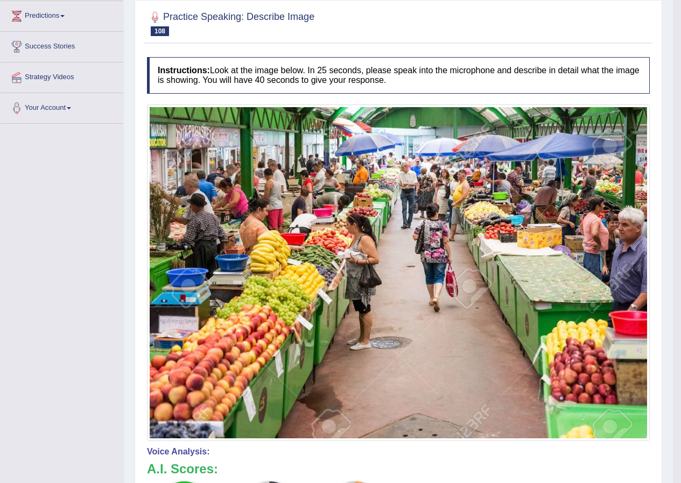
scroll to position [0, 0]
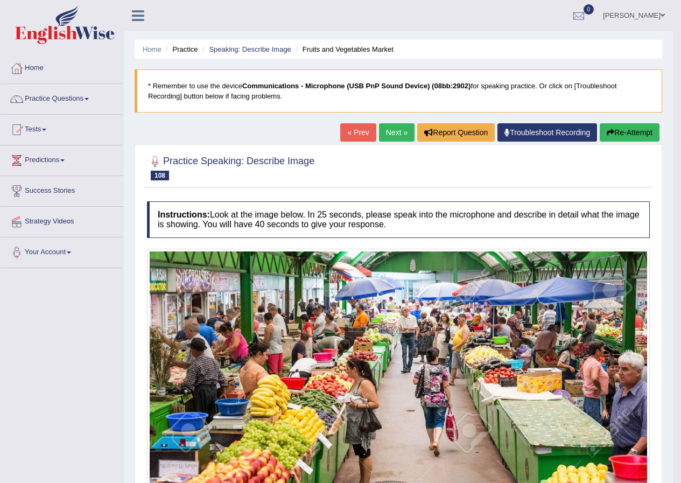
click at [394, 131] on link "Next »" at bounding box center [397, 132] width 36 height 18
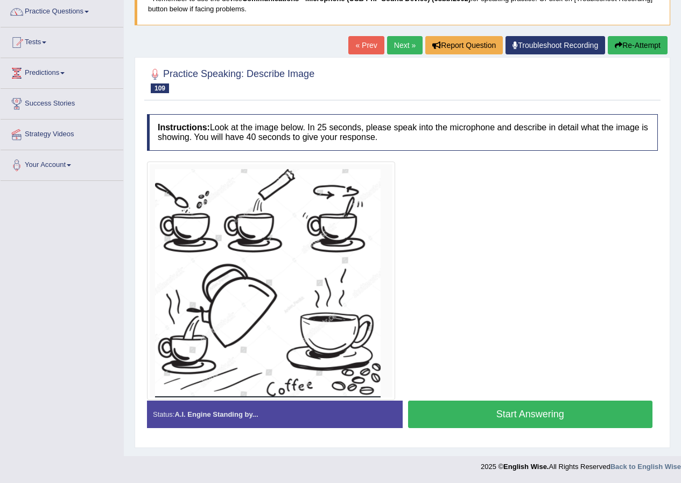
click at [506, 418] on button "Start Answering" at bounding box center [530, 414] width 245 height 27
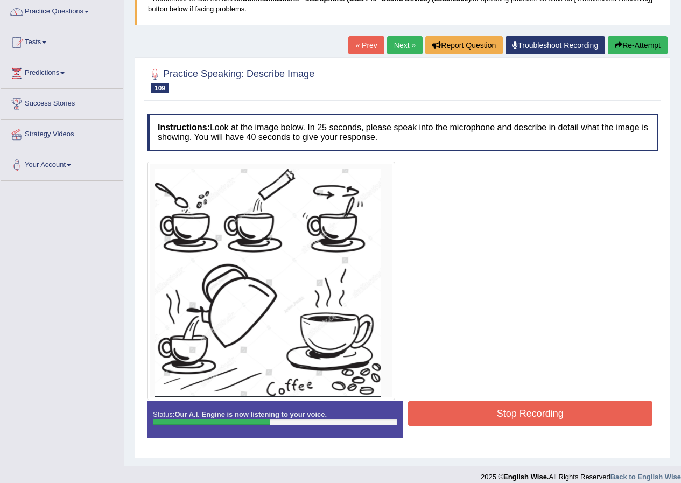
click at [507, 418] on button "Stop Recording" at bounding box center [530, 413] width 245 height 25
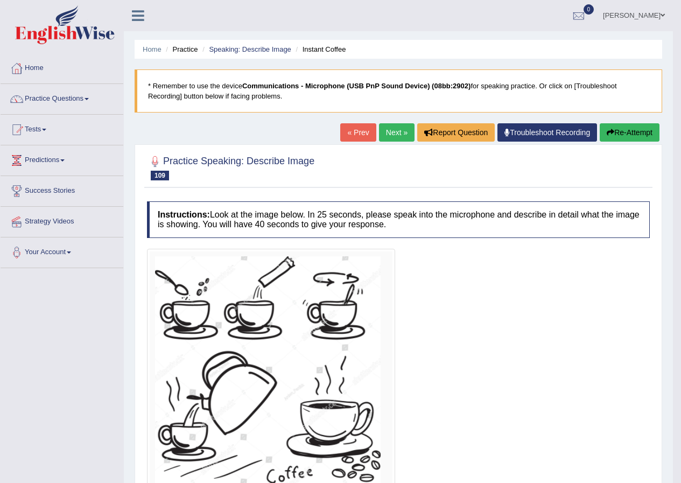
click at [396, 132] on link "Next »" at bounding box center [397, 132] width 36 height 18
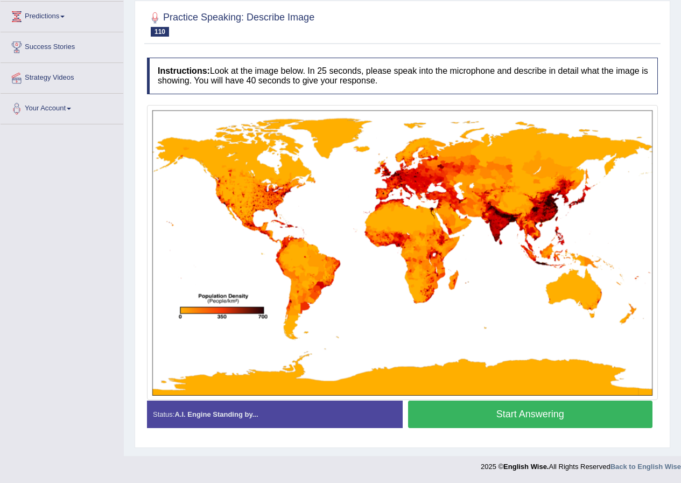
click at [489, 416] on button "Start Answering" at bounding box center [530, 414] width 245 height 27
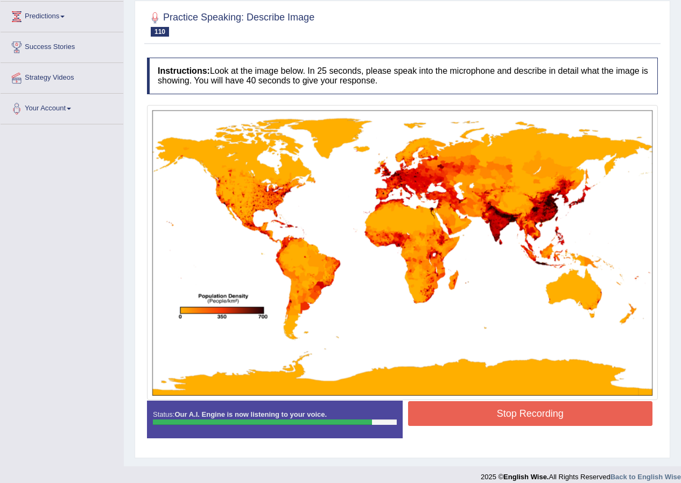
click at [489, 417] on button "Stop Recording" at bounding box center [530, 413] width 245 height 25
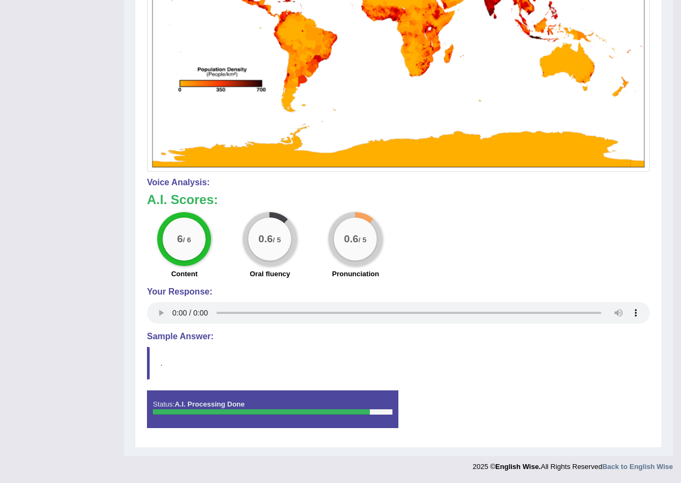
scroll to position [98, 0]
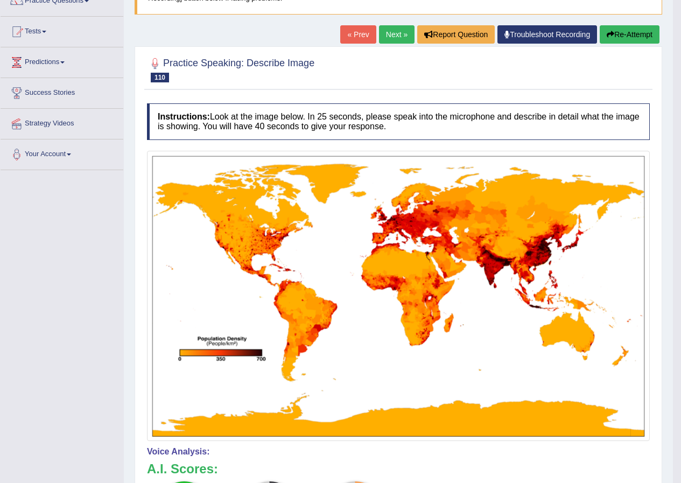
click at [388, 29] on link "Next »" at bounding box center [397, 34] width 36 height 18
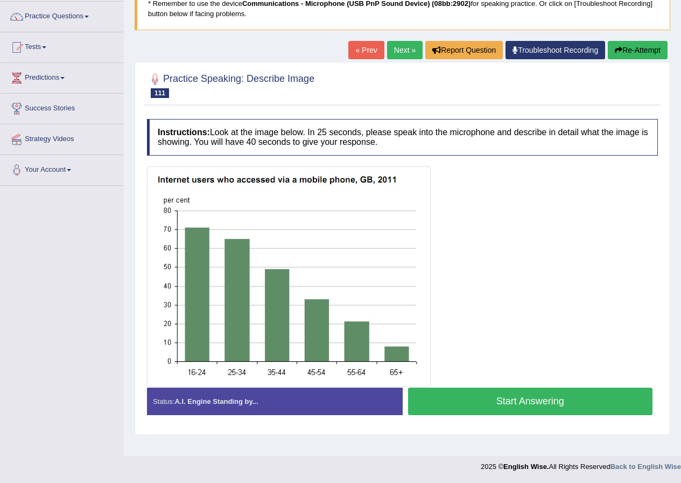
click at [543, 405] on button "Start Answering" at bounding box center [530, 401] width 245 height 27
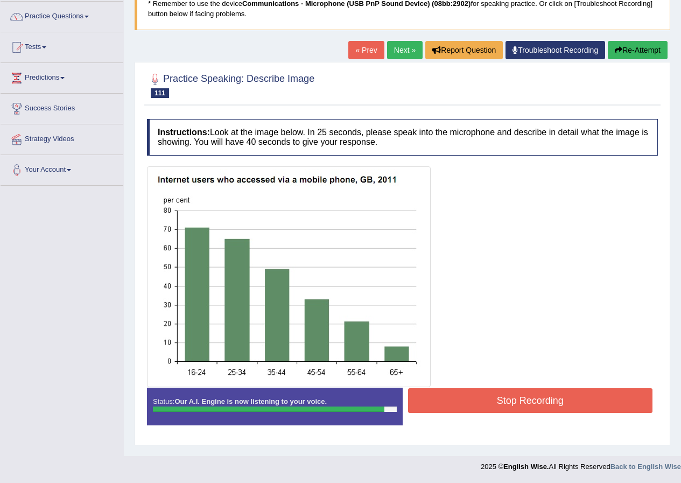
click at [524, 401] on button "Stop Recording" at bounding box center [530, 400] width 245 height 25
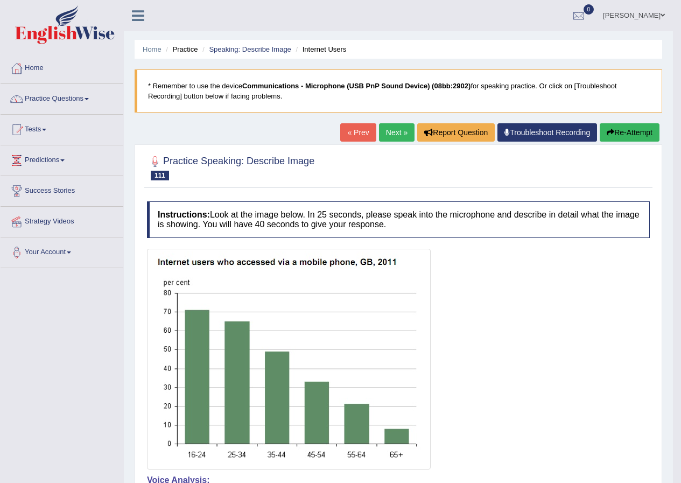
click at [400, 132] on link "Next »" at bounding box center [397, 132] width 36 height 18
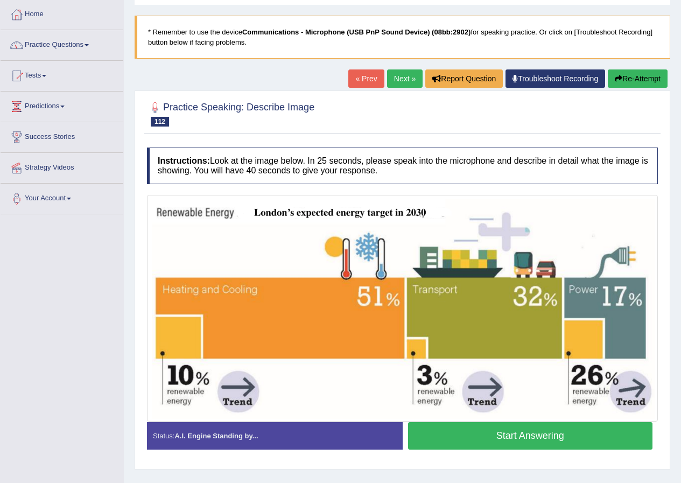
scroll to position [82, 0]
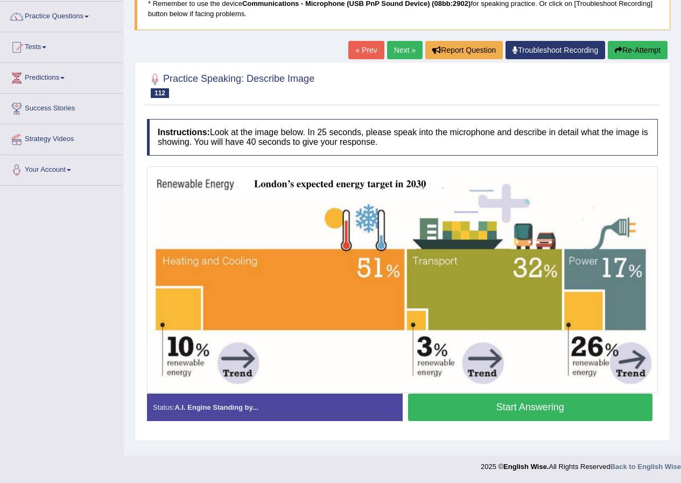
click at [542, 408] on button "Start Answering" at bounding box center [530, 407] width 245 height 27
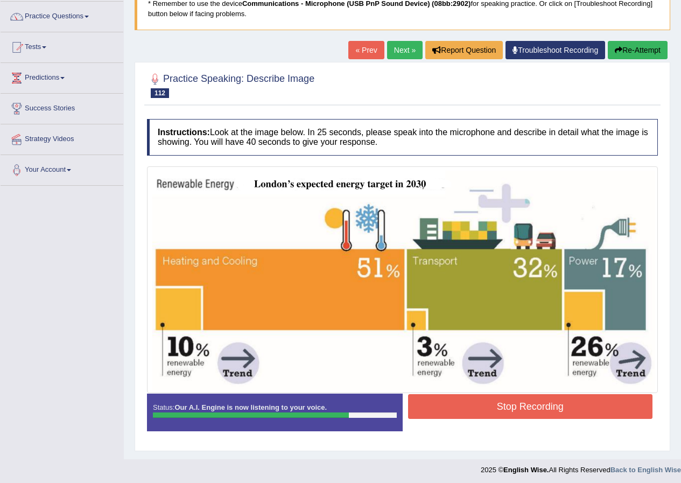
click at [473, 406] on button "Stop Recording" at bounding box center [530, 406] width 245 height 25
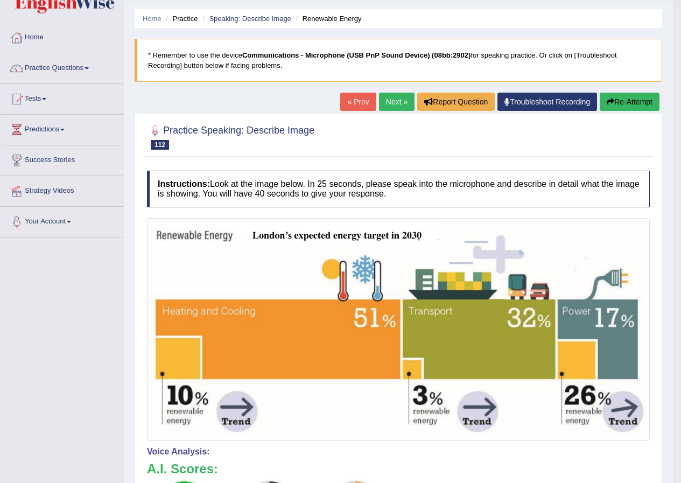
scroll to position [0, 0]
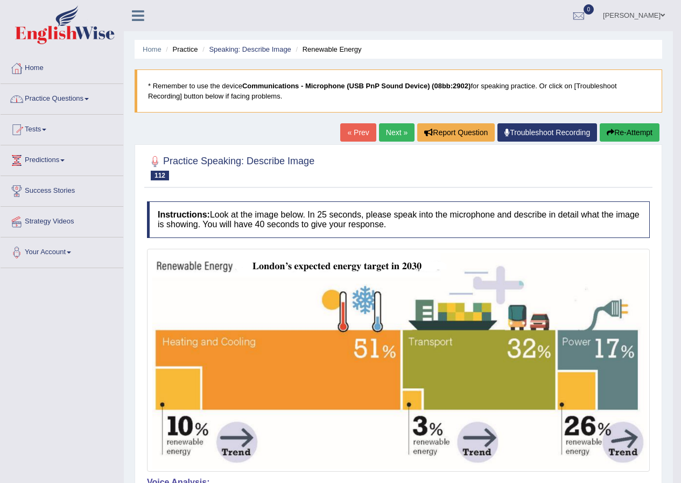
click at [82, 95] on link "Practice Questions" at bounding box center [62, 97] width 123 height 27
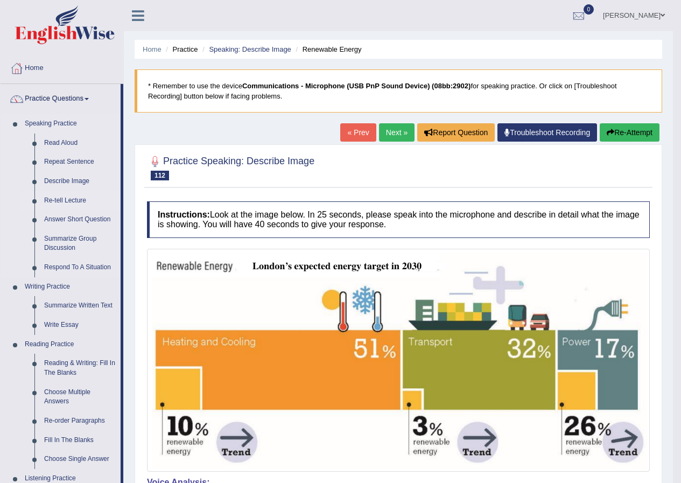
click at [60, 201] on link "Re-tell Lecture" at bounding box center [79, 200] width 81 height 19
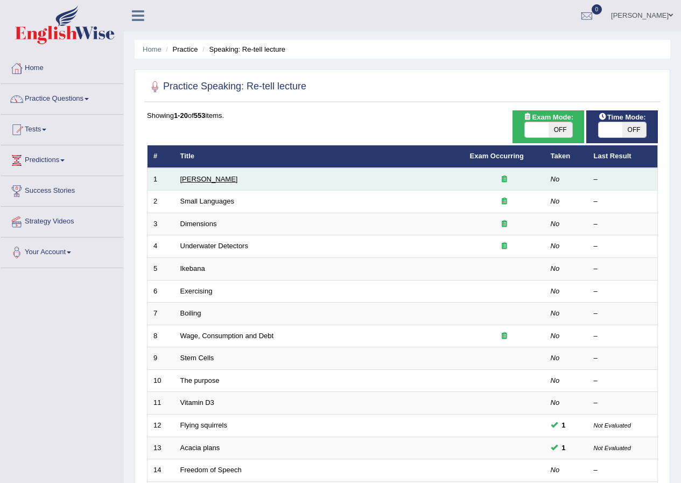
click at [199, 181] on link "[PERSON_NAME]" at bounding box center [209, 179] width 58 height 8
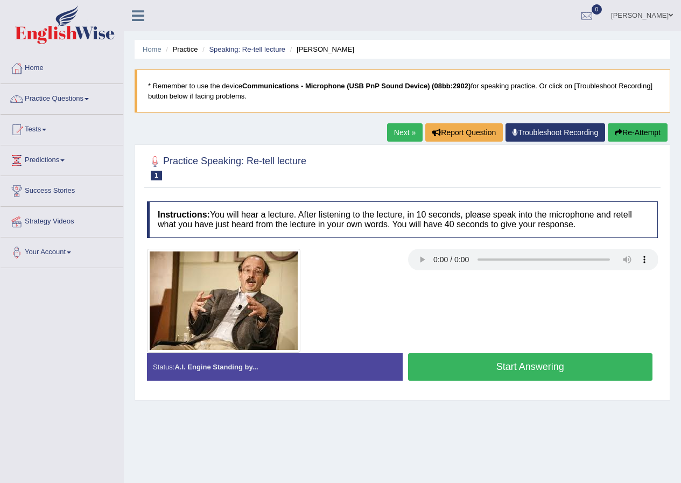
click at [490, 367] on button "Start Answering" at bounding box center [530, 366] width 245 height 27
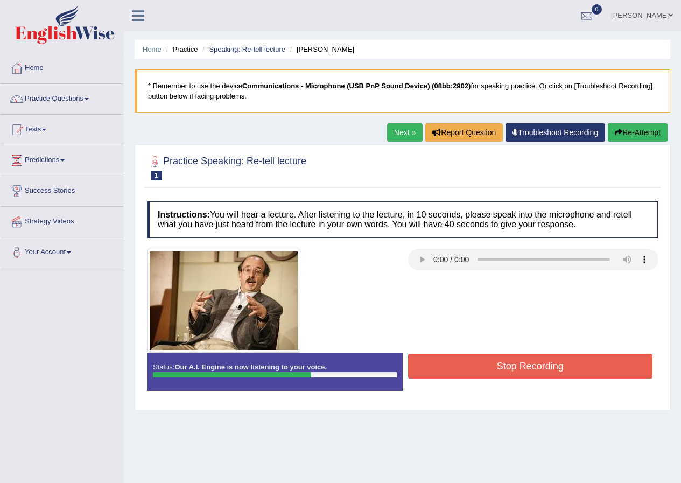
click at [495, 367] on button "Stop Recording" at bounding box center [530, 366] width 245 height 25
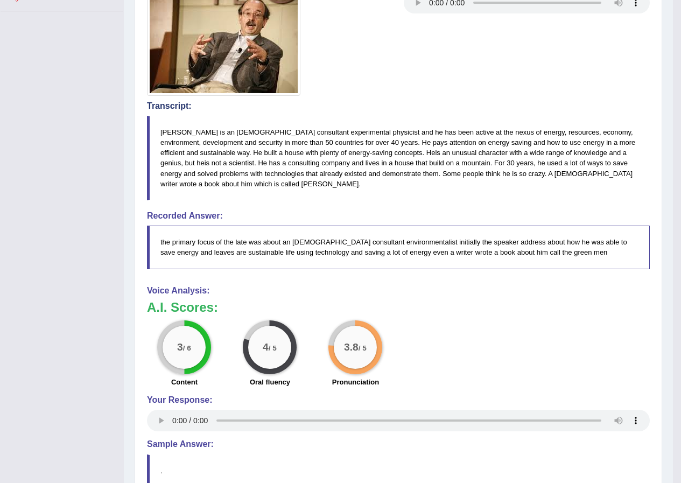
scroll to position [95, 0]
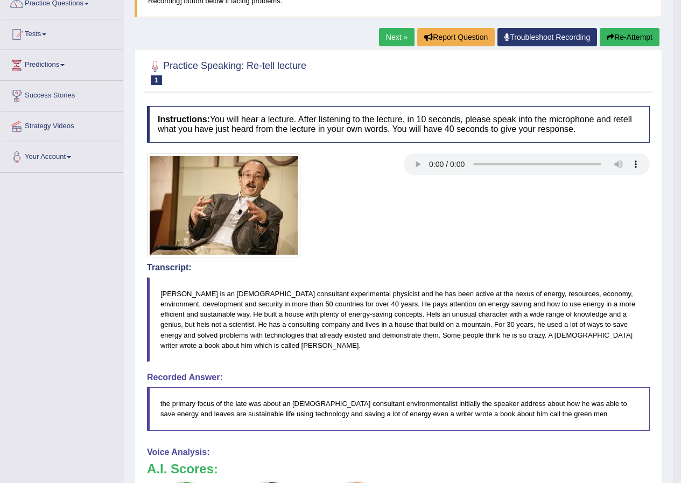
click at [385, 34] on link "Next »" at bounding box center [397, 37] width 36 height 18
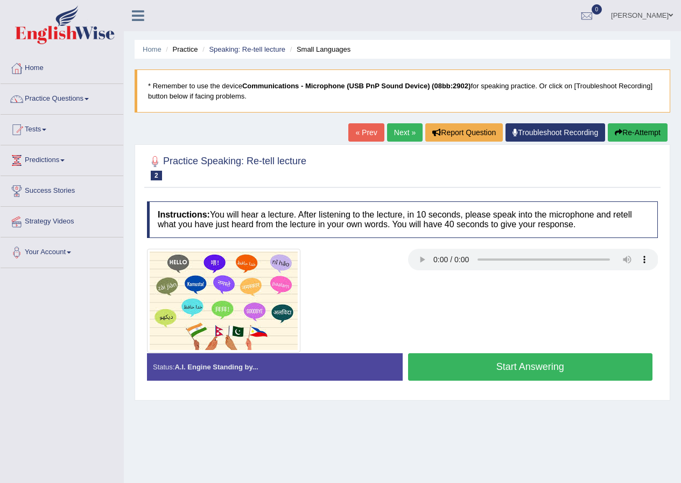
click at [507, 368] on button "Start Answering" at bounding box center [530, 366] width 245 height 27
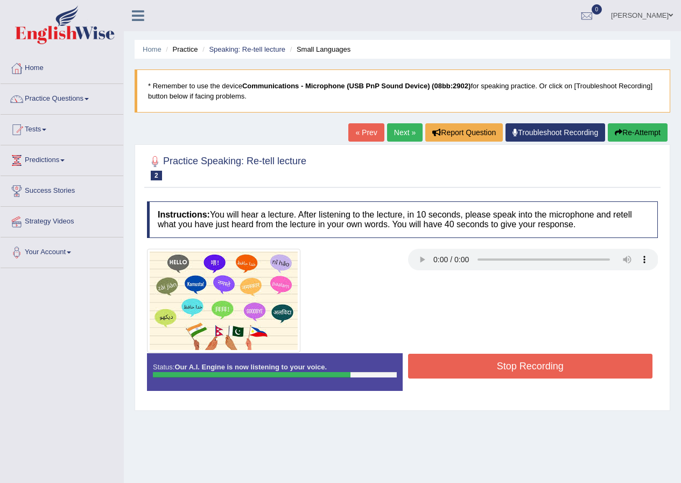
click at [492, 366] on button "Stop Recording" at bounding box center [530, 366] width 245 height 25
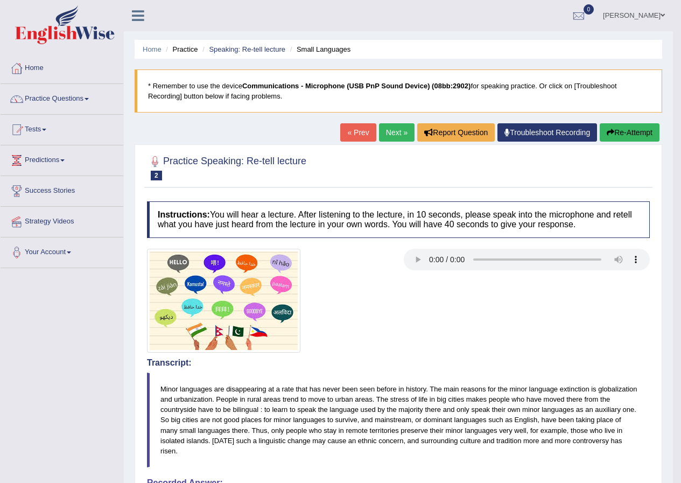
click at [395, 135] on link "Next »" at bounding box center [397, 132] width 36 height 18
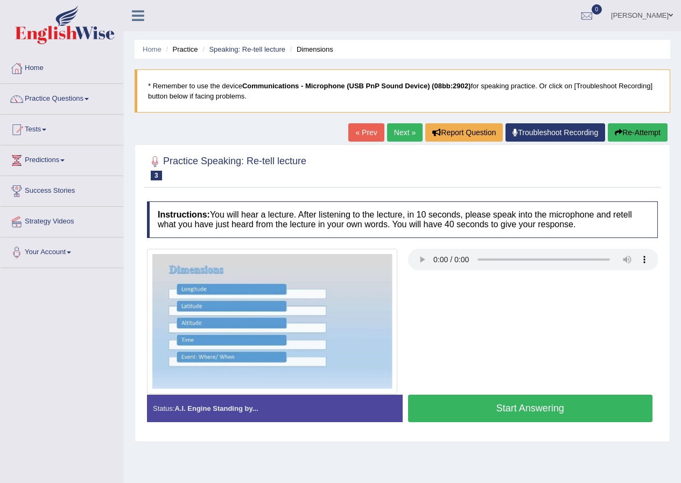
click at [86, 103] on link "Practice Questions" at bounding box center [62, 97] width 123 height 27
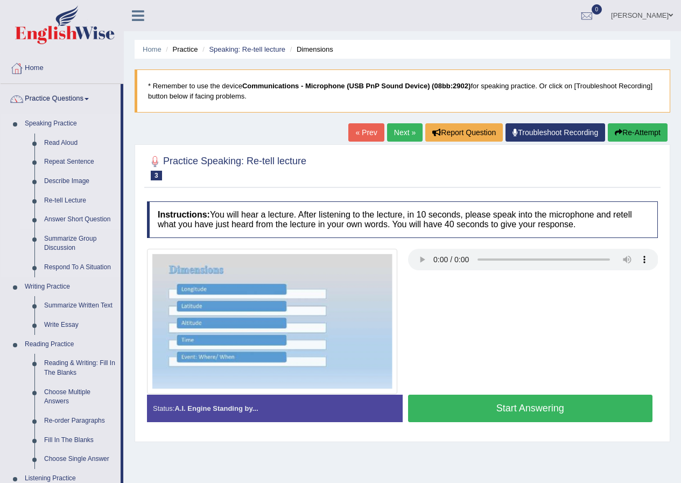
click at [90, 214] on link "Answer Short Question" at bounding box center [79, 219] width 81 height 19
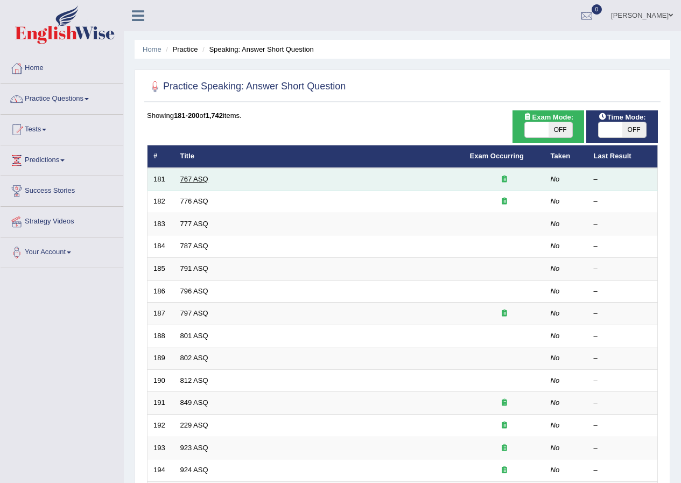
click at [198, 182] on link "767 ASQ" at bounding box center [194, 179] width 28 height 8
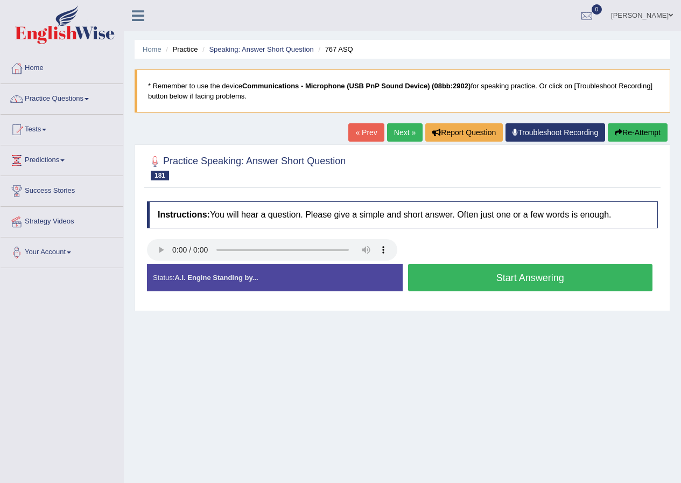
click at [441, 277] on button "Start Answering" at bounding box center [530, 277] width 245 height 27
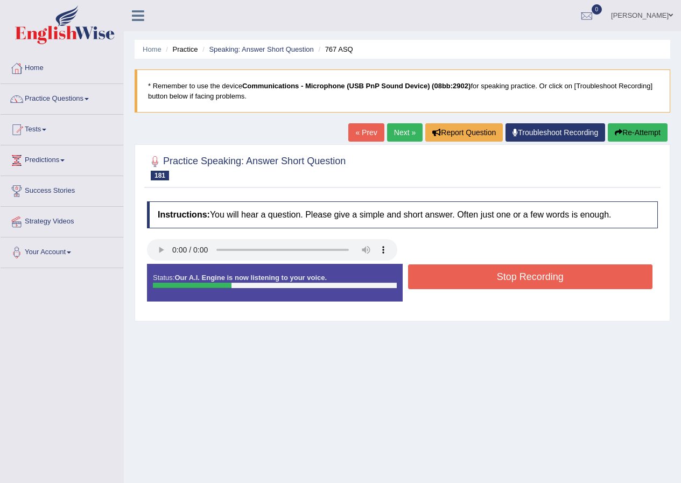
click at [443, 276] on button "Stop Recording" at bounding box center [530, 276] width 245 height 25
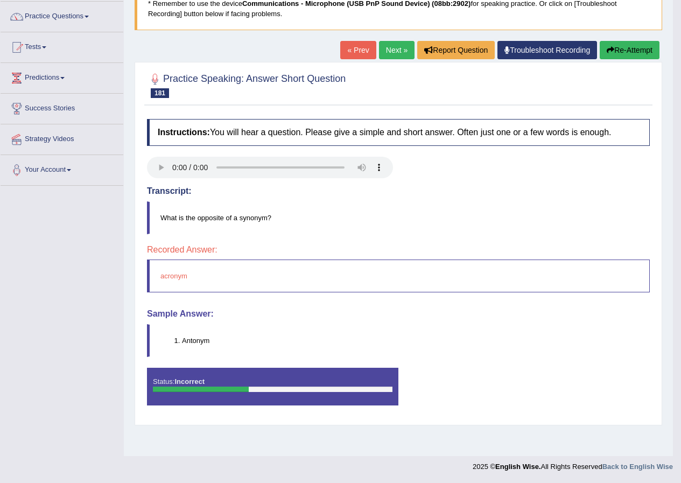
scroll to position [29, 0]
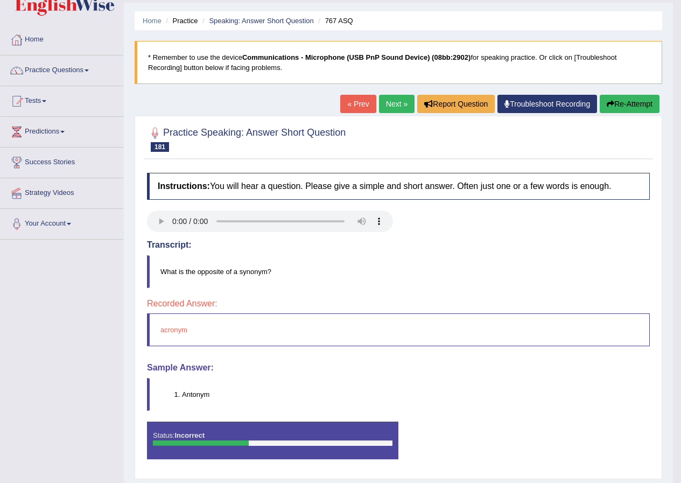
click at [384, 107] on link "Next »" at bounding box center [397, 104] width 36 height 18
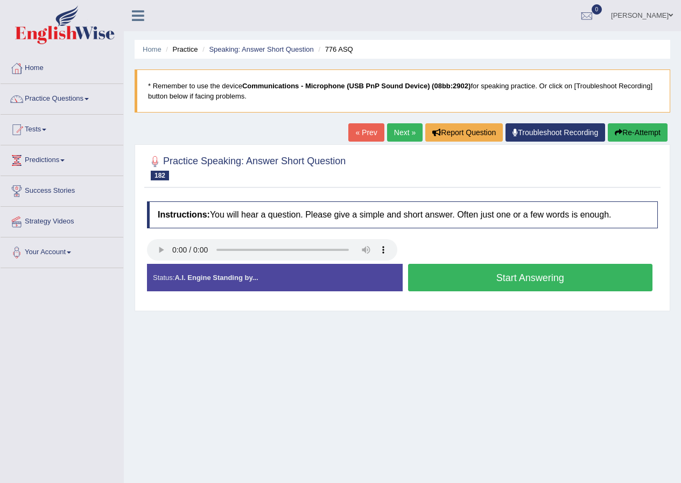
click at [494, 276] on button "Start Answering" at bounding box center [530, 277] width 245 height 27
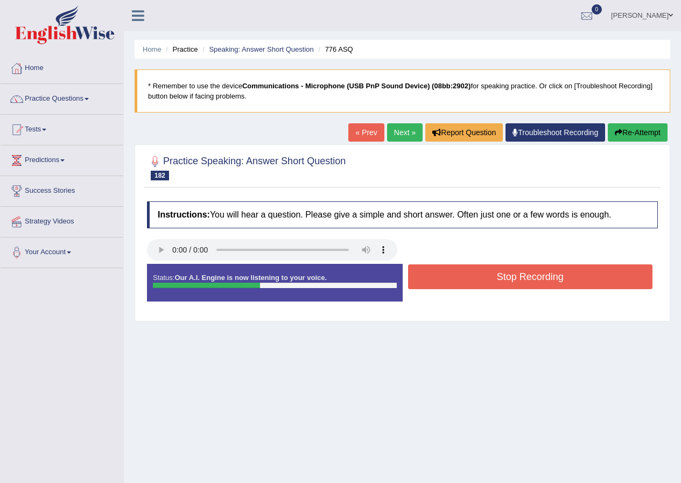
click at [457, 278] on button "Stop Recording" at bounding box center [530, 276] width 245 height 25
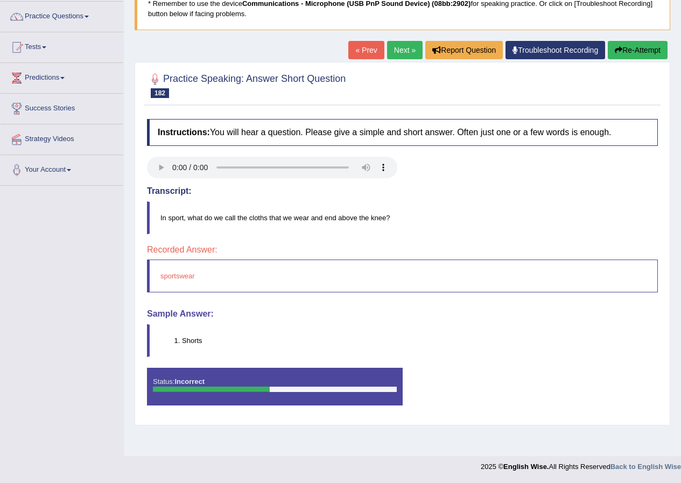
scroll to position [29, 0]
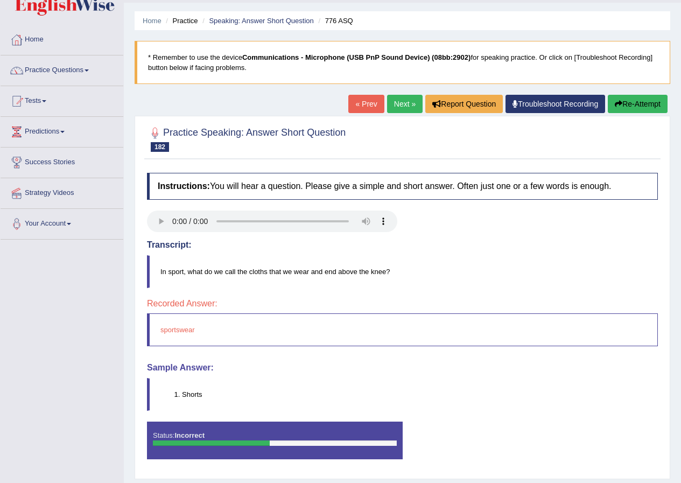
click at [398, 105] on link "Next »" at bounding box center [405, 104] width 36 height 18
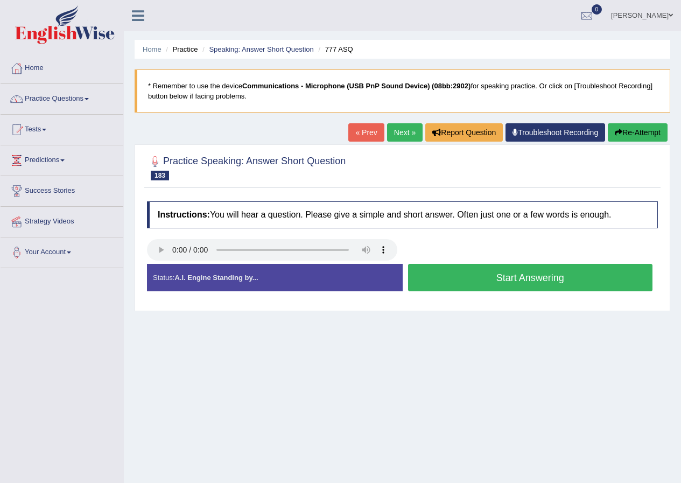
click at [465, 281] on button "Start Answering" at bounding box center [530, 277] width 245 height 27
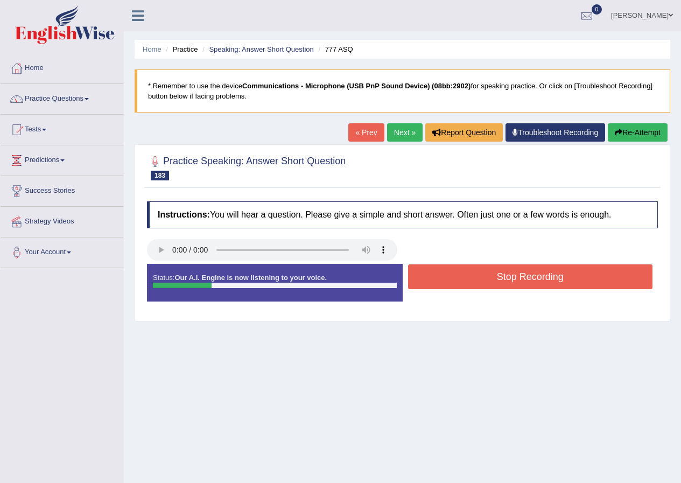
click at [431, 277] on button "Stop Recording" at bounding box center [530, 276] width 245 height 25
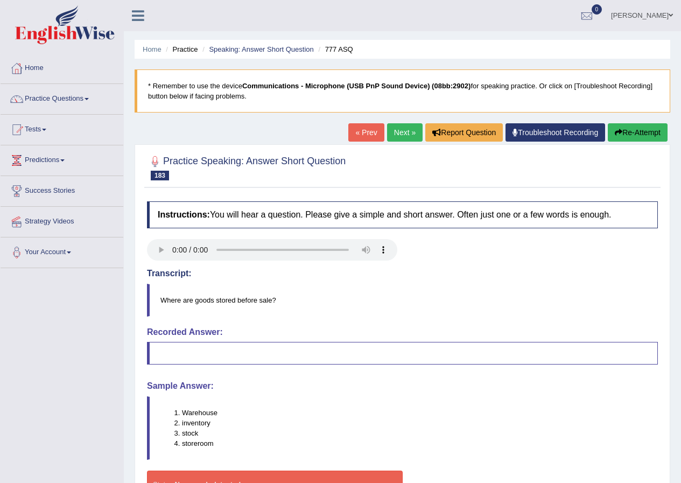
click at [400, 130] on link "Next »" at bounding box center [405, 132] width 36 height 18
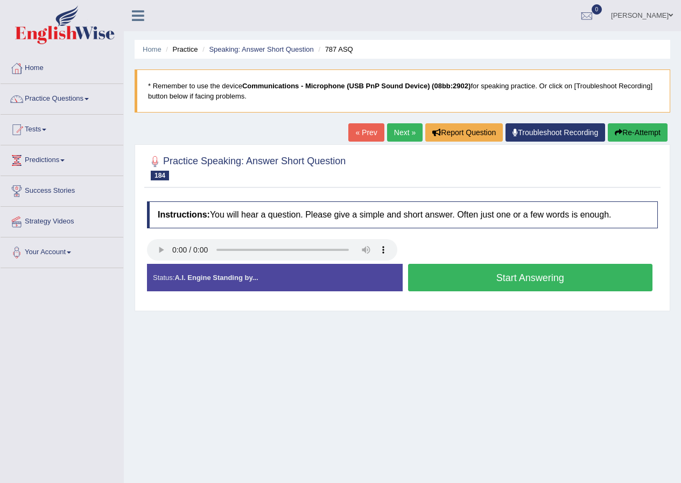
click at [499, 281] on button "Start Answering" at bounding box center [530, 277] width 245 height 27
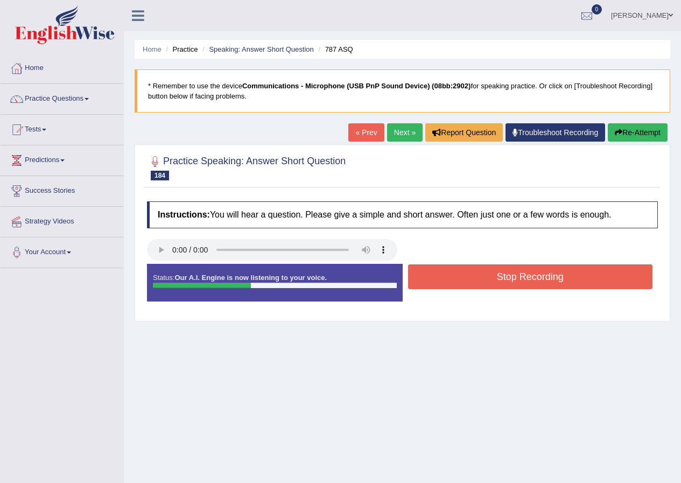
click at [506, 283] on button "Stop Recording" at bounding box center [530, 276] width 245 height 25
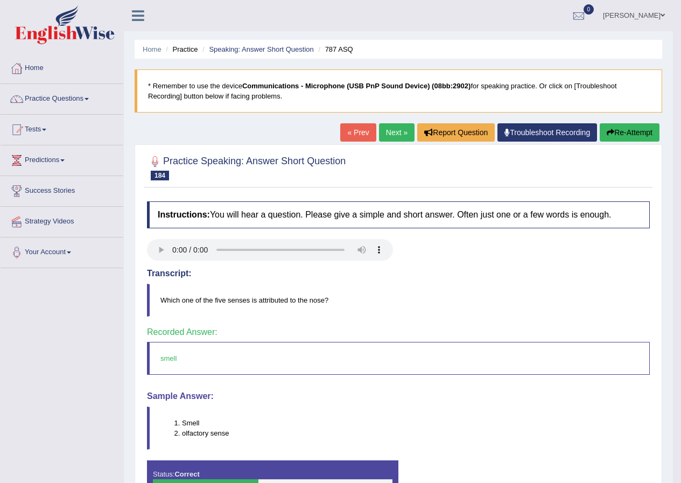
click at [398, 129] on link "Next »" at bounding box center [397, 132] width 36 height 18
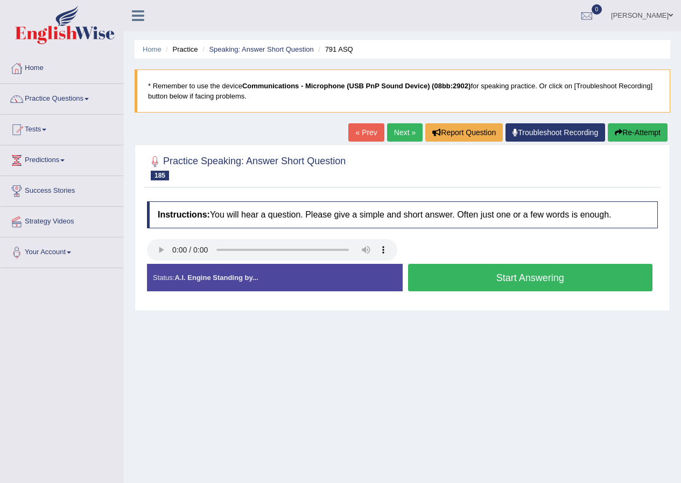
click at [465, 285] on button "Start Answering" at bounding box center [530, 277] width 245 height 27
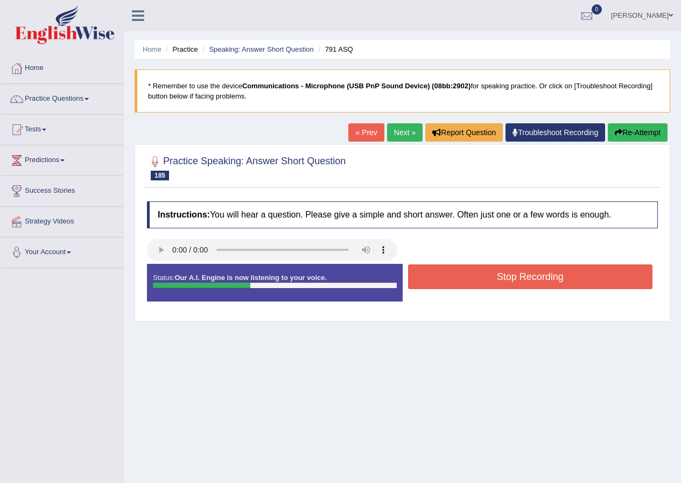
click at [507, 280] on button "Stop Recording" at bounding box center [530, 276] width 245 height 25
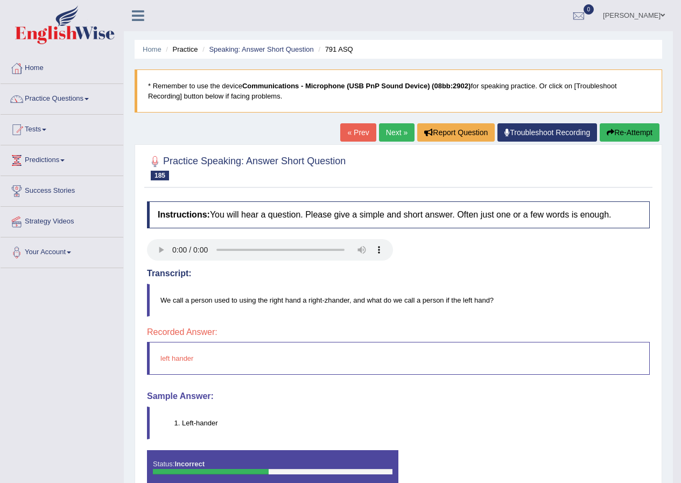
click at [398, 134] on link "Next »" at bounding box center [397, 132] width 36 height 18
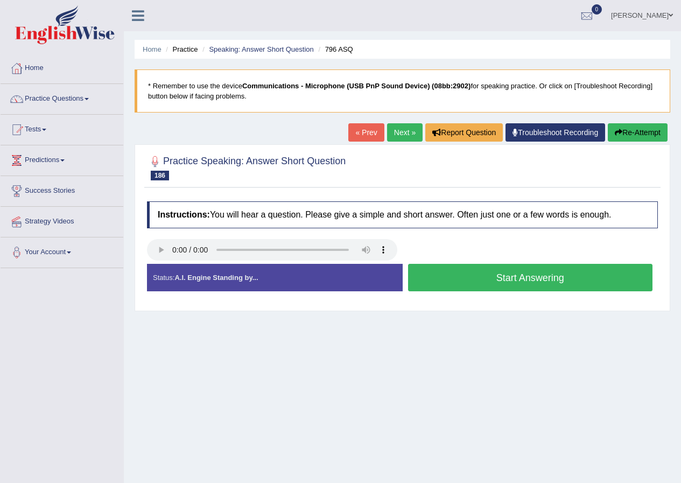
click at [486, 276] on button "Start Answering" at bounding box center [530, 277] width 245 height 27
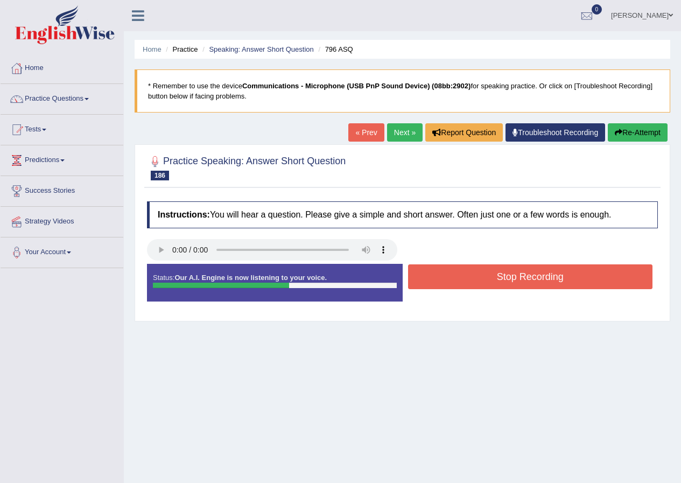
click at [490, 273] on button "Stop Recording" at bounding box center [530, 276] width 245 height 25
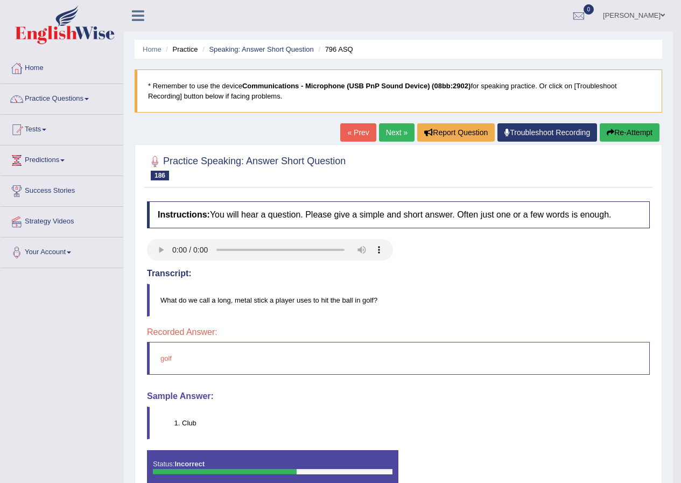
click at [383, 129] on link "Next »" at bounding box center [397, 132] width 36 height 18
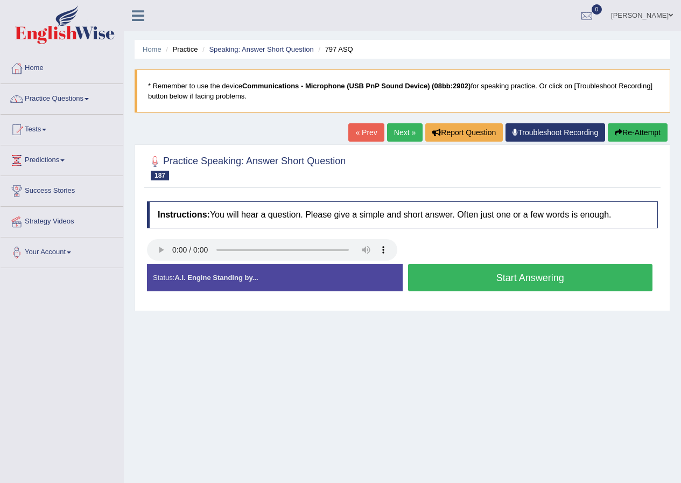
click at [476, 281] on button "Start Answering" at bounding box center [530, 277] width 245 height 27
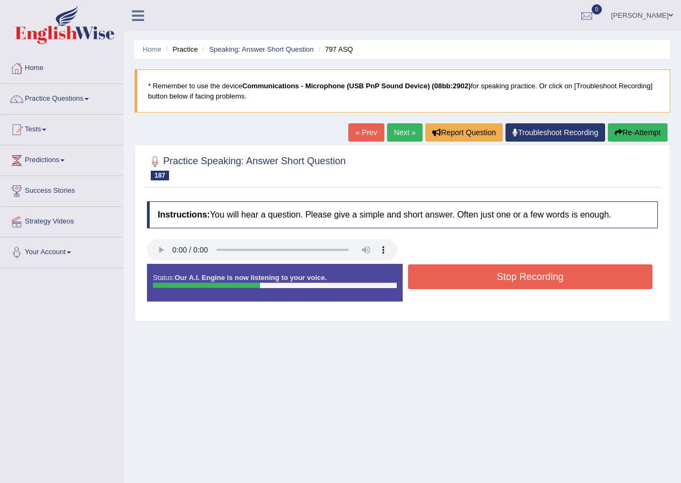
click at [475, 277] on button "Stop Recording" at bounding box center [530, 276] width 245 height 25
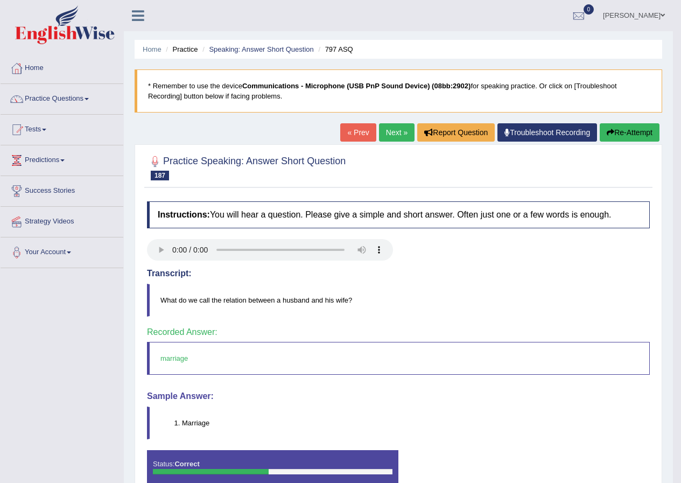
click at [389, 130] on link "Next »" at bounding box center [397, 132] width 36 height 18
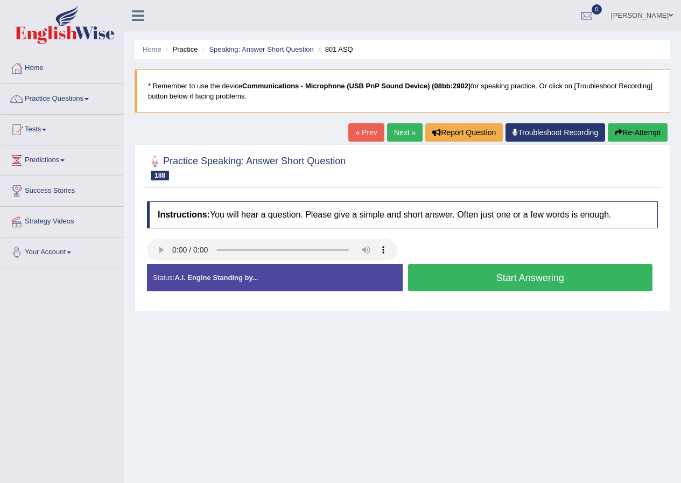
click at [469, 278] on button "Start Answering" at bounding box center [530, 277] width 245 height 27
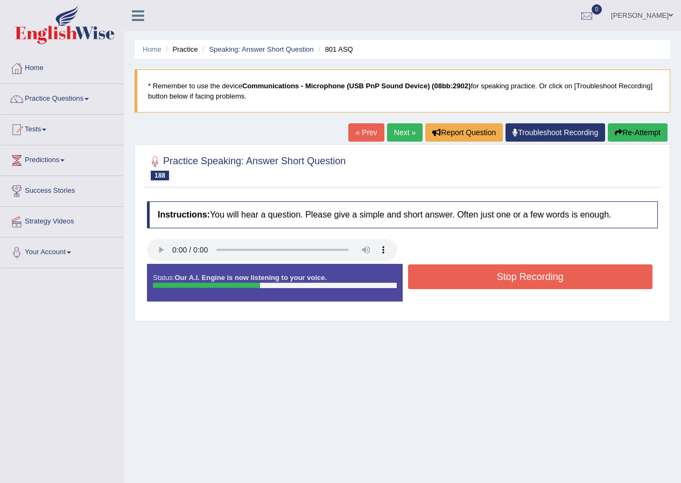
click at [531, 271] on button "Stop Recording" at bounding box center [530, 276] width 245 height 25
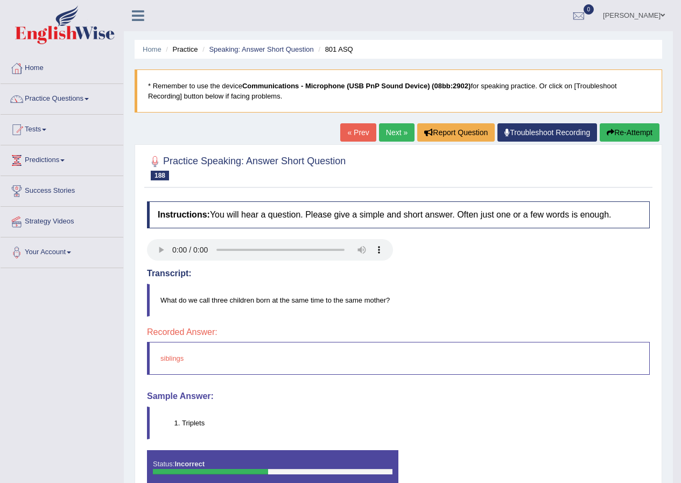
click at [394, 134] on link "Next »" at bounding box center [397, 132] width 36 height 18
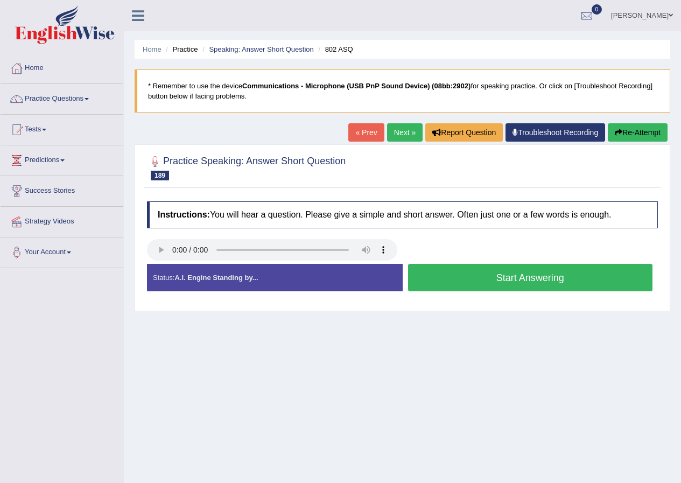
click at [452, 277] on button "Start Answering" at bounding box center [530, 277] width 245 height 27
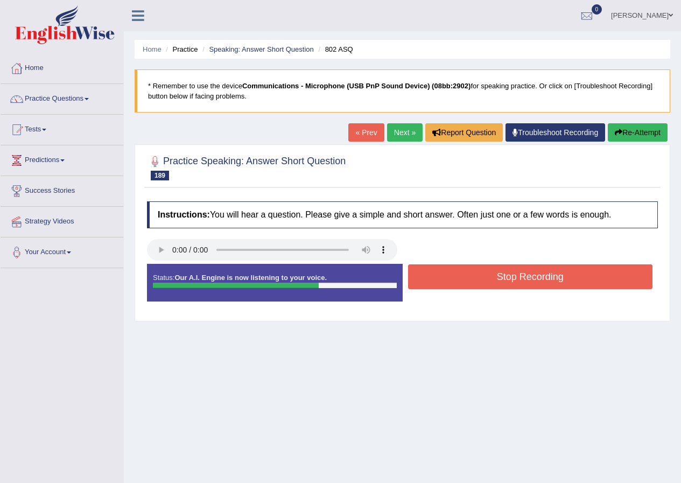
click at [502, 277] on button "Stop Recording" at bounding box center [530, 276] width 245 height 25
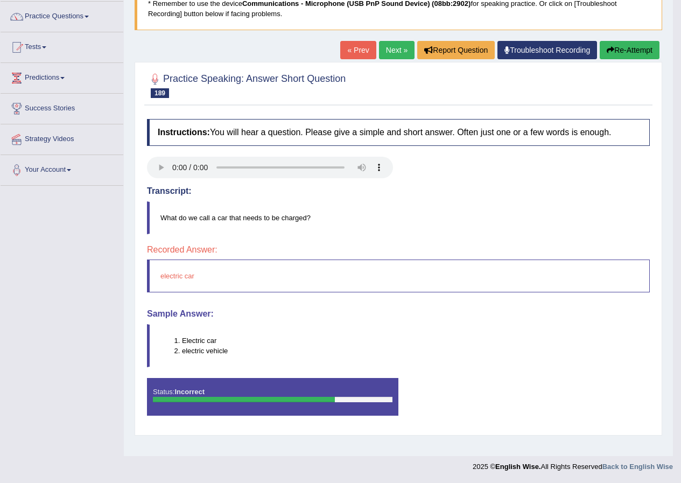
scroll to position [29, 0]
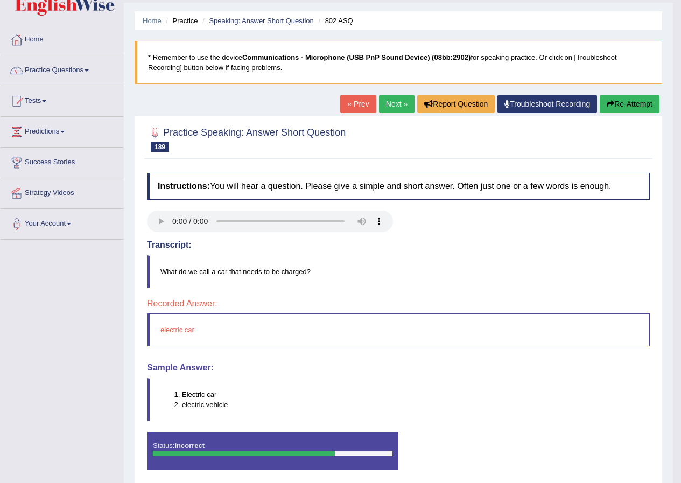
click at [388, 103] on link "Next »" at bounding box center [397, 104] width 36 height 18
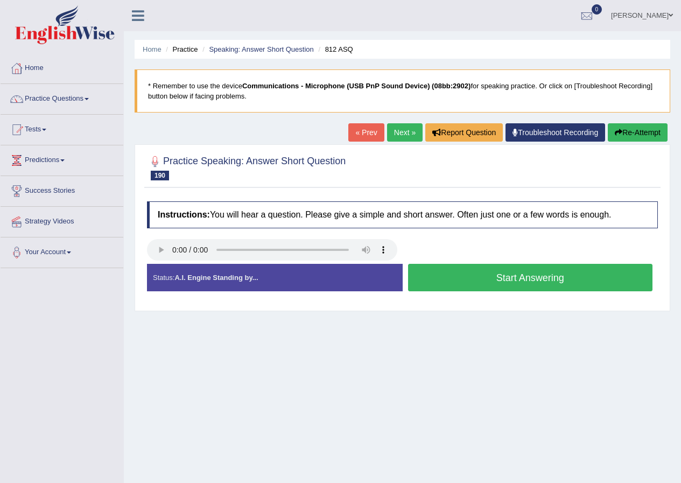
click at [539, 274] on button "Start Answering" at bounding box center [530, 277] width 245 height 27
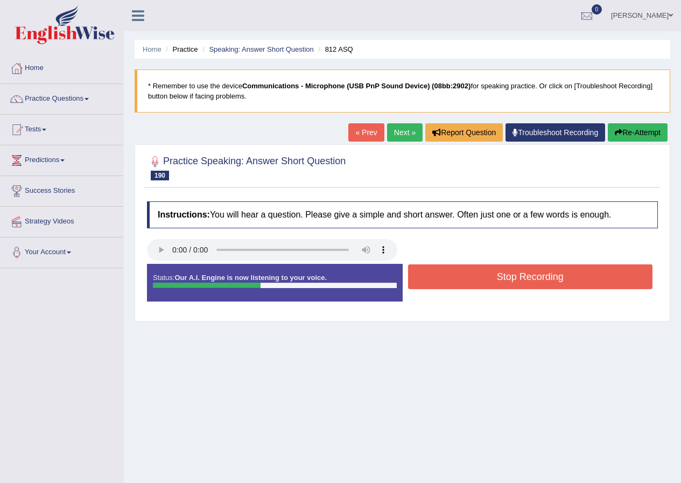
click at [524, 284] on button "Stop Recording" at bounding box center [530, 276] width 245 height 25
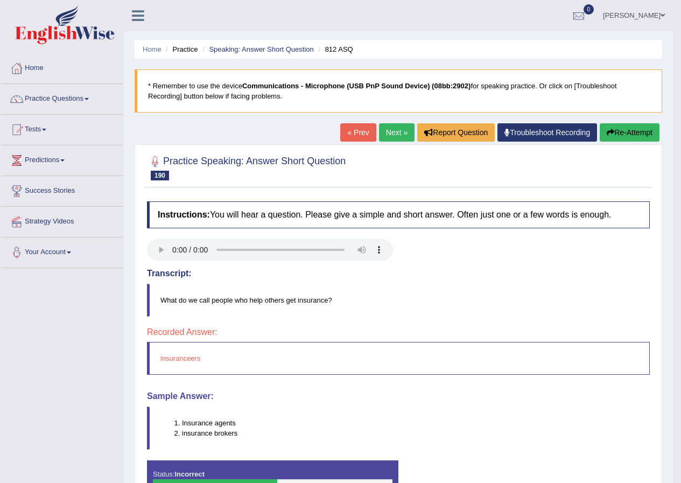
click at [394, 134] on link "Next »" at bounding box center [397, 132] width 36 height 18
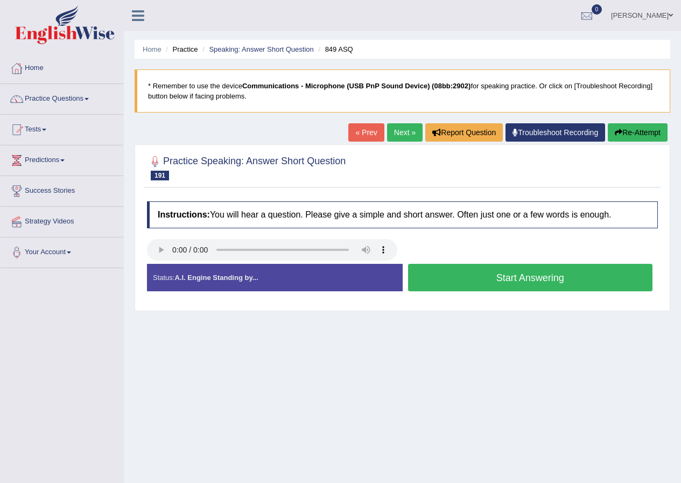
click at [455, 280] on button "Start Answering" at bounding box center [530, 277] width 245 height 27
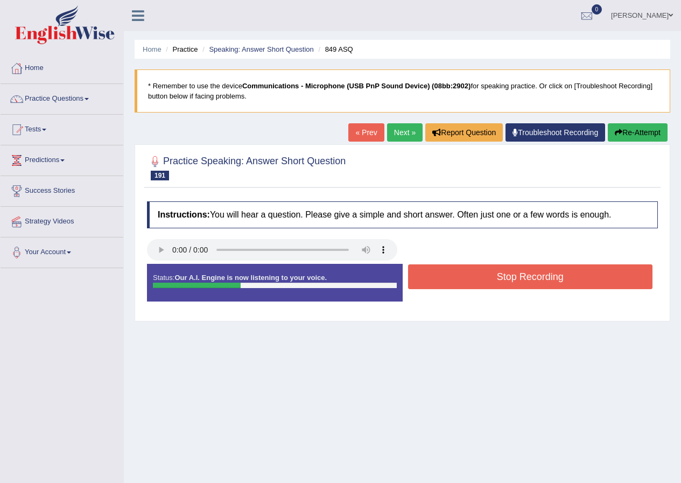
click at [535, 281] on button "Stop Recording" at bounding box center [530, 276] width 245 height 25
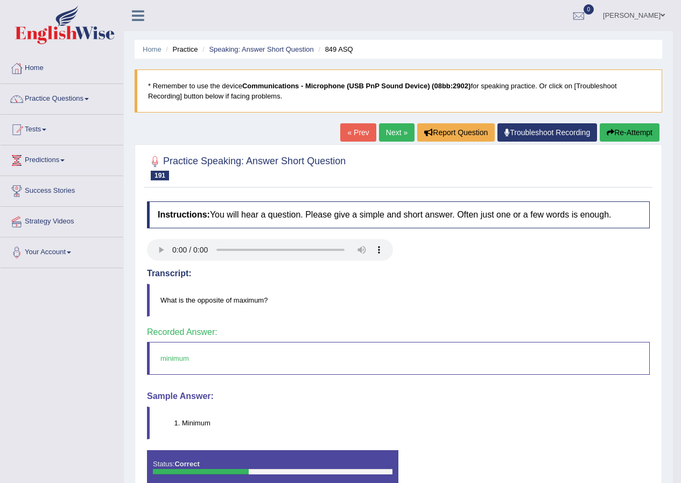
click at [394, 135] on link "Next »" at bounding box center [397, 132] width 36 height 18
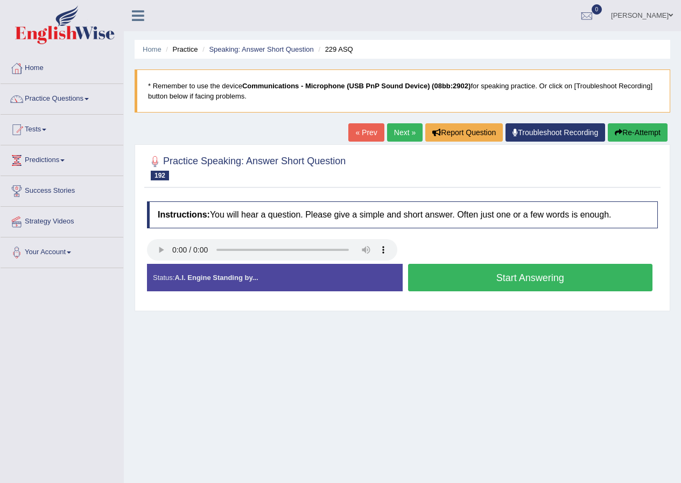
click at [505, 282] on button "Start Answering" at bounding box center [530, 277] width 245 height 27
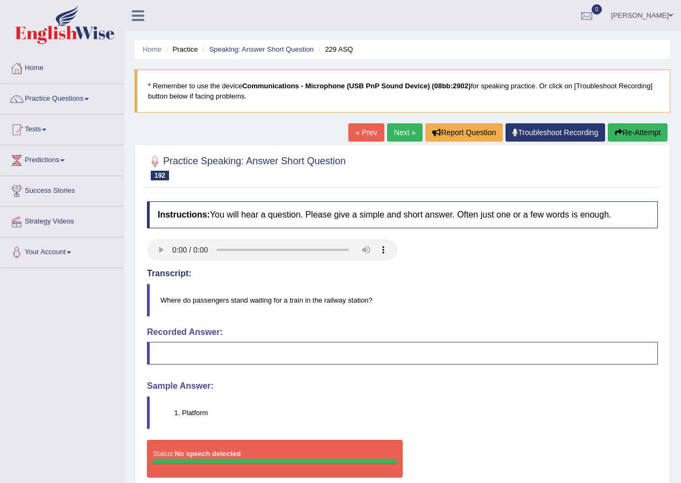
click at [407, 138] on link "Next »" at bounding box center [405, 132] width 36 height 18
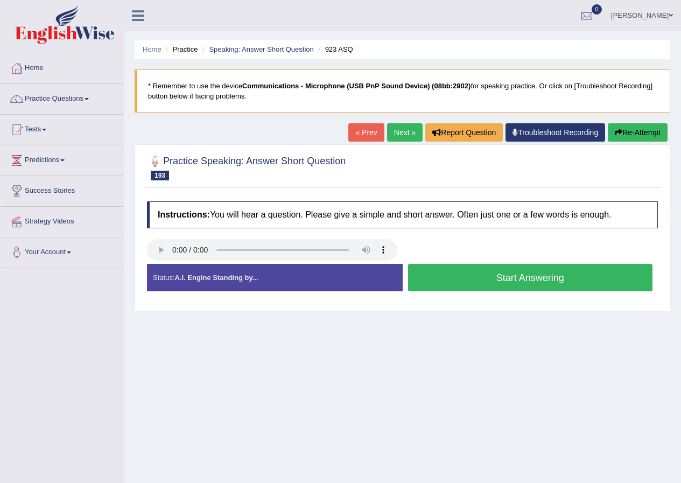
click at [467, 278] on button "Start Answering" at bounding box center [530, 277] width 245 height 27
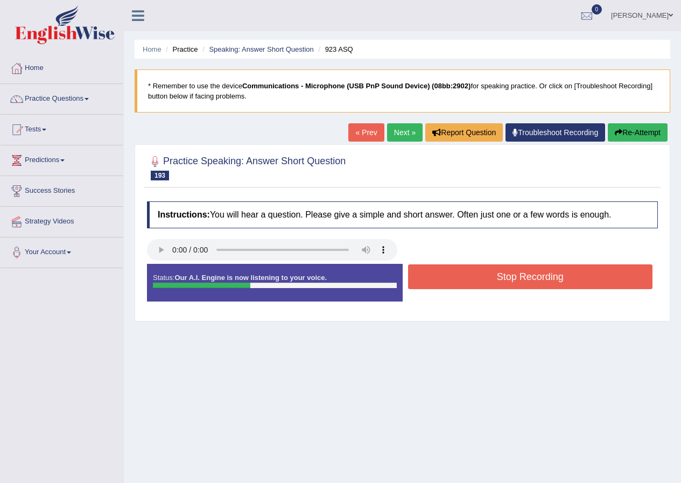
click at [470, 279] on button "Stop Recording" at bounding box center [530, 276] width 245 height 25
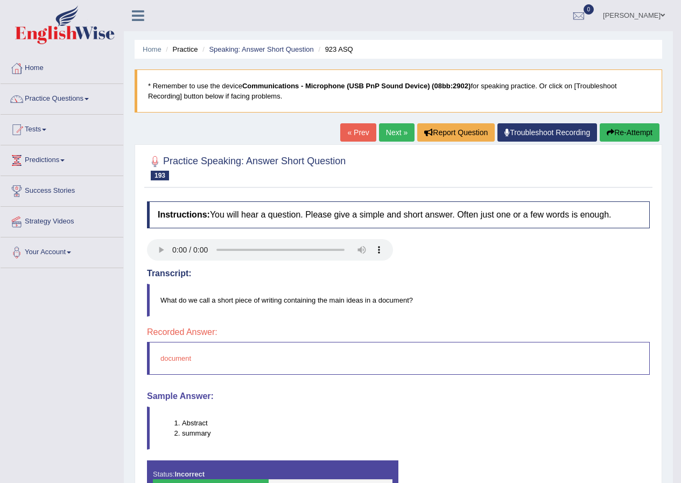
click at [395, 129] on link "Next »" at bounding box center [397, 132] width 36 height 18
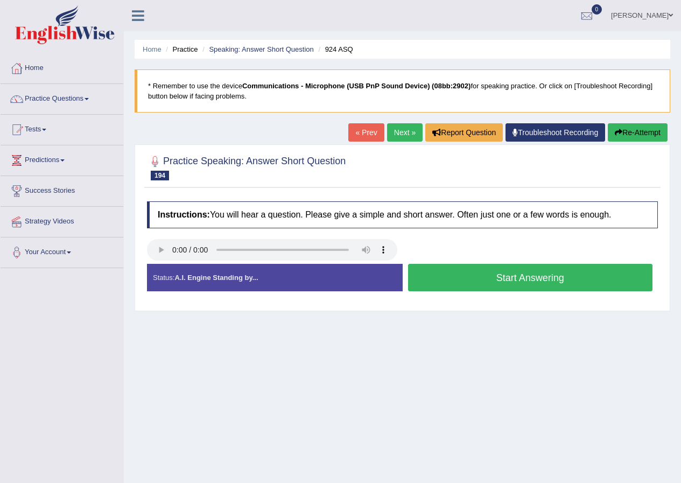
click at [493, 280] on button "Start Answering" at bounding box center [530, 277] width 245 height 27
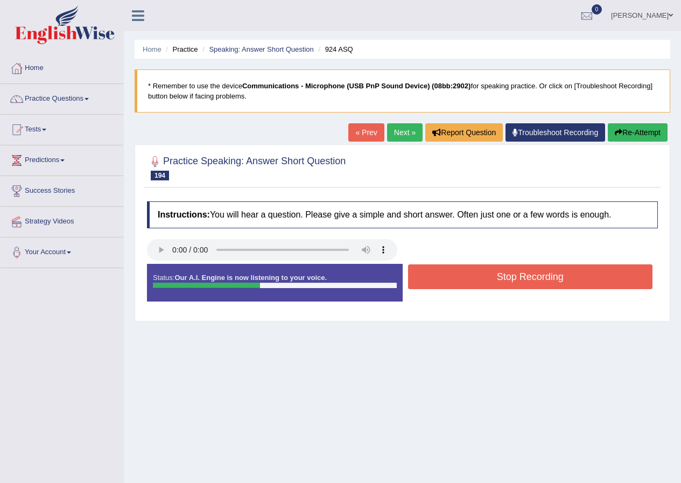
click at [459, 285] on button "Stop Recording" at bounding box center [530, 276] width 245 height 25
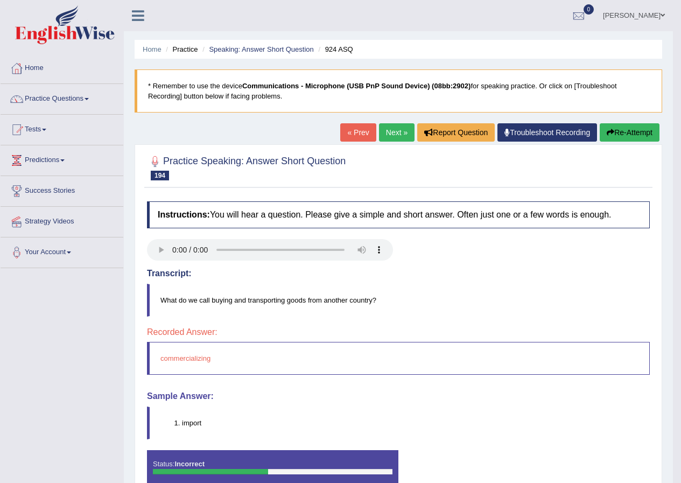
click at [398, 135] on link "Next »" at bounding box center [397, 132] width 36 height 18
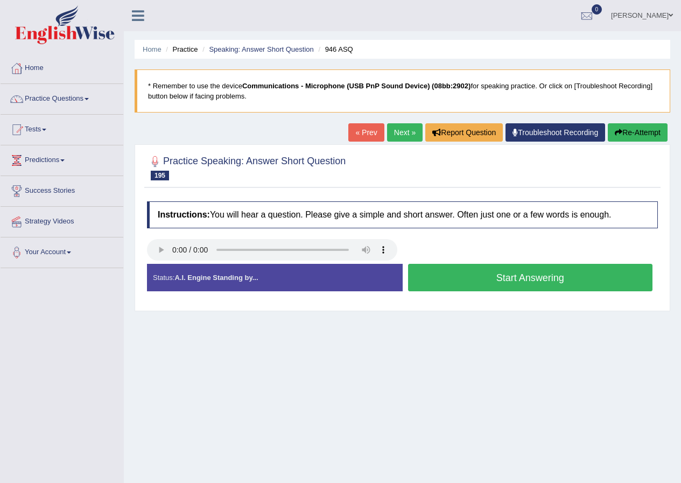
click at [501, 276] on button "Start Answering" at bounding box center [530, 277] width 245 height 27
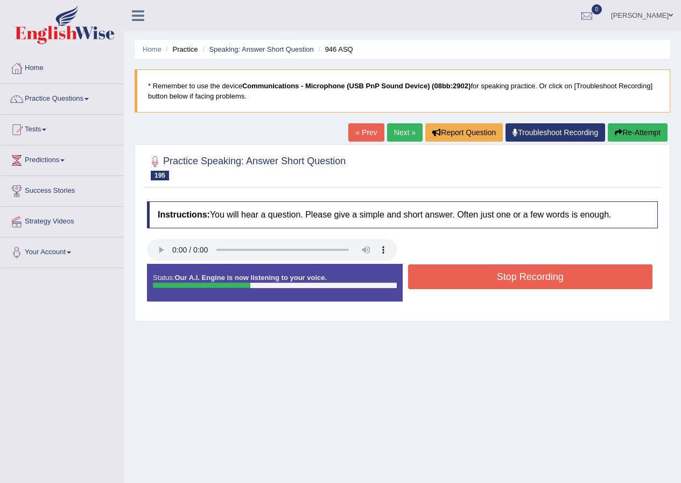
click at [476, 278] on button "Stop Recording" at bounding box center [530, 276] width 245 height 25
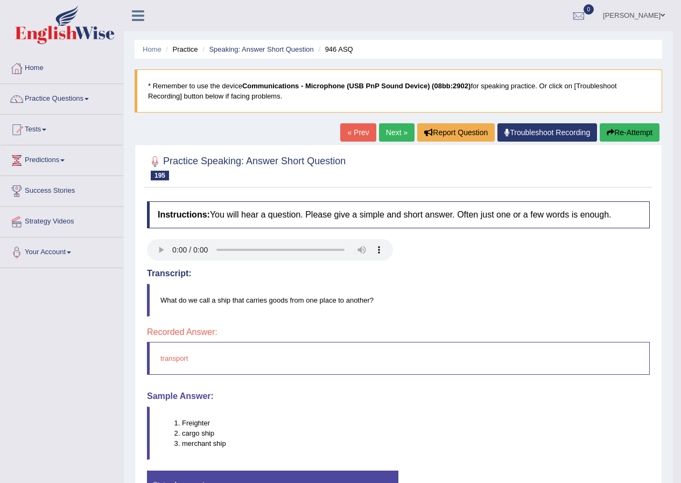
click at [394, 137] on link "Next »" at bounding box center [397, 132] width 36 height 18
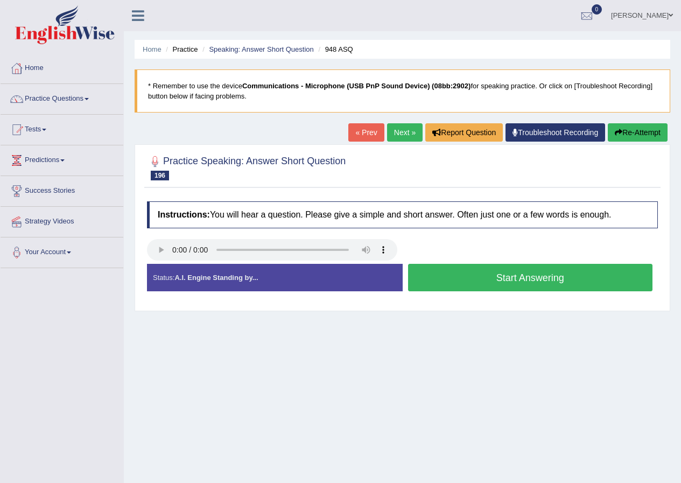
click at [455, 280] on button "Start Answering" at bounding box center [530, 277] width 245 height 27
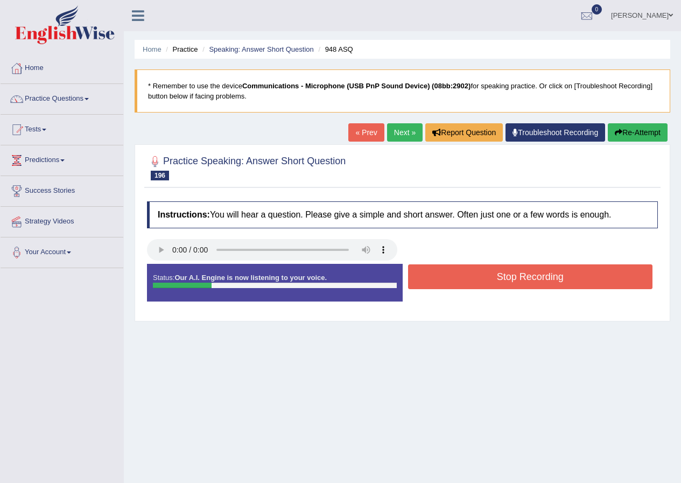
click at [447, 286] on button "Stop Recording" at bounding box center [530, 276] width 245 height 25
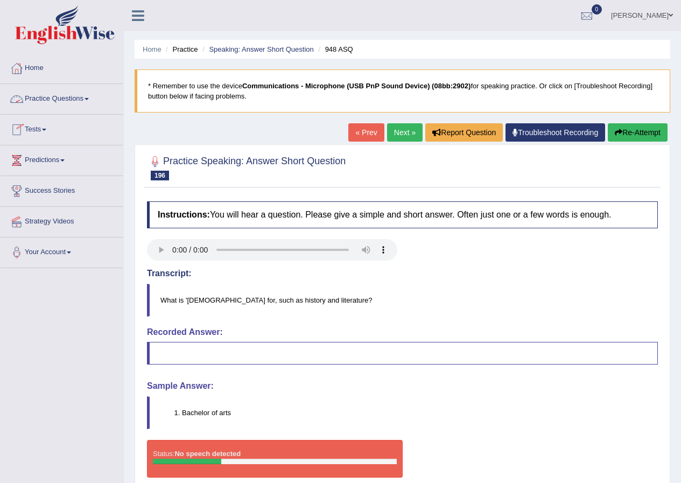
click at [89, 100] on span at bounding box center [87, 99] width 4 height 2
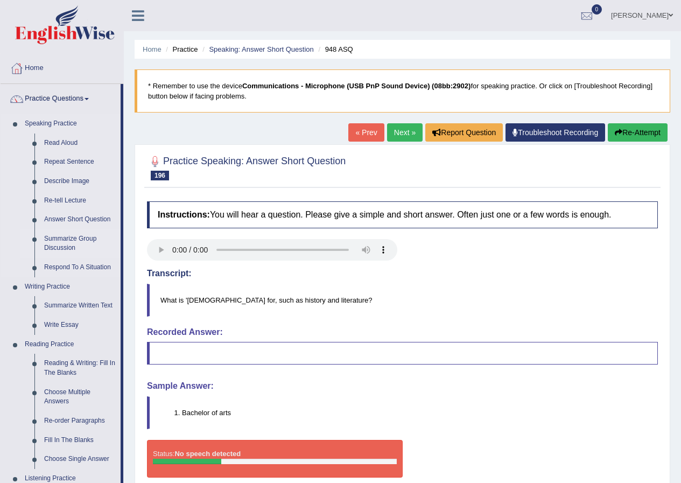
click at [68, 242] on link "Summarize Group Discussion" at bounding box center [79, 243] width 81 height 29
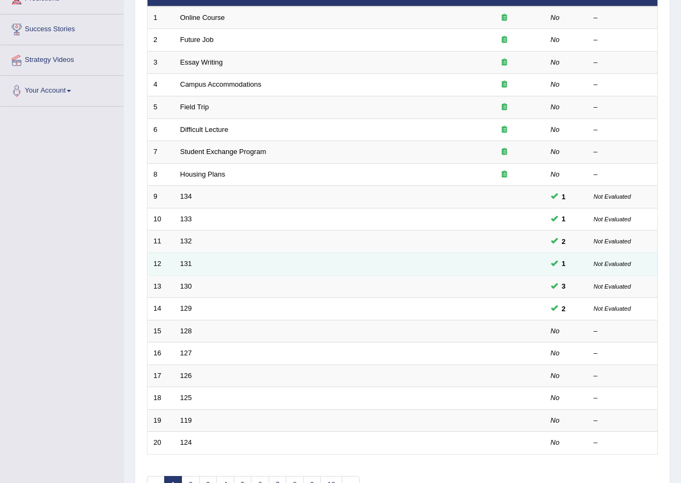
scroll to position [230, 0]
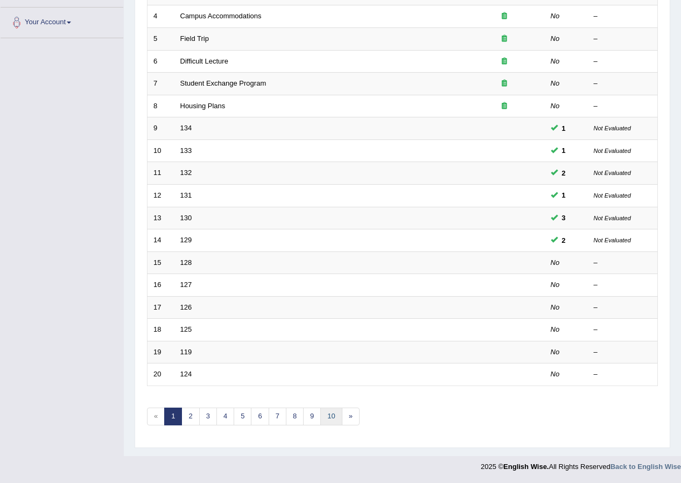
click at [326, 414] on link "10" at bounding box center [331, 417] width 22 height 18
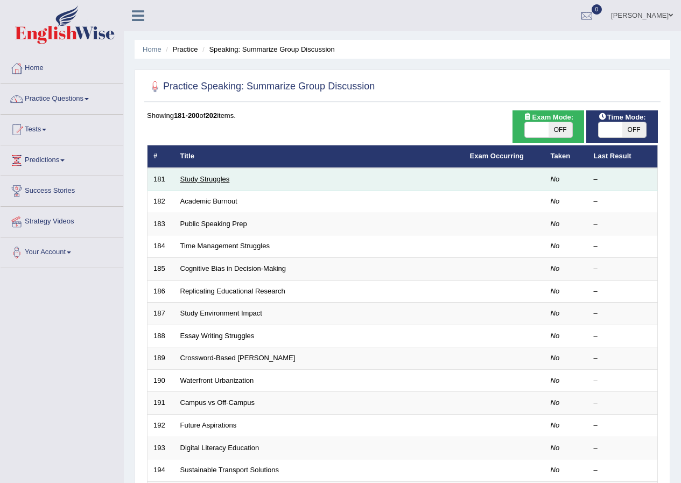
click at [210, 177] on link "Study Struggles" at bounding box center [205, 179] width 50 height 8
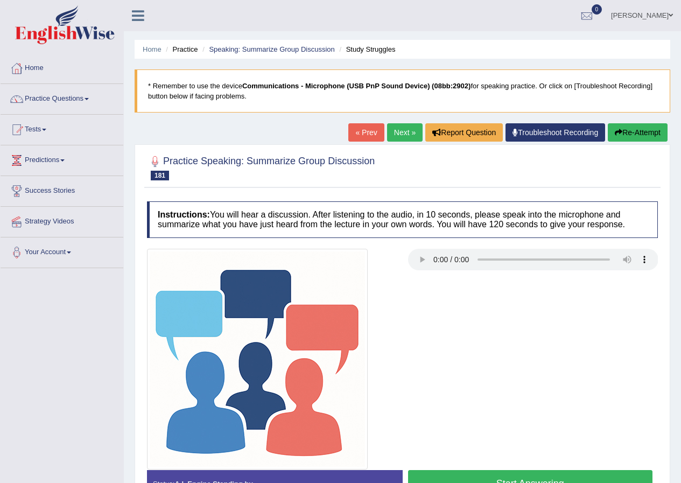
scroll to position [82, 0]
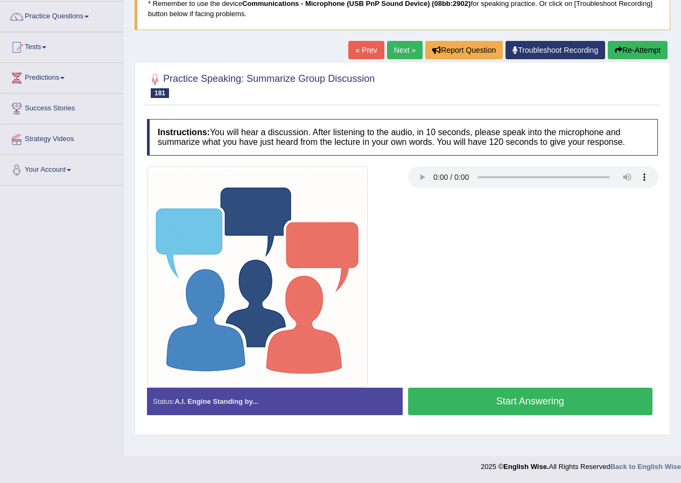
click at [520, 409] on button "Start Answering" at bounding box center [530, 401] width 245 height 27
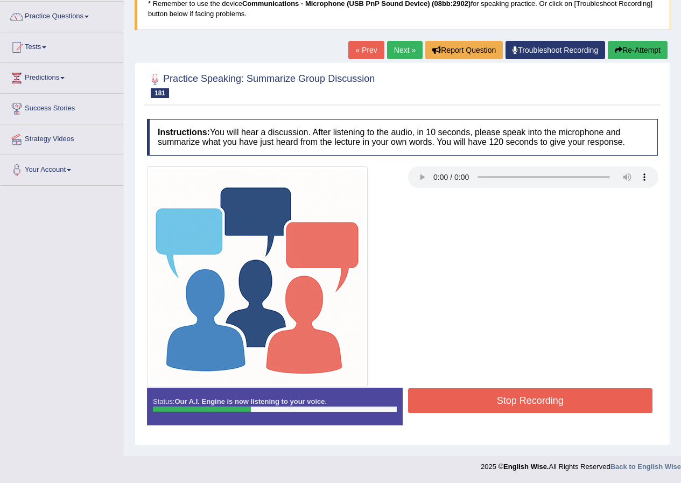
click at [547, 396] on button "Stop Recording" at bounding box center [530, 400] width 245 height 25
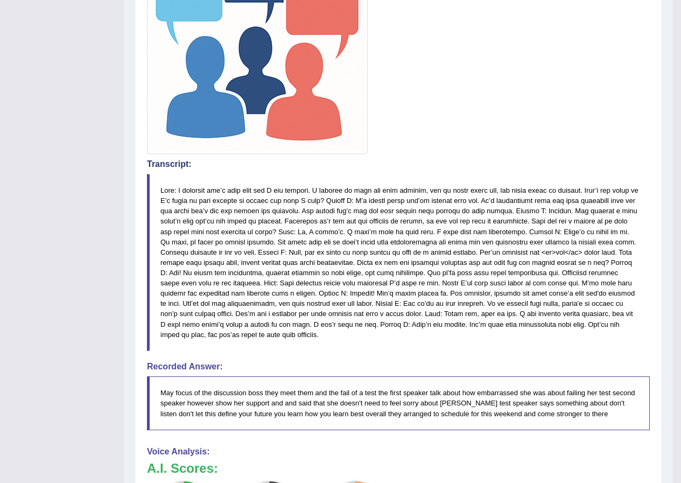
scroll to position [100, 0]
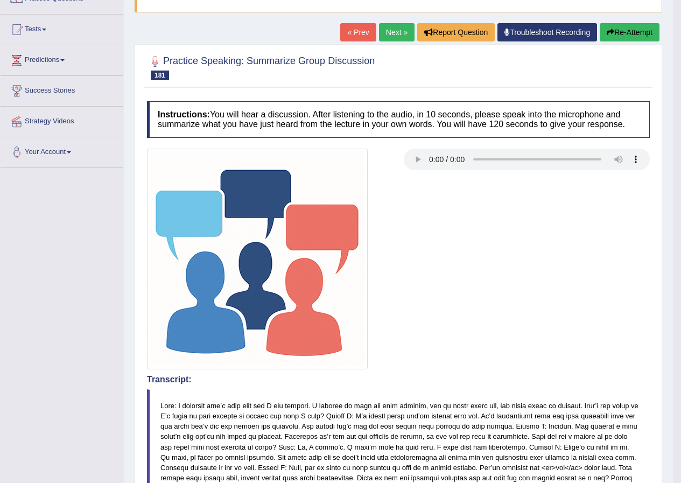
click at [393, 31] on link "Next »" at bounding box center [397, 32] width 36 height 18
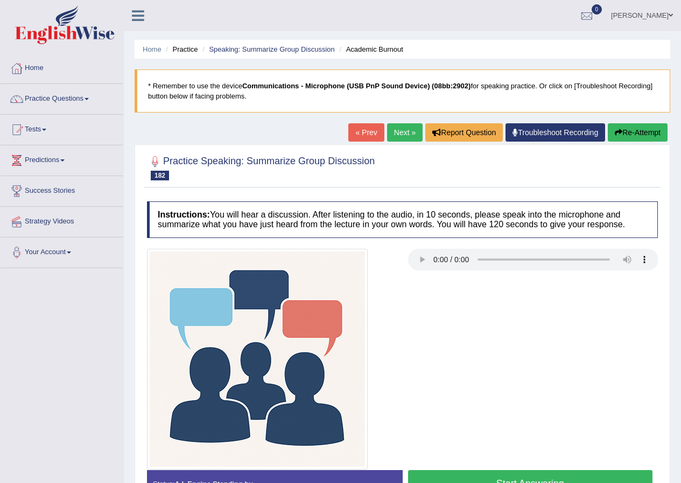
scroll to position [54, 0]
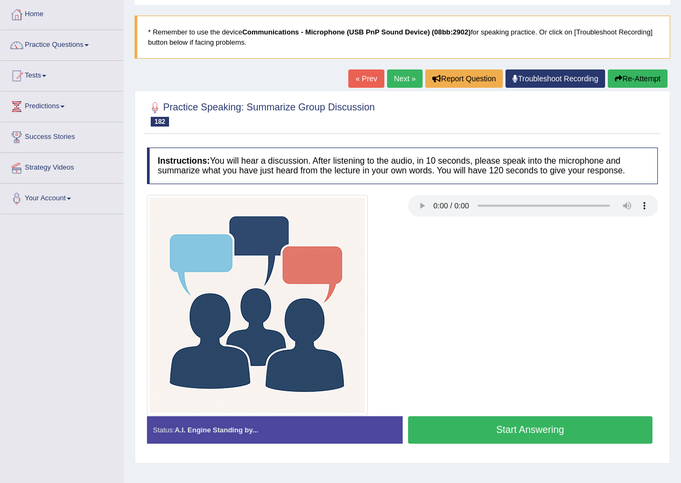
click at [525, 435] on button "Start Answering" at bounding box center [530, 429] width 245 height 27
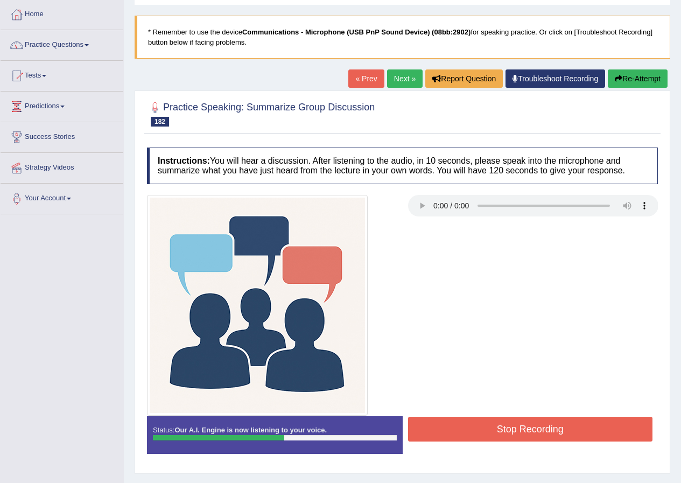
click at [510, 430] on button "Stop Recording" at bounding box center [530, 429] width 245 height 25
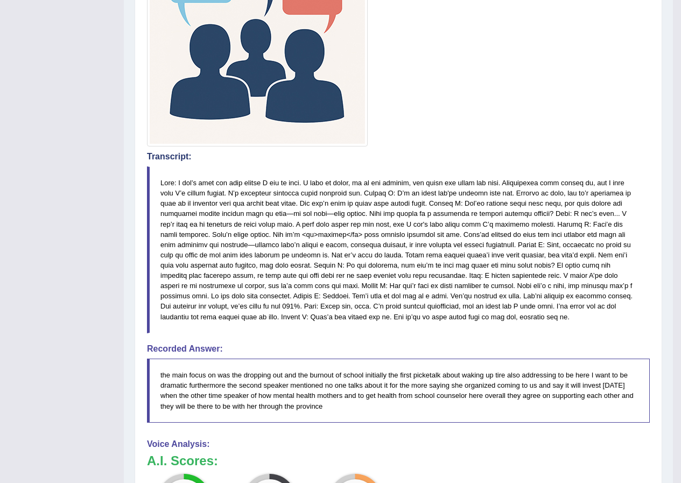
scroll to position [108, 0]
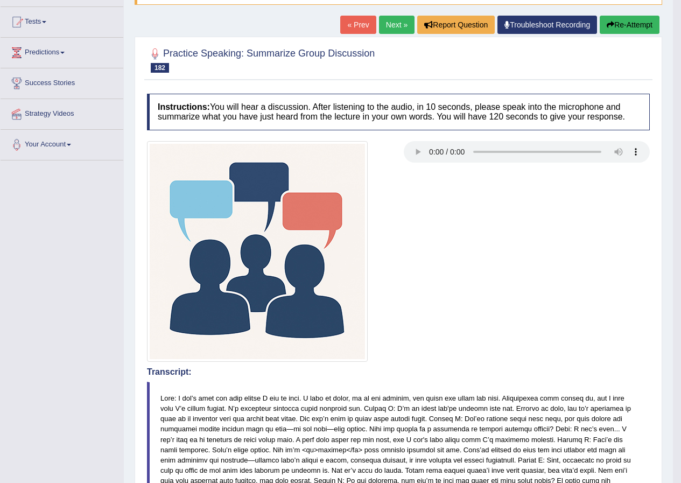
click at [397, 22] on link "Next »" at bounding box center [397, 25] width 36 height 18
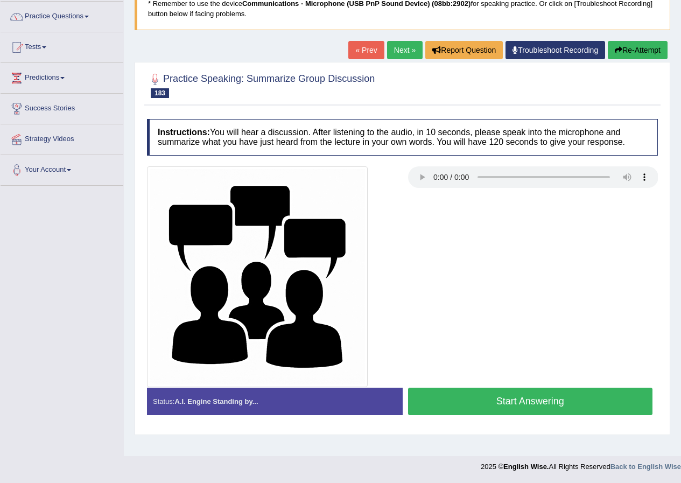
scroll to position [82, 0]
click at [69, 12] on link "Practice Questions" at bounding box center [62, 15] width 123 height 27
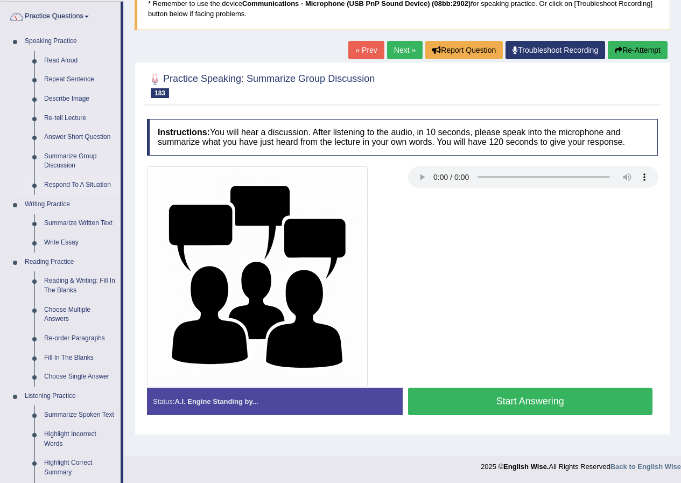
click at [82, 183] on link "Respond To A Situation" at bounding box center [79, 185] width 81 height 19
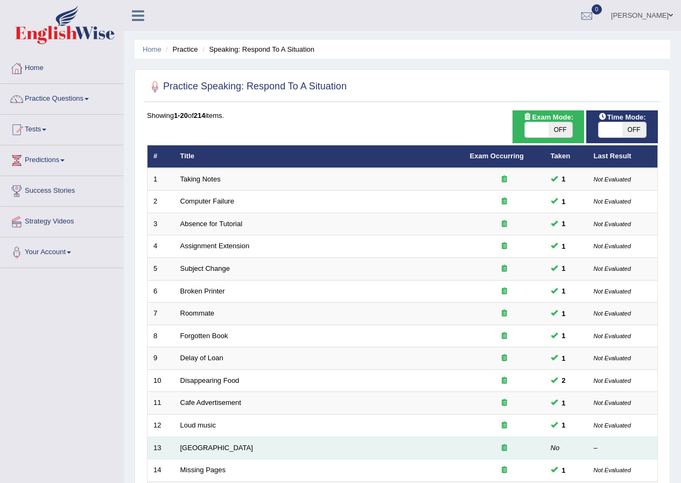
scroll to position [230, 0]
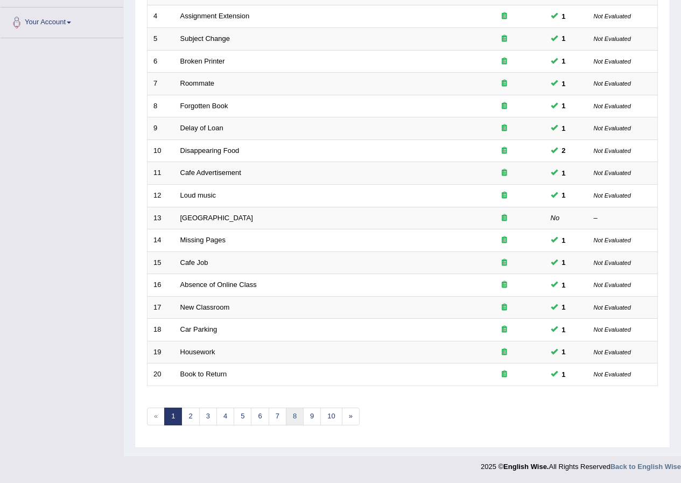
click at [297, 415] on link "8" at bounding box center [295, 417] width 18 height 18
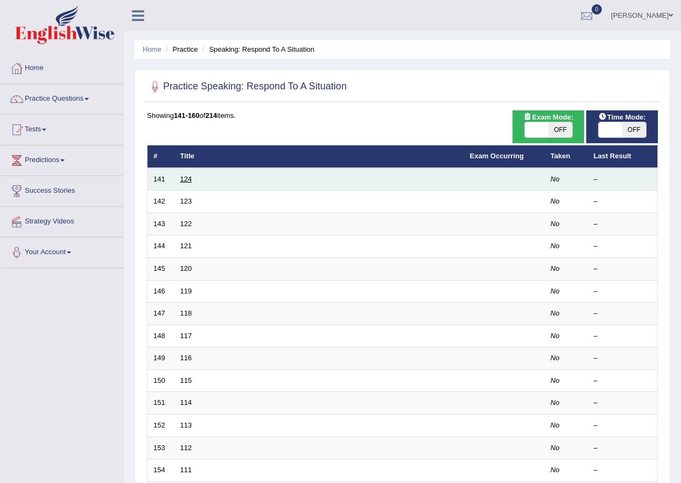
click at [187, 177] on link "124" at bounding box center [186, 179] width 12 height 8
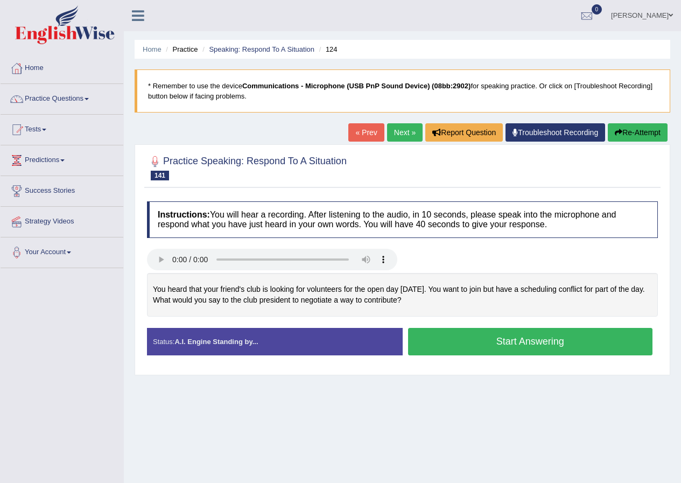
click at [484, 343] on button "Start Answering" at bounding box center [530, 341] width 245 height 27
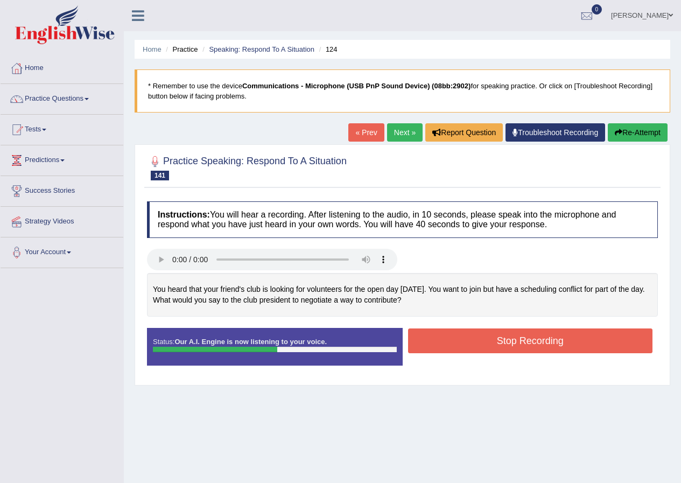
click at [484, 343] on button "Stop Recording" at bounding box center [530, 341] width 245 height 25
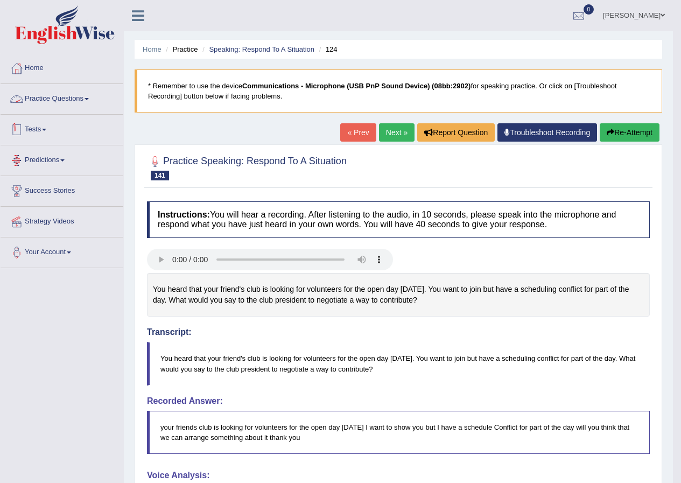
click at [44, 131] on link "Tests" at bounding box center [62, 128] width 123 height 27
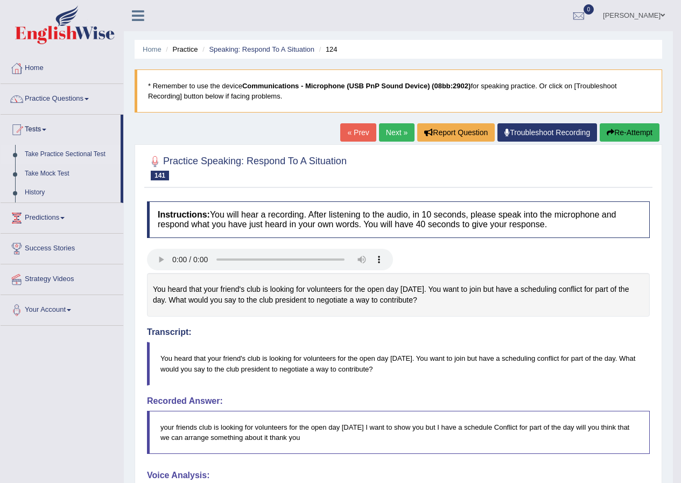
click at [99, 151] on link "Take Practice Sectional Test" at bounding box center [70, 154] width 101 height 19
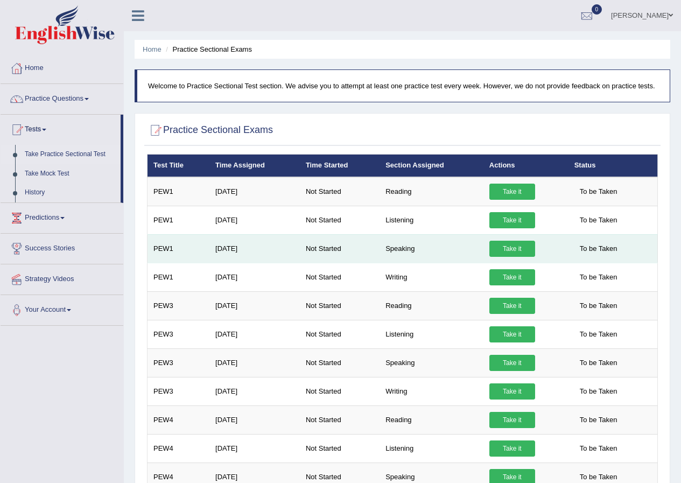
click at [518, 251] on link "Take it" at bounding box center [513, 249] width 46 height 16
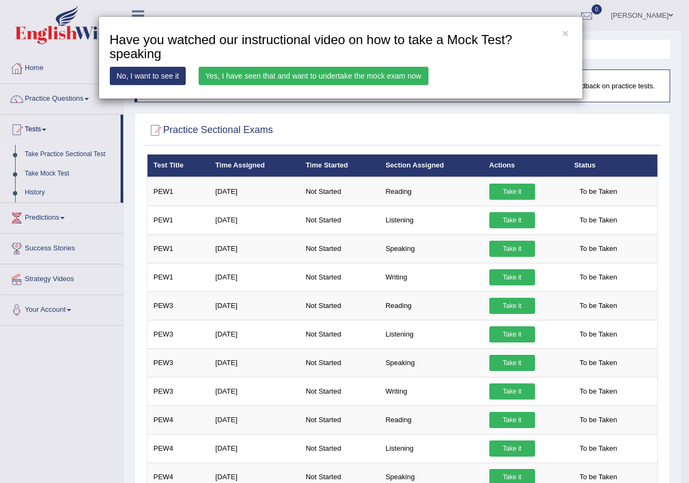
click at [158, 78] on link "No, I want to see it" at bounding box center [148, 76] width 76 height 18
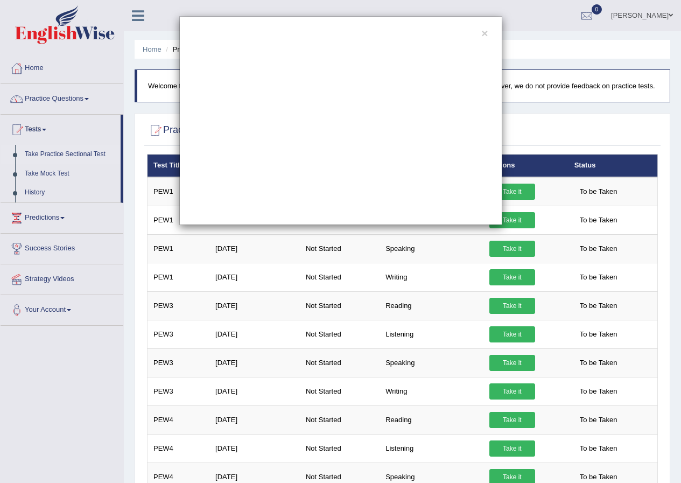
click at [326, 9] on div "×" at bounding box center [340, 241] width 681 height 483
